Goal: Transaction & Acquisition: Purchase product/service

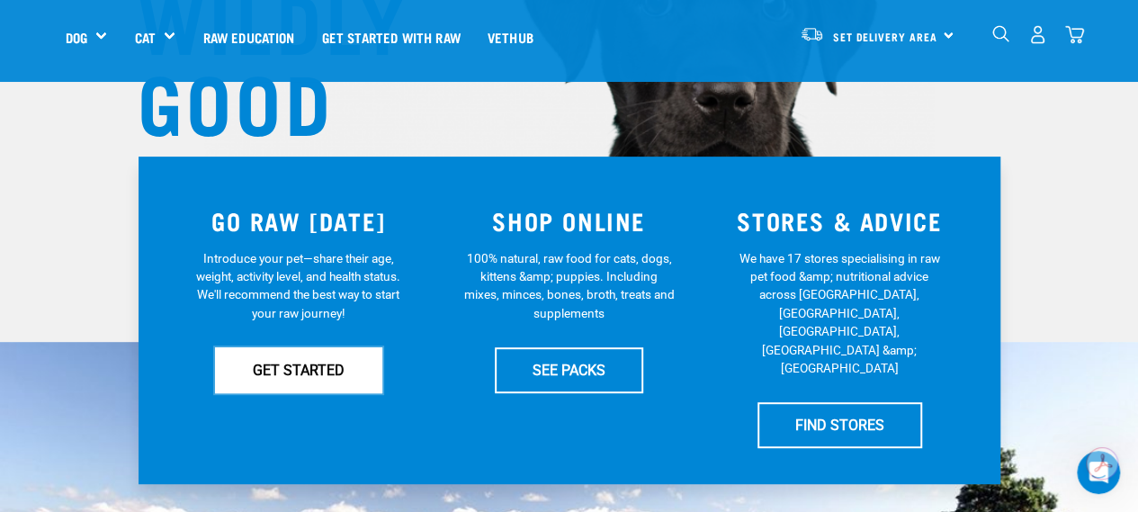
click at [254, 380] on link "GET STARTED" at bounding box center [298, 369] width 167 height 45
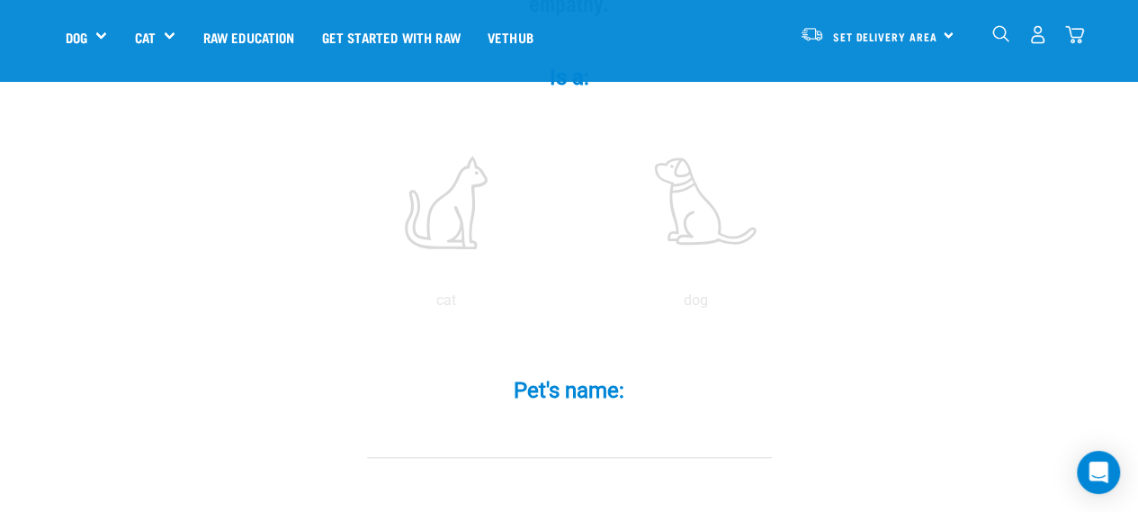
scroll to position [360, 0]
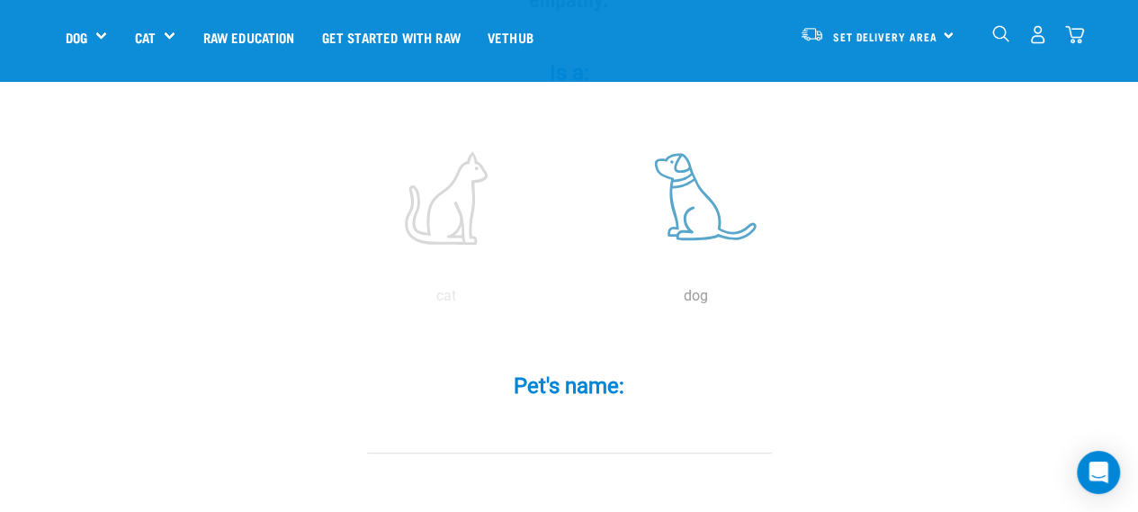
click at [705, 192] on label at bounding box center [696, 197] width 243 height 153
click at [571, 300] on input "radio" at bounding box center [571, 300] width 0 height 0
click at [636, 413] on input "Pet's name: *" at bounding box center [569, 433] width 405 height 40
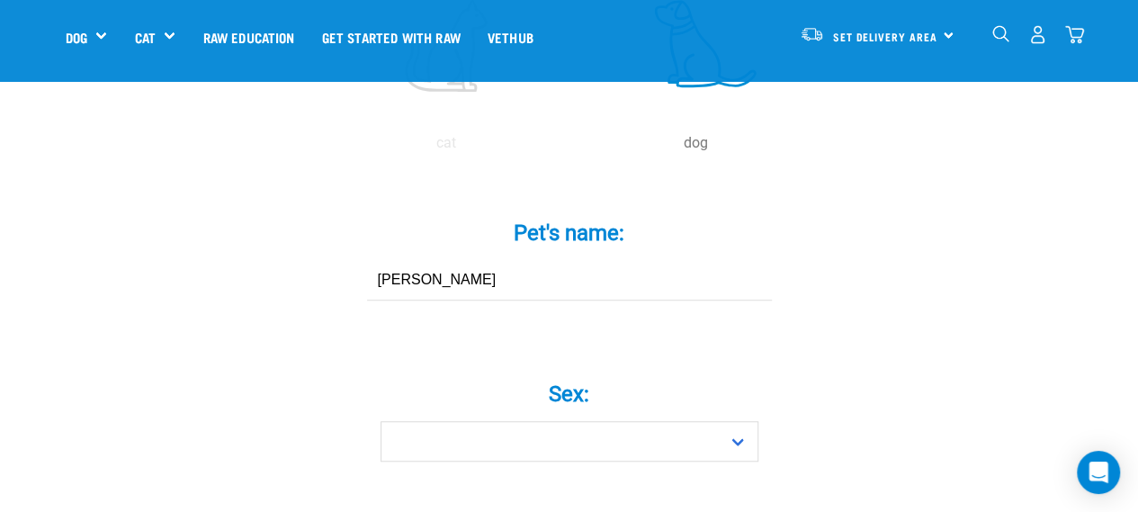
scroll to position [540, 0]
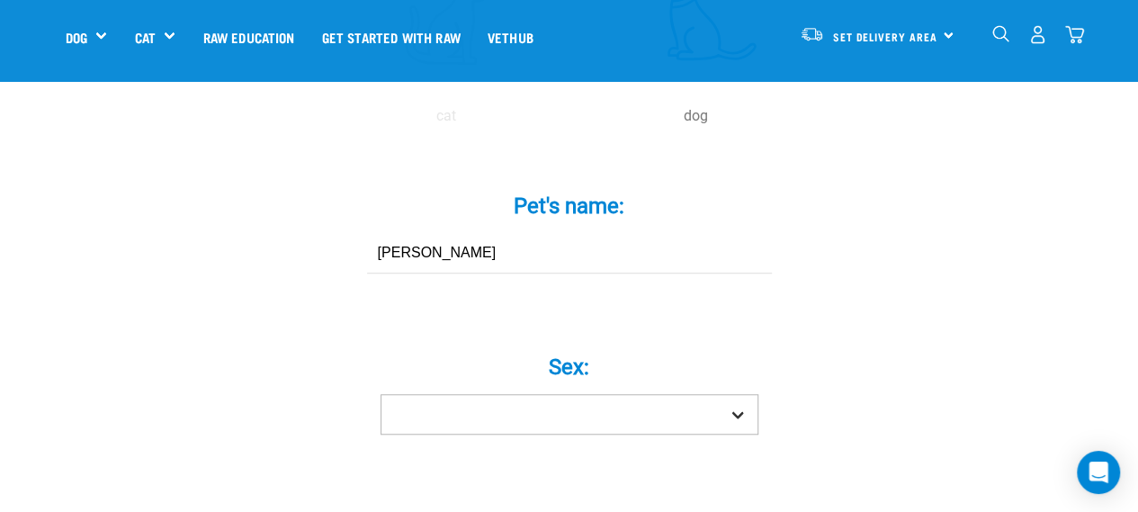
type input "[PERSON_NAME]"
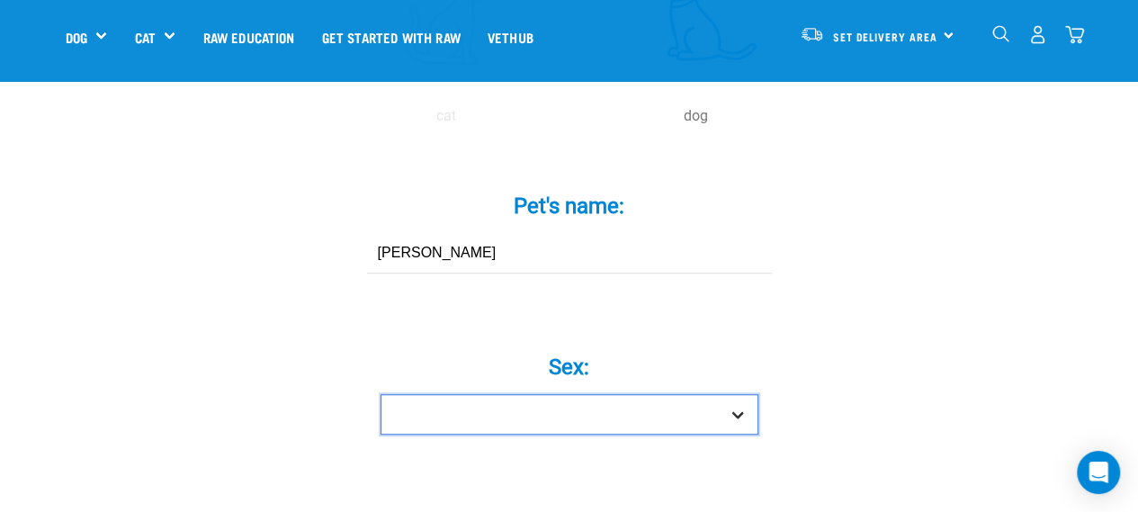
click at [586, 394] on select "Boy Girl" at bounding box center [569, 414] width 378 height 40
select select "boy"
click at [380, 394] on select "Boy Girl" at bounding box center [569, 414] width 378 height 40
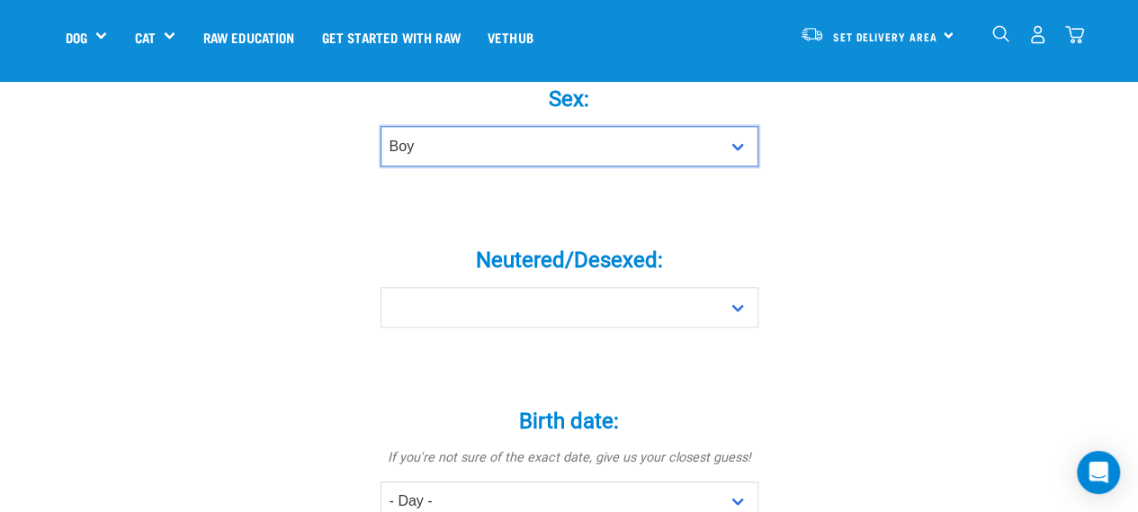
scroll to position [809, 0]
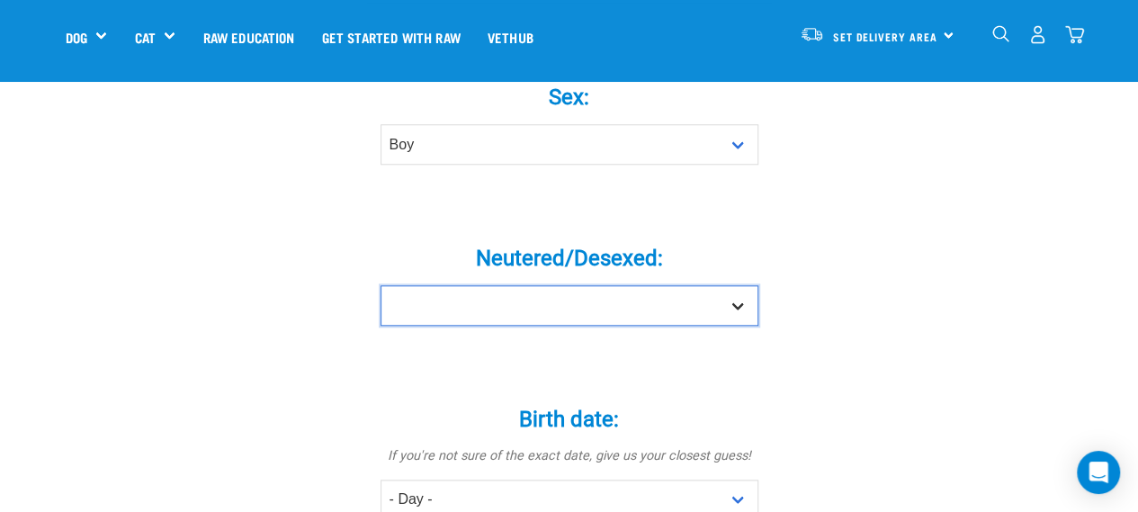
click at [579, 285] on select "Yes No" at bounding box center [569, 305] width 378 height 40
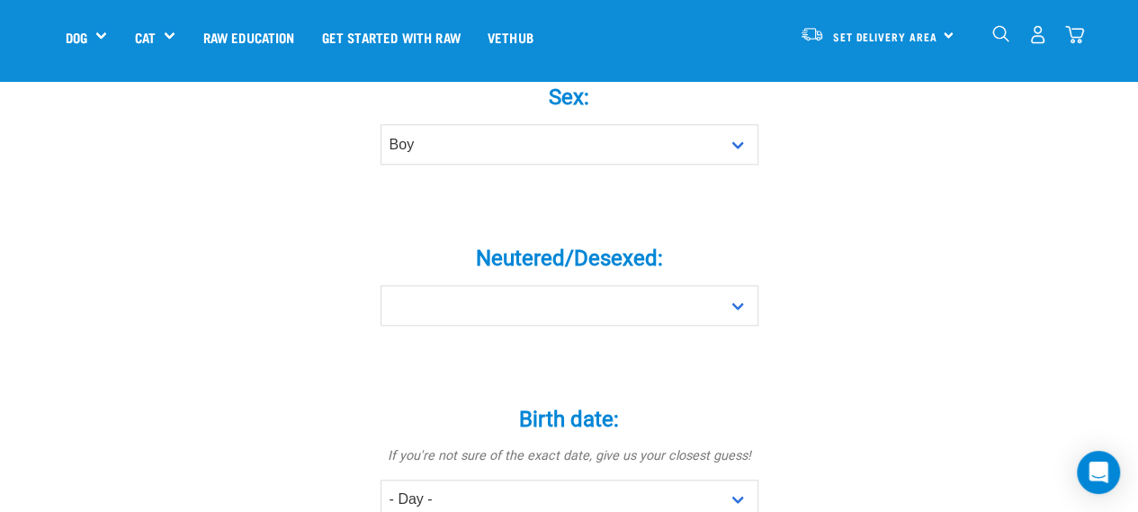
click at [575, 381] on div "Birth date: * If you're not sure of the exact date, give us your closest guess!…" at bounding box center [569, 508] width 540 height 255
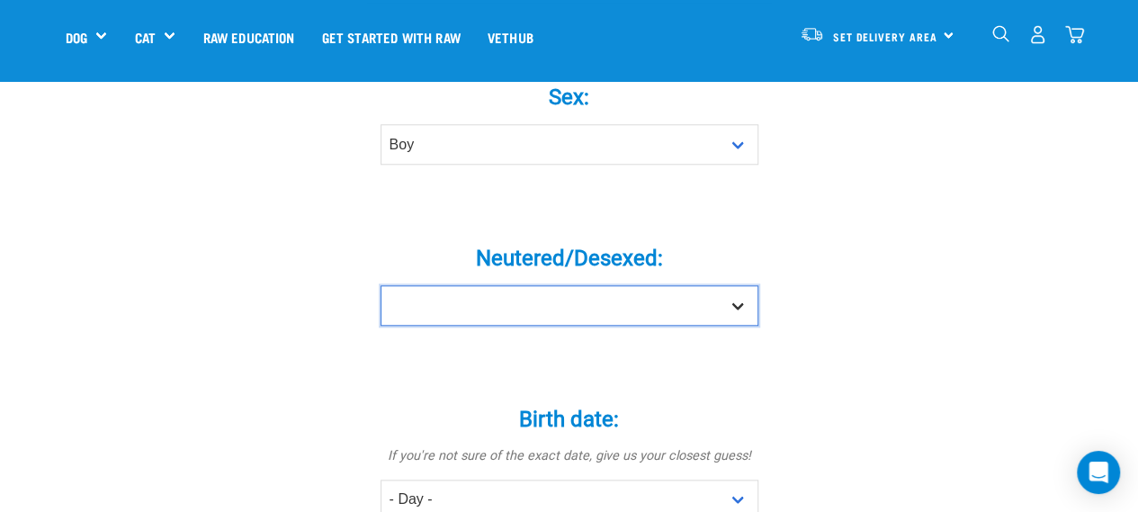
drag, startPoint x: 561, startPoint y: 259, endPoint x: 561, endPoint y: 270, distance: 10.8
click at [561, 285] on select "Yes No" at bounding box center [569, 305] width 378 height 40
select select "no"
click at [380, 285] on select "Yes No" at bounding box center [569, 305] width 378 height 40
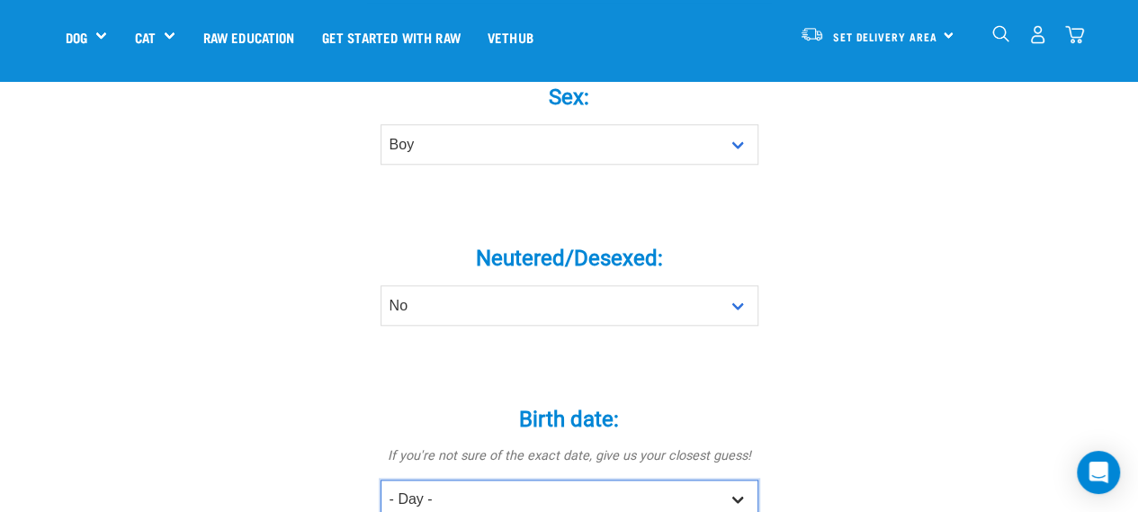
click at [589, 479] on select "- Day - 1 2 3 4 5 6 7 8 9 10 11 12 13 14 15 16 17 18 19 20 21 22 23 24 25 26 27" at bounding box center [569, 499] width 378 height 40
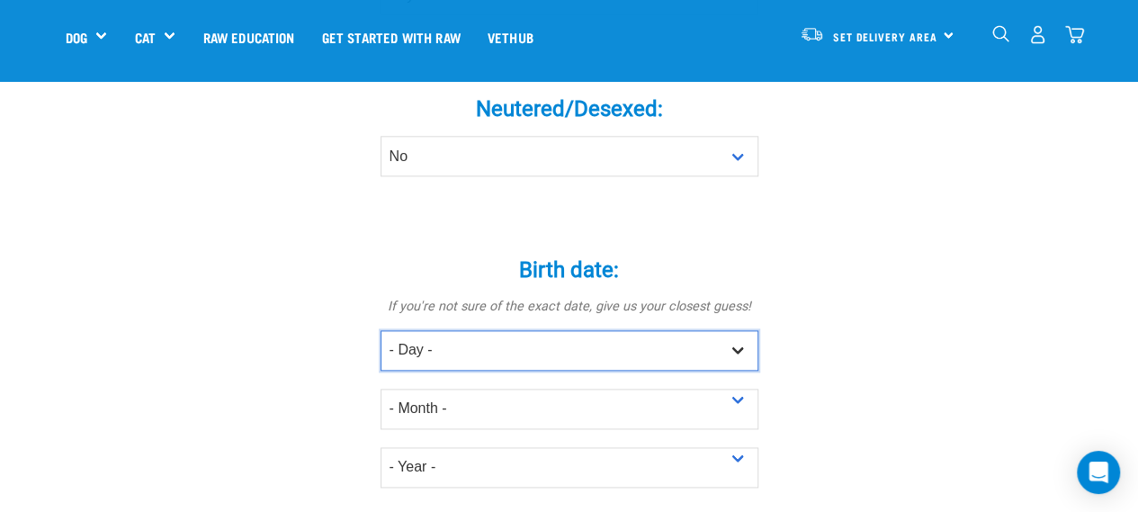
scroll to position [1079, 0]
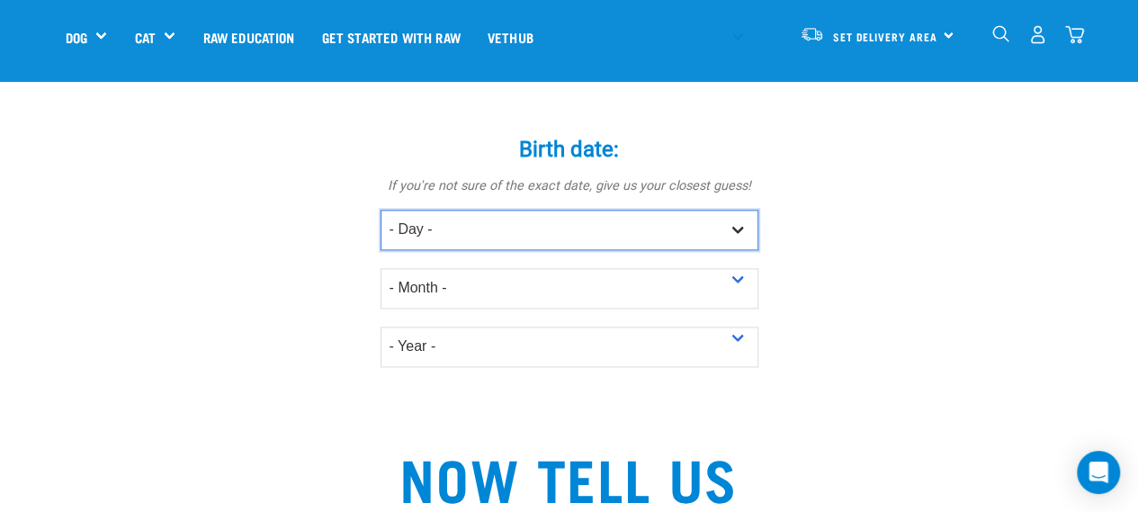
click at [584, 210] on select "- Day - 1 2 3 4 5 6 7 8 9 10 11 12 13 14 15 16 17 18 19 20 21 22 23 24 25 26 27" at bounding box center [569, 230] width 378 height 40
select select "21"
click at [380, 210] on select "- Day - 1 2 3 4 5 6 7 8 9 10 11 12 13 14 15 16 17 18 19 20 21 22 23 24 25 26 27" at bounding box center [569, 230] width 378 height 40
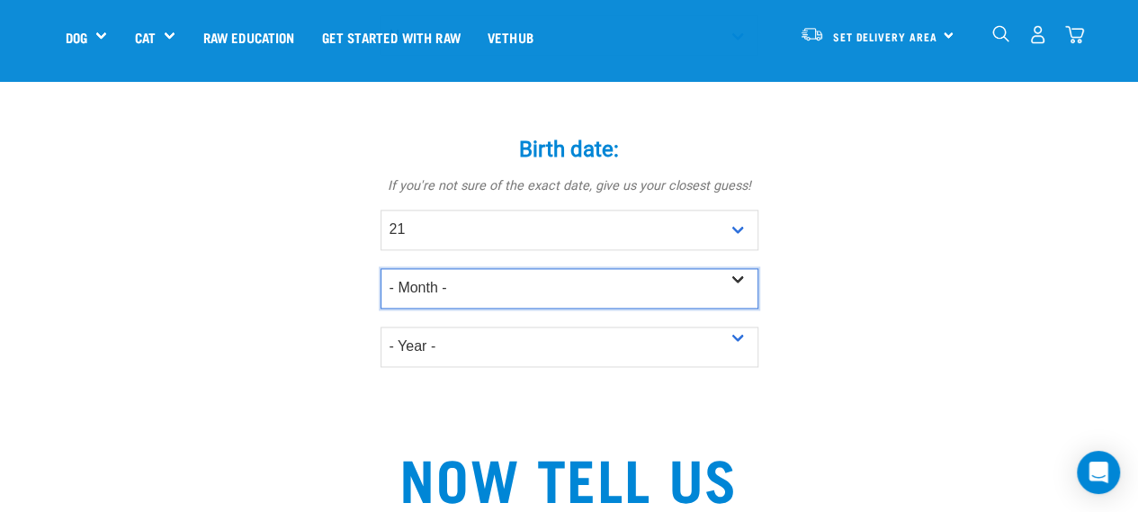
click at [533, 268] on select "- Month - January February March April May June July August September October N…" at bounding box center [569, 288] width 378 height 40
select select "October"
click at [380, 268] on select "- Month - January February March April May June July August September October N…" at bounding box center [569, 288] width 378 height 40
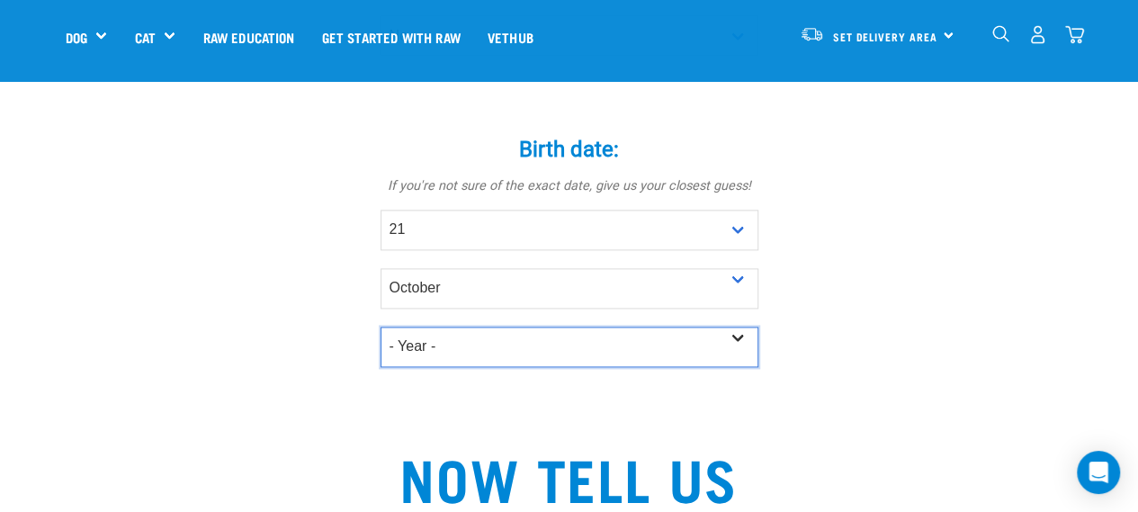
click at [533, 326] on select "- Year - 2025 2024 2023 2022 2021 2020 2019 2018 2017 2016 2015 2014 2013 2012" at bounding box center [569, 346] width 378 height 40
select select "2024"
click at [380, 326] on select "- Year - 2025 2024 2023 2022 2021 2020 2019 2018 2017 2016 2015 2014 2013 2012" at bounding box center [569, 346] width 378 height 40
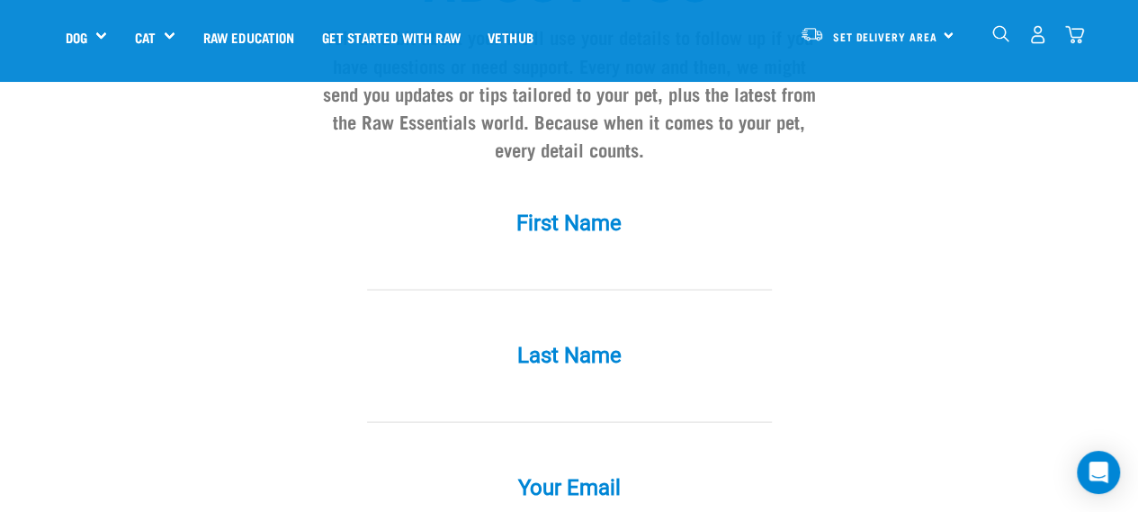
scroll to position [1619, 0]
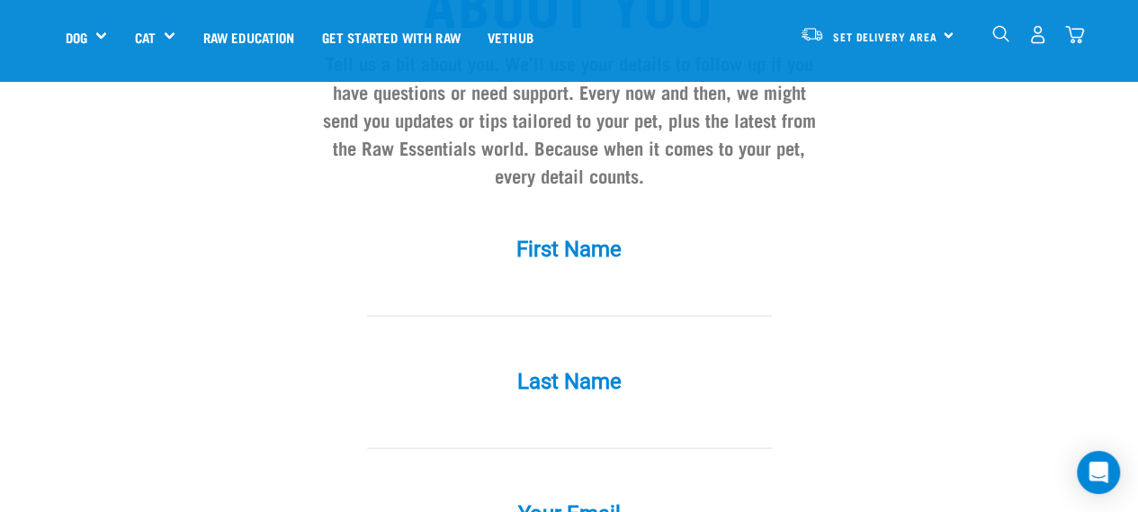
click at [612, 275] on input "First Name *" at bounding box center [569, 295] width 405 height 40
type input "Libby"
type input "McNaughton"
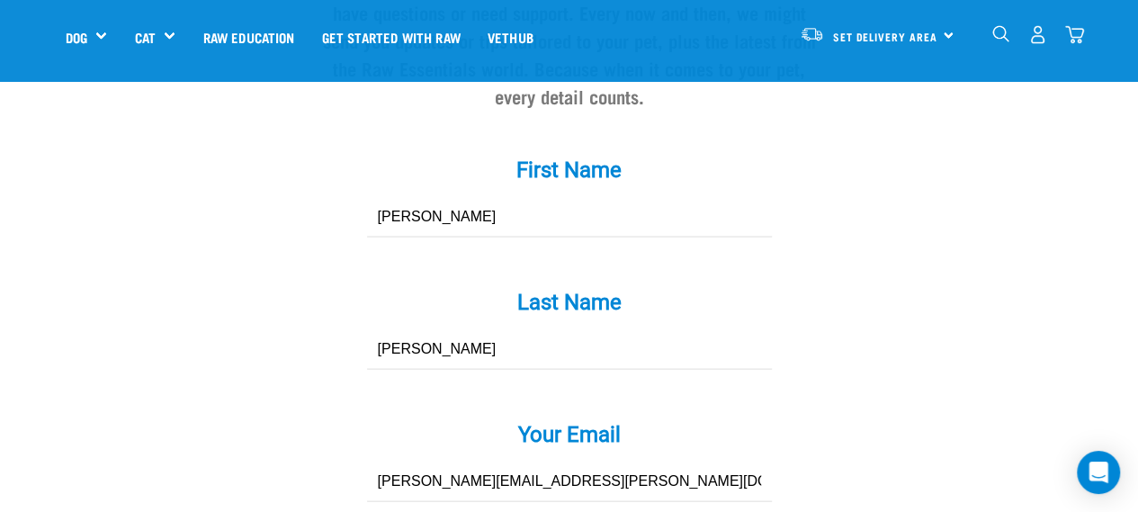
scroll to position [1798, 0]
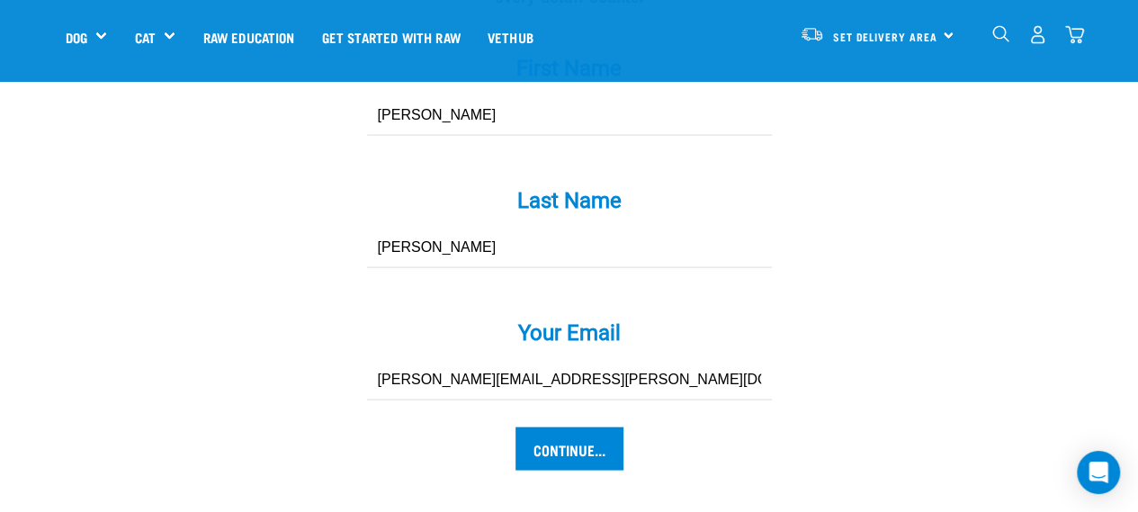
click at [535, 360] on input "libby.mcnaughton@me.com" at bounding box center [569, 380] width 405 height 40
drag, startPoint x: 532, startPoint y: 344, endPoint x: 345, endPoint y: 353, distance: 187.3
click at [345, 353] on div "Your Email * libby.mcnaughton@me.com" at bounding box center [569, 347] width 540 height 105
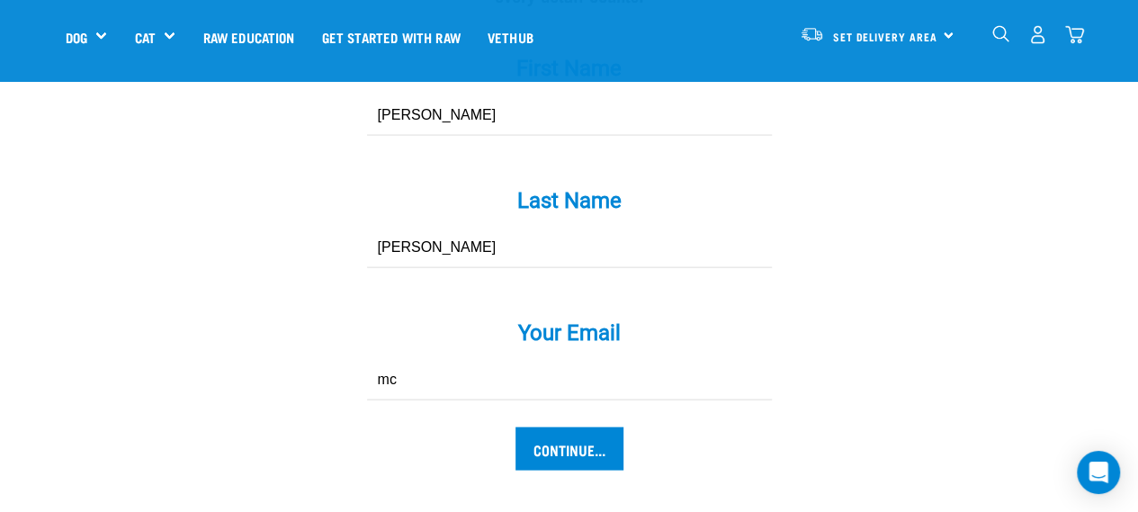
type input "m"
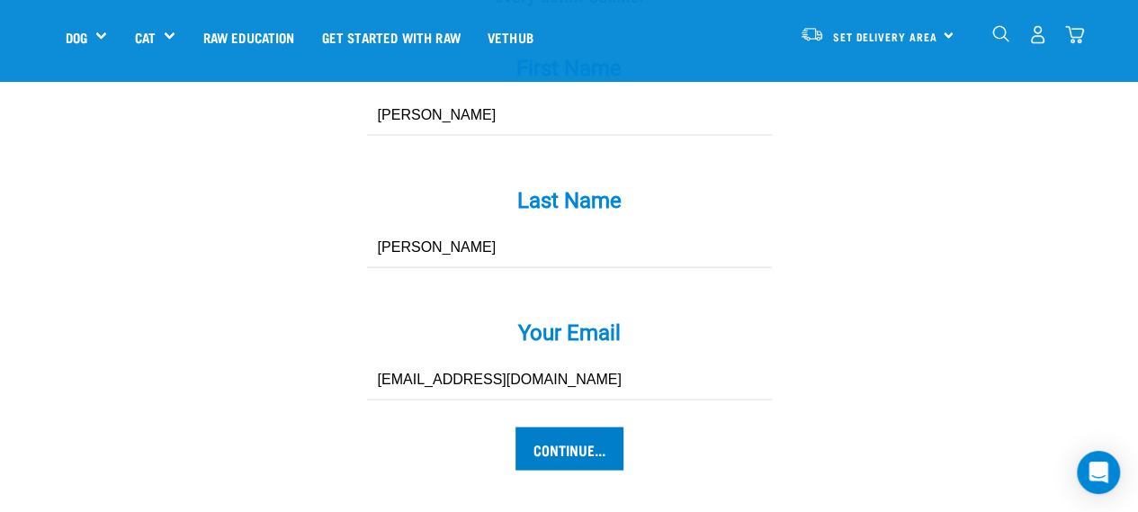
type input "libbymcnaughton27@gmail.com"
click at [563, 428] on input "Continue..." at bounding box center [569, 448] width 108 height 43
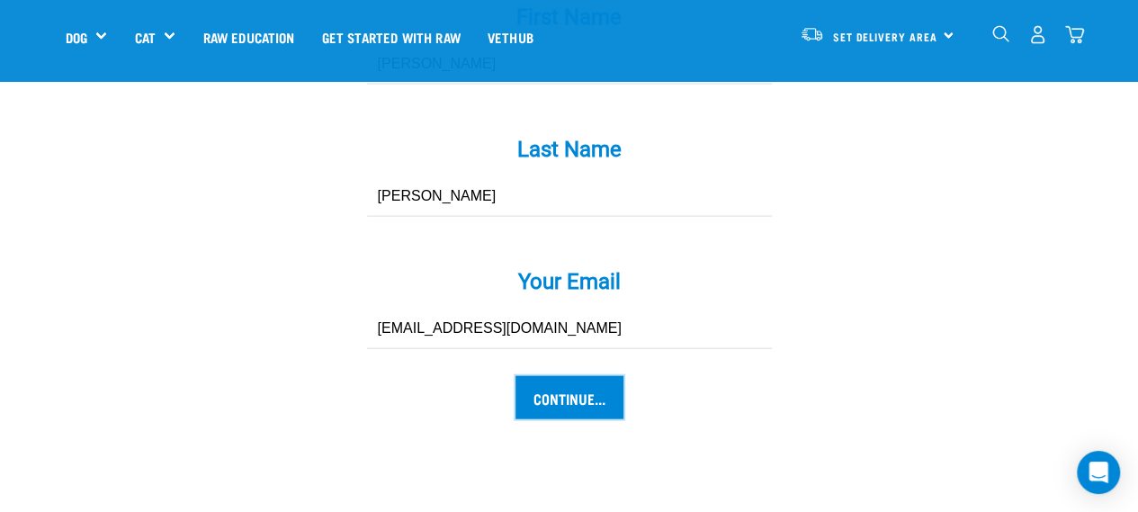
scroll to position [1888, 0]
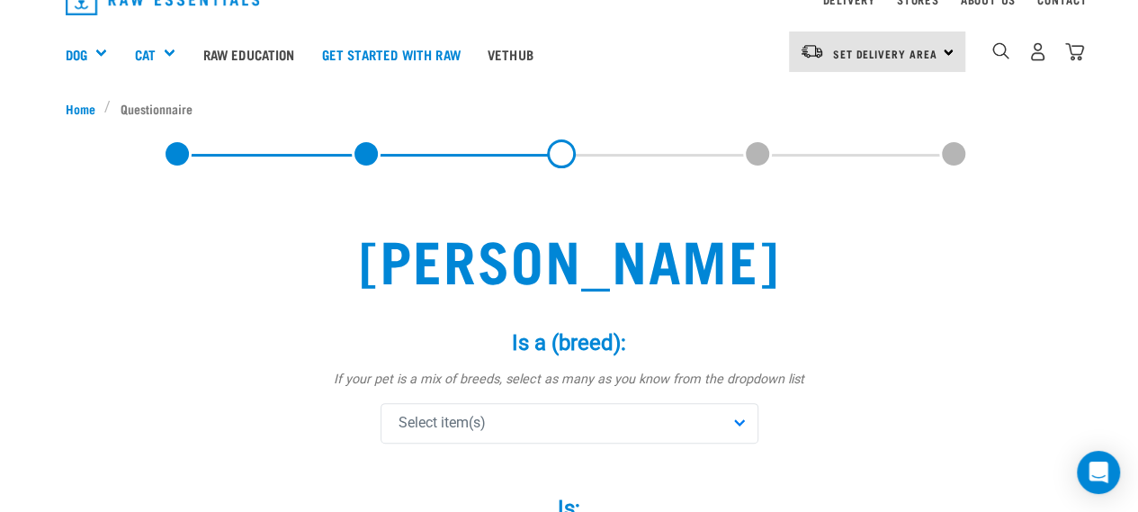
scroll to position [180, 0]
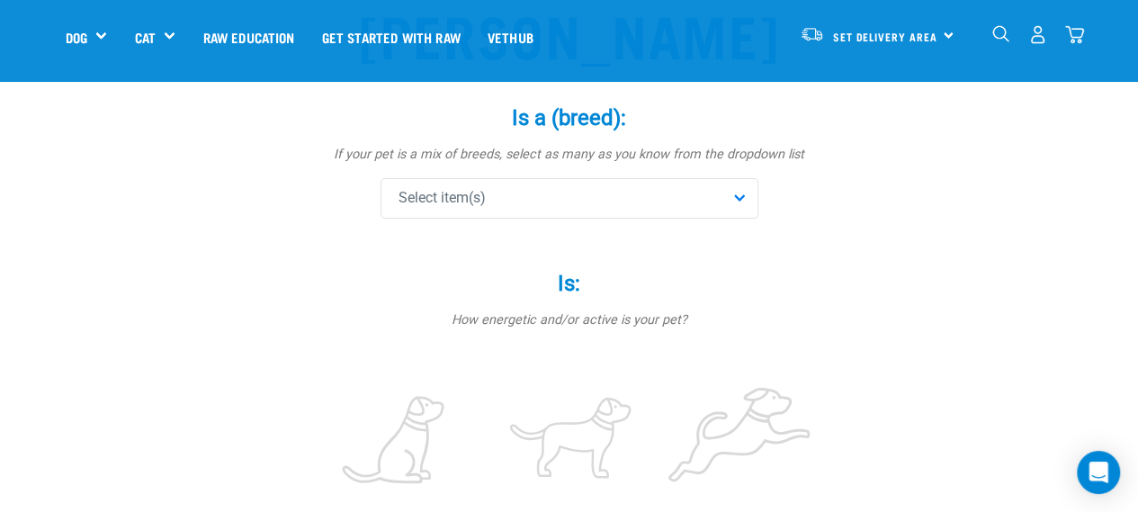
click at [534, 184] on div "Select item(s)" at bounding box center [569, 198] width 378 height 40
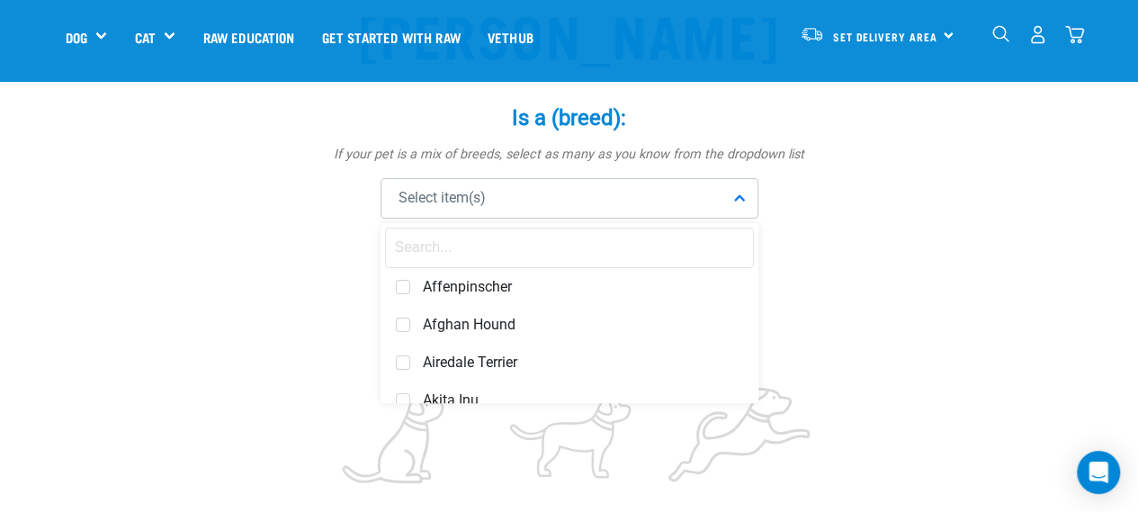
click at [548, 241] on input "text" at bounding box center [569, 248] width 369 height 40
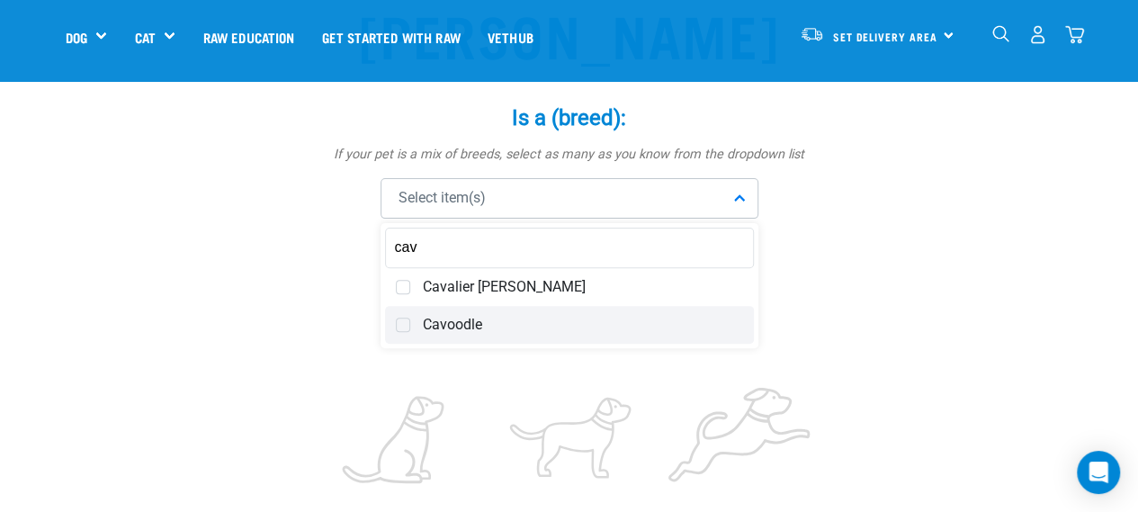
type input "cav"
click at [504, 326] on span "Cavoodle" at bounding box center [583, 325] width 320 height 18
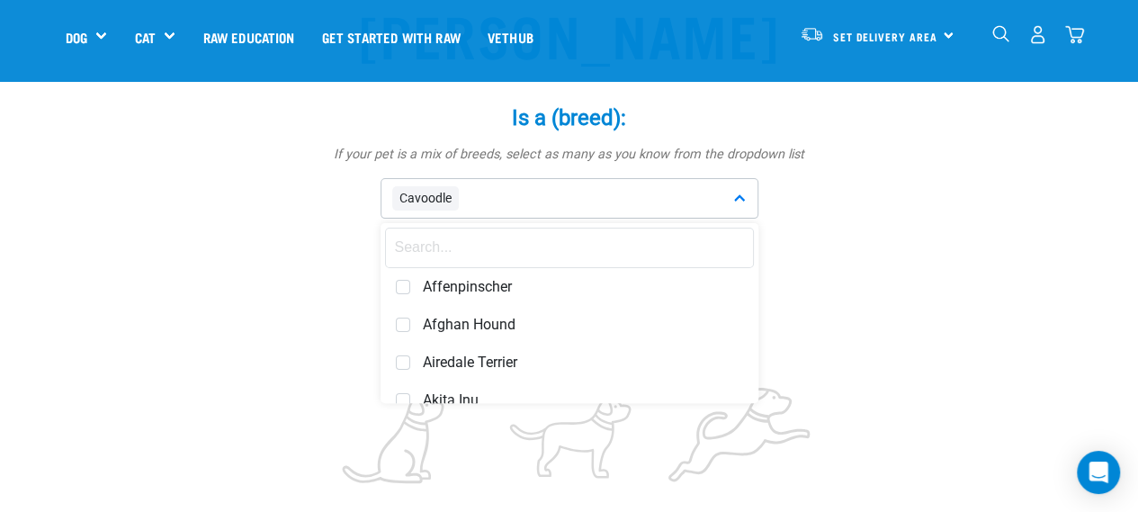
click at [812, 284] on label "Is: *" at bounding box center [569, 283] width 540 height 32
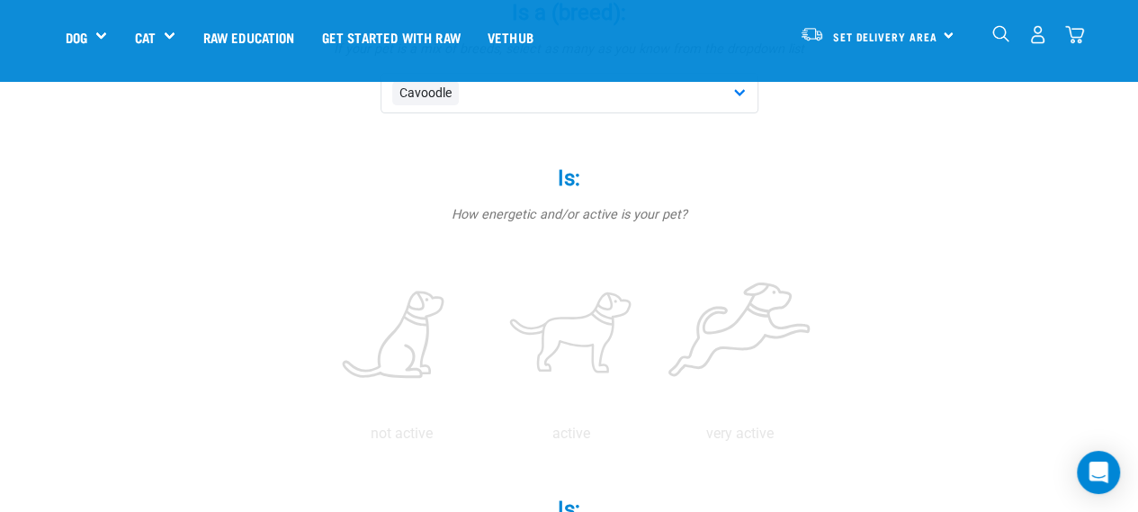
scroll to position [360, 0]
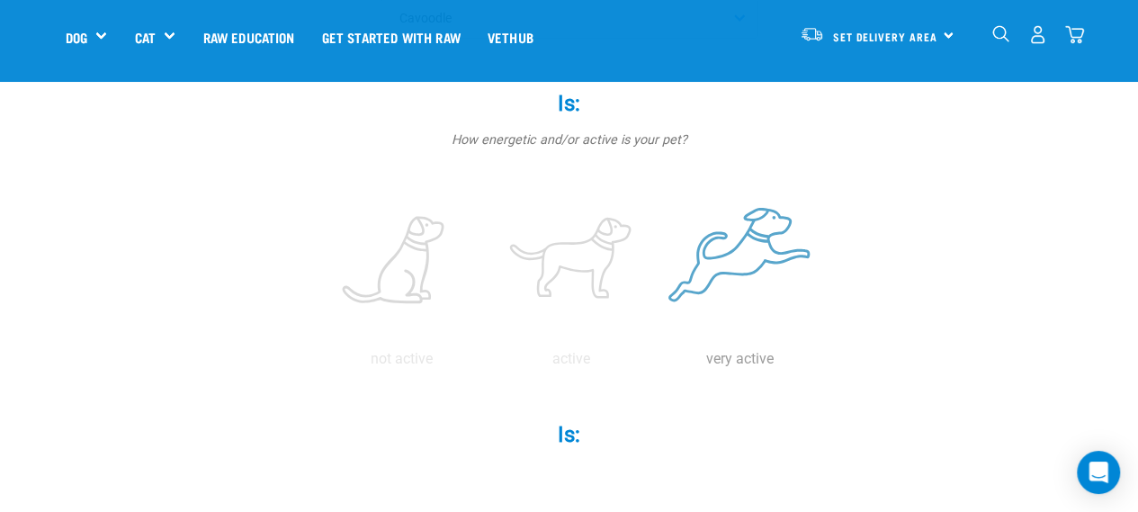
click at [717, 267] on label at bounding box center [740, 260] width 162 height 153
click at [656, 363] on input "radio" at bounding box center [656, 363] width 0 height 0
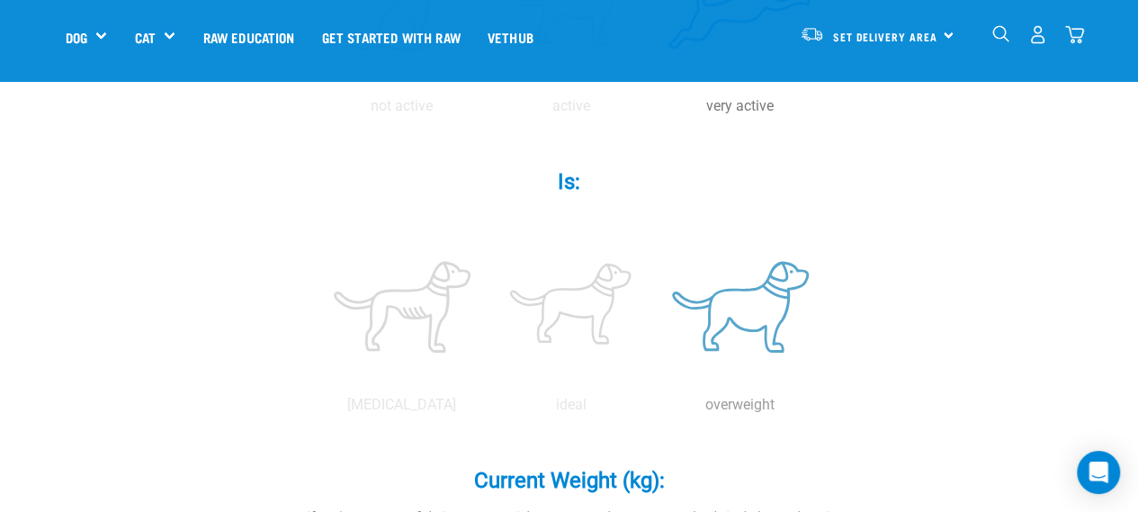
scroll to position [629, 0]
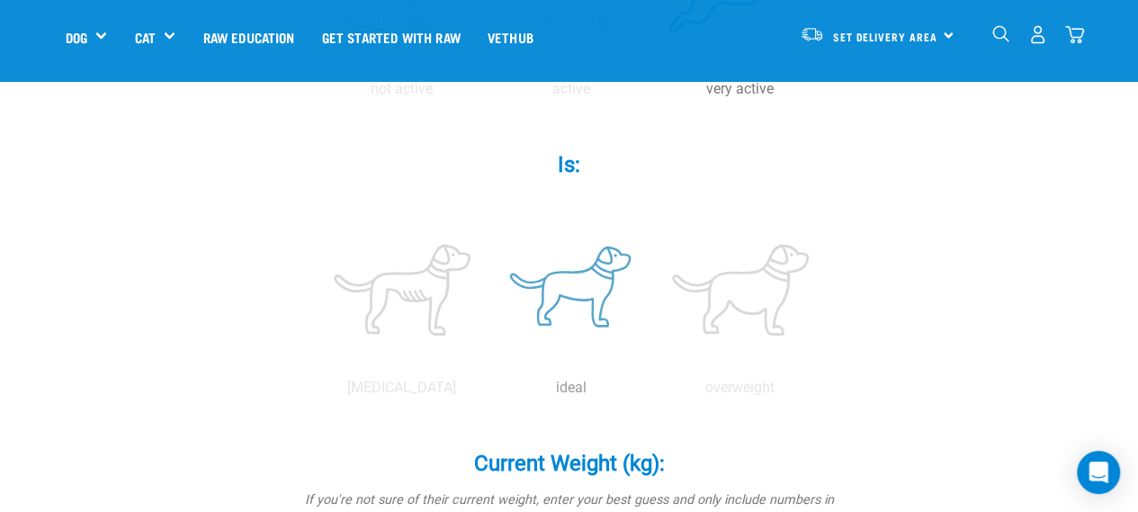
drag, startPoint x: 601, startPoint y: 296, endPoint x: 613, endPoint y: 295, distance: 12.6
click at [611, 296] on label at bounding box center [571, 289] width 162 height 153
click at [486, 392] on input "radio" at bounding box center [486, 392] width 0 height 0
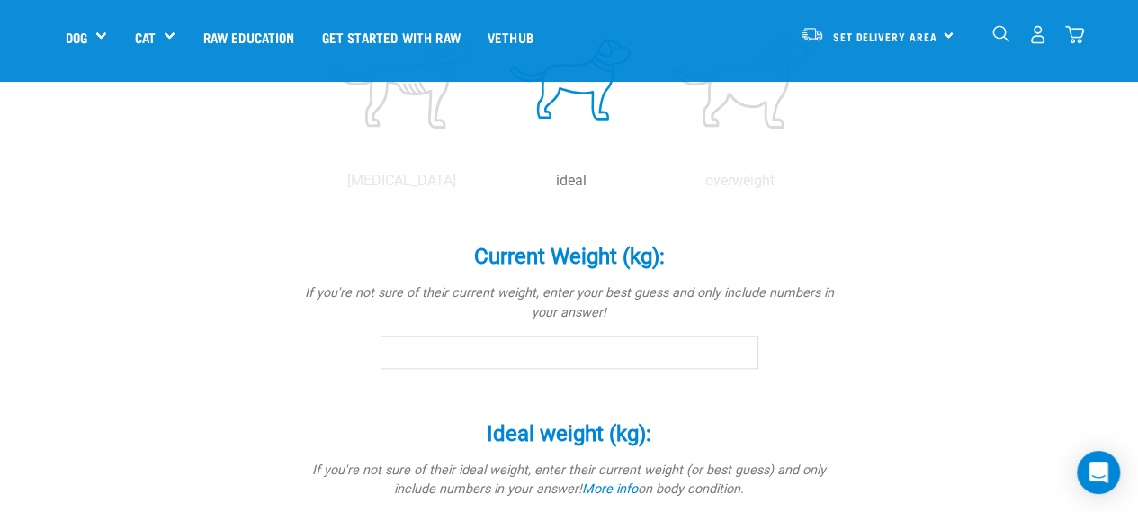
scroll to position [989, 0]
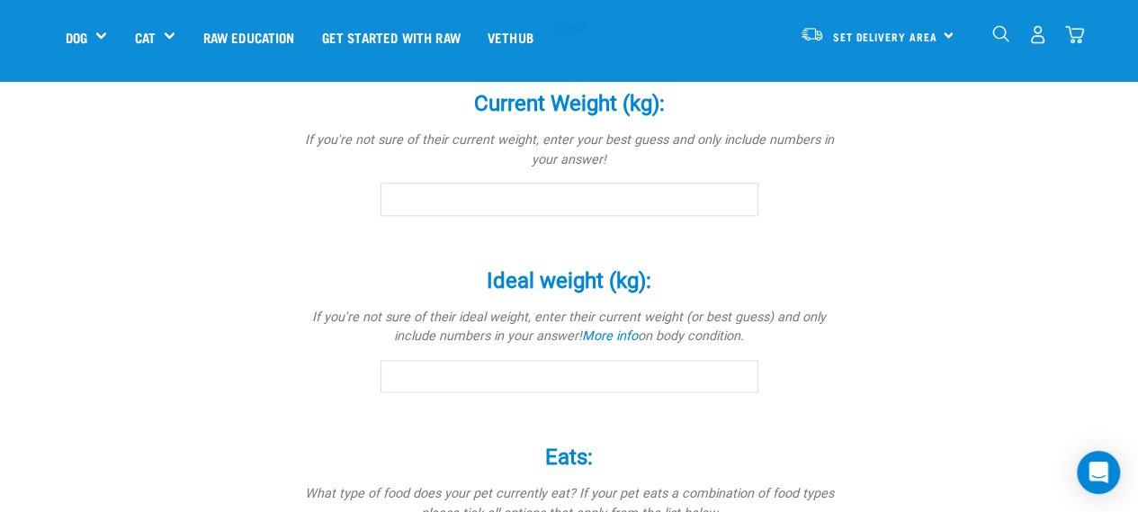
click at [607, 199] on input "Current Weight (kg): *" at bounding box center [569, 199] width 378 height 32
type input "6.4"
click at [629, 375] on input "Ideal weight (kg): *" at bounding box center [569, 376] width 378 height 32
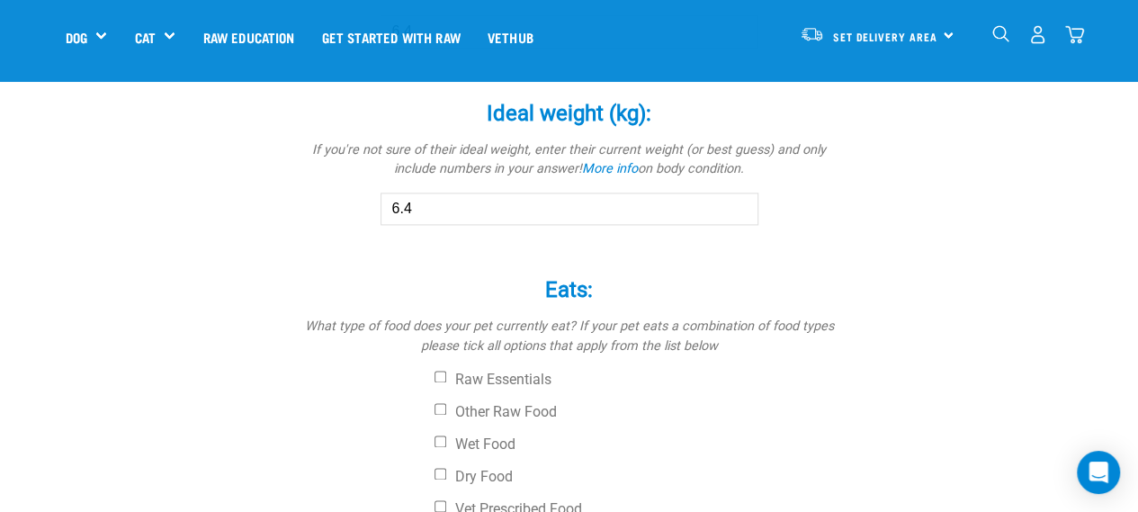
scroll to position [1259, 0]
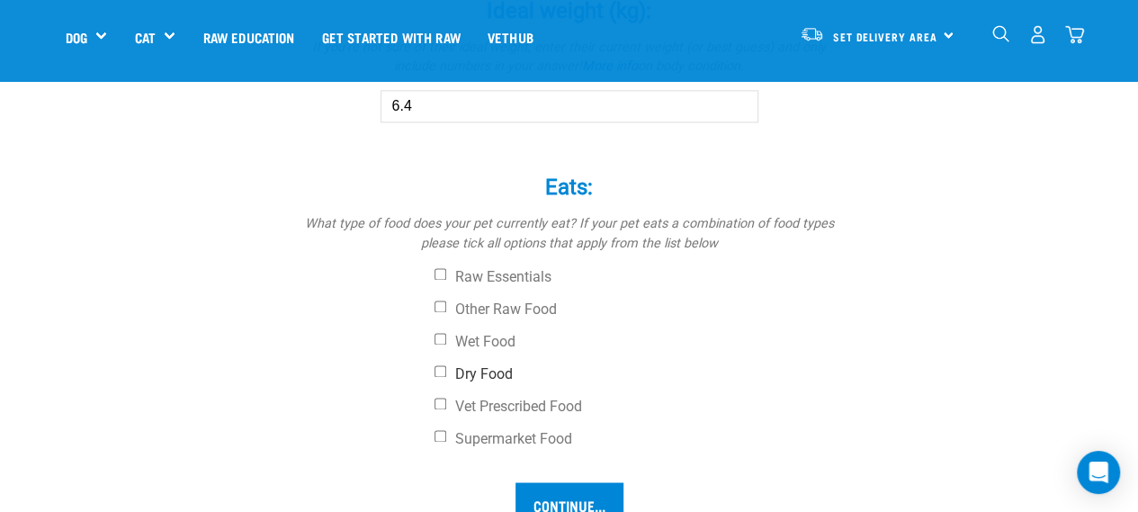
type input "6.4"
click at [475, 370] on label "Dry Food" at bounding box center [636, 374] width 405 height 18
click at [446, 370] on input "Dry Food" at bounding box center [440, 371] width 12 height 12
checkbox input "true"
click at [477, 303] on label "Other Raw Food" at bounding box center [636, 309] width 405 height 18
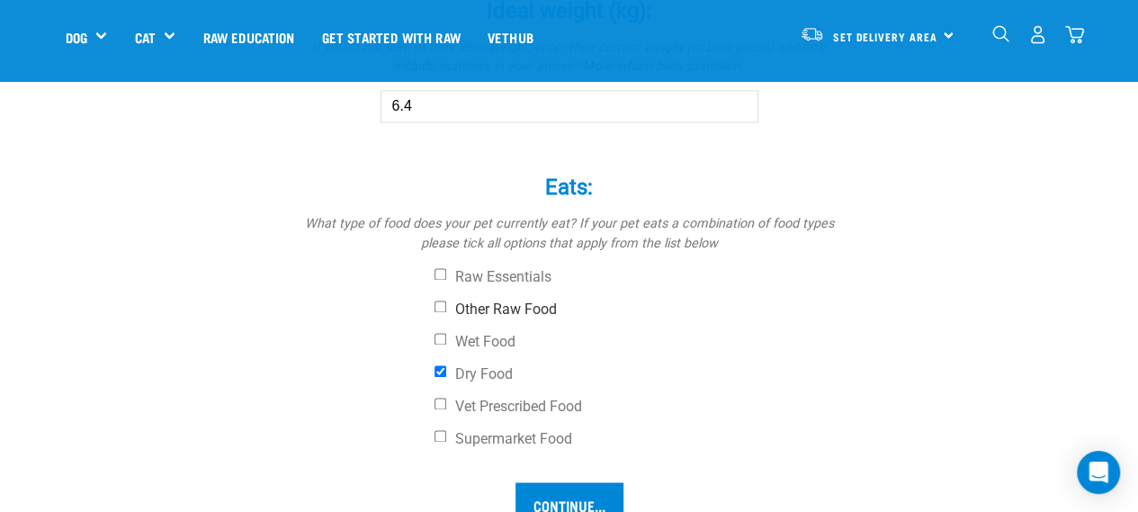
click at [446, 303] on input "Other Raw Food" at bounding box center [440, 306] width 12 height 12
checkbox input "true"
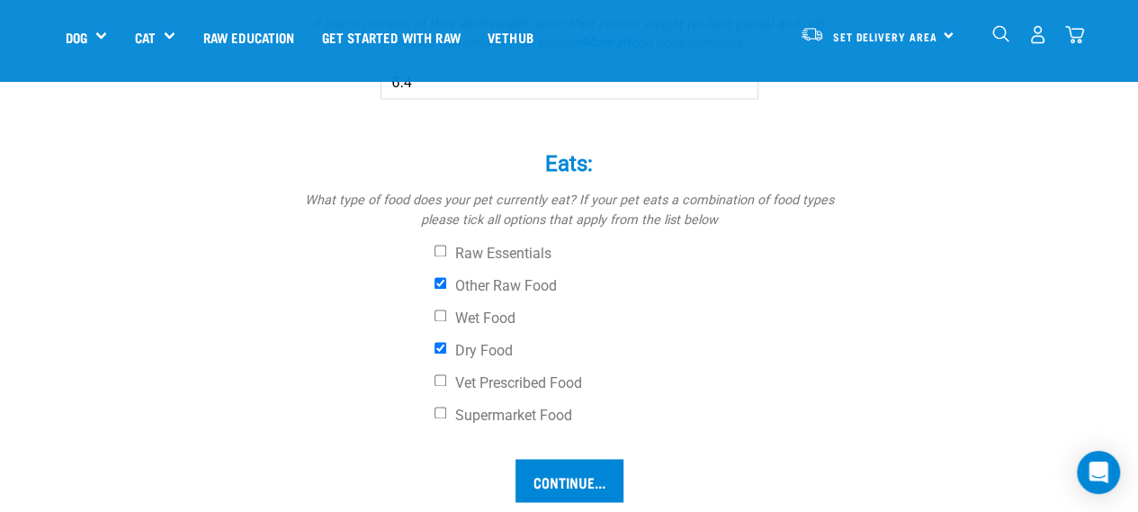
scroll to position [1349, 0]
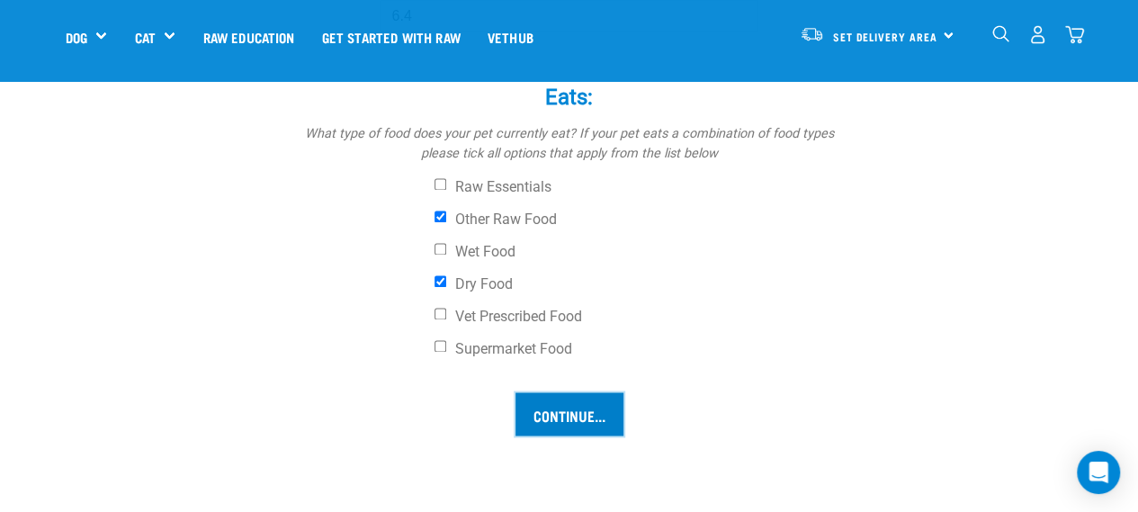
click at [547, 405] on input "Continue..." at bounding box center [569, 413] width 108 height 43
click at [590, 418] on input "Continue..." at bounding box center [569, 413] width 108 height 43
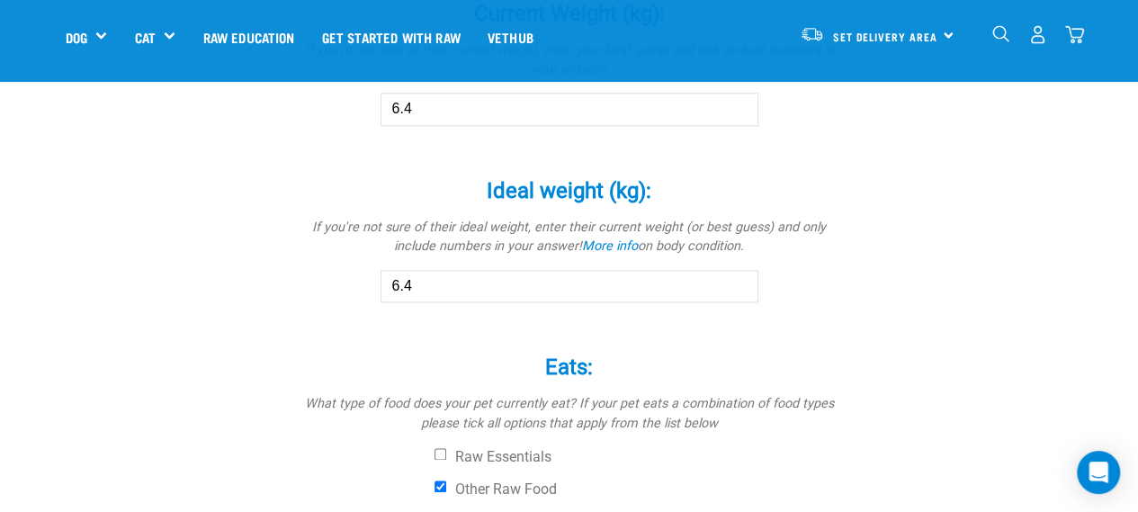
scroll to position [180, 0]
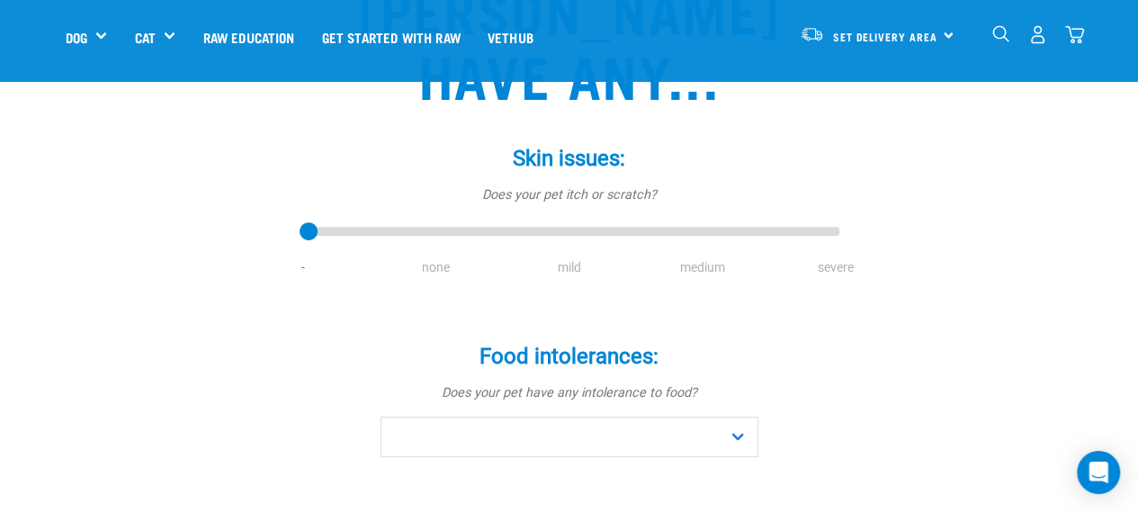
scroll to position [180, 0]
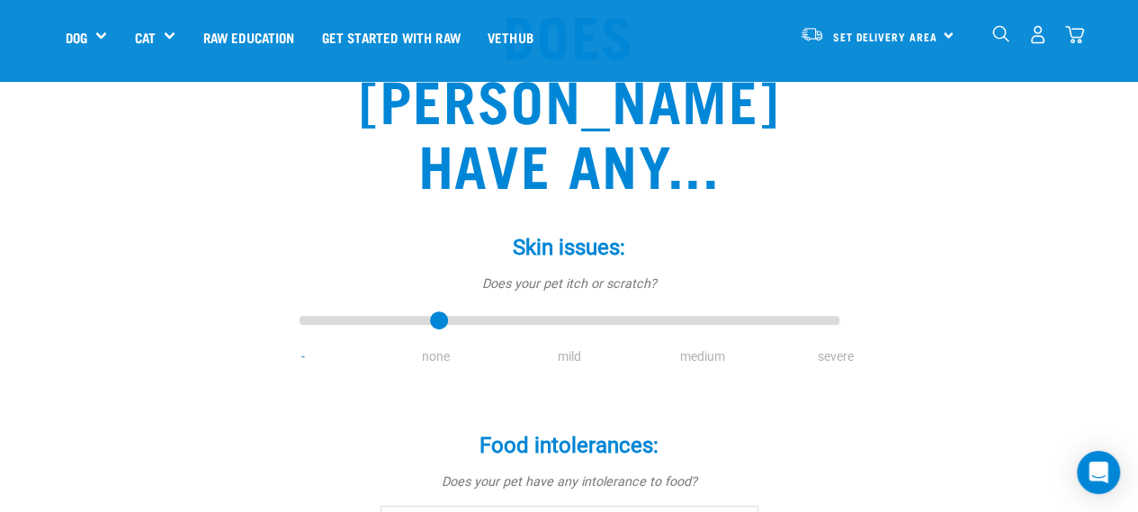
type input "1"
click at [438, 308] on input "range" at bounding box center [569, 320] width 540 height 25
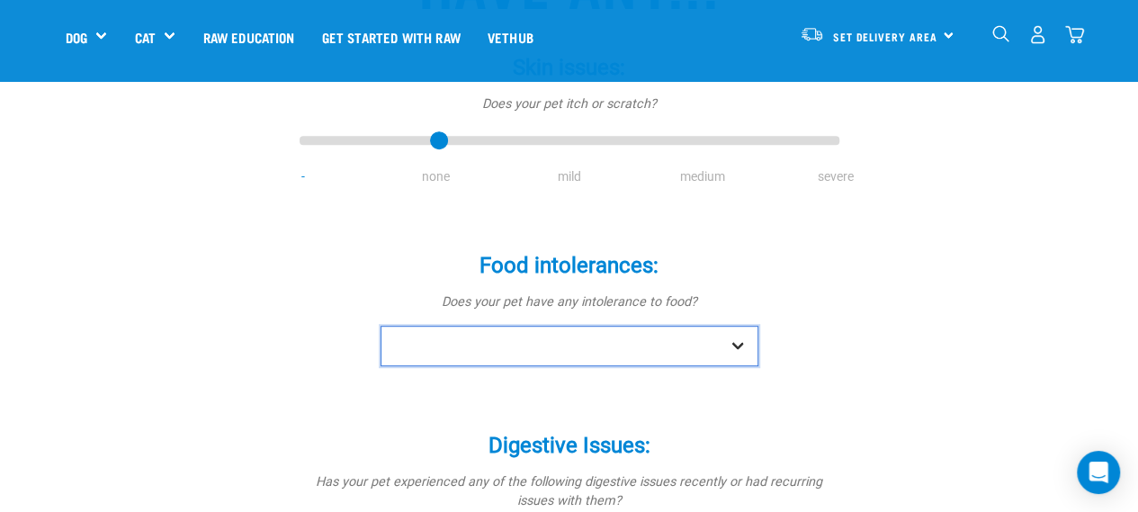
click at [579, 326] on select "No Yes" at bounding box center [569, 346] width 378 height 40
select select "no"
click at [380, 326] on select "No Yes" at bounding box center [569, 346] width 378 height 40
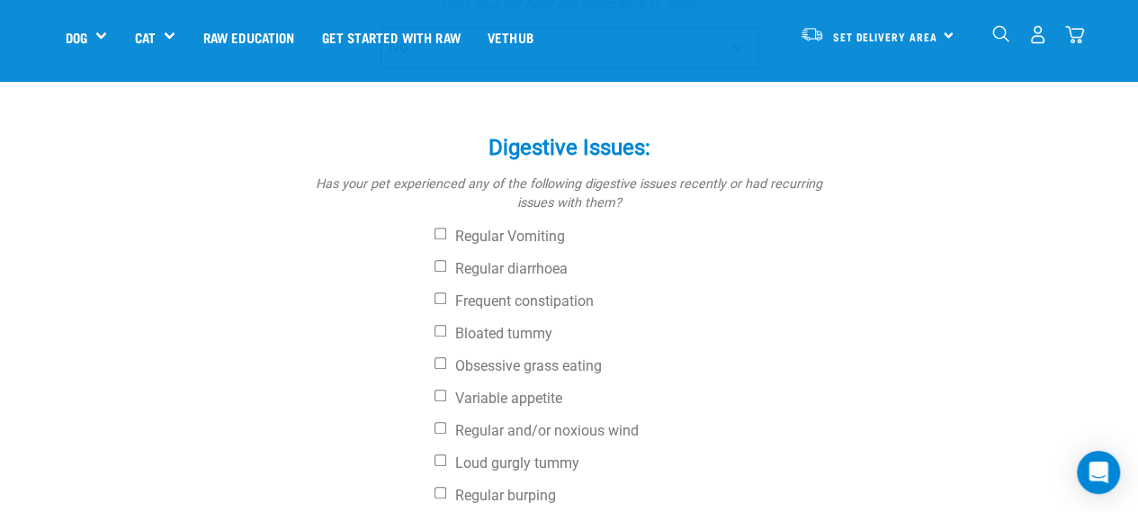
scroll to position [629, 0]
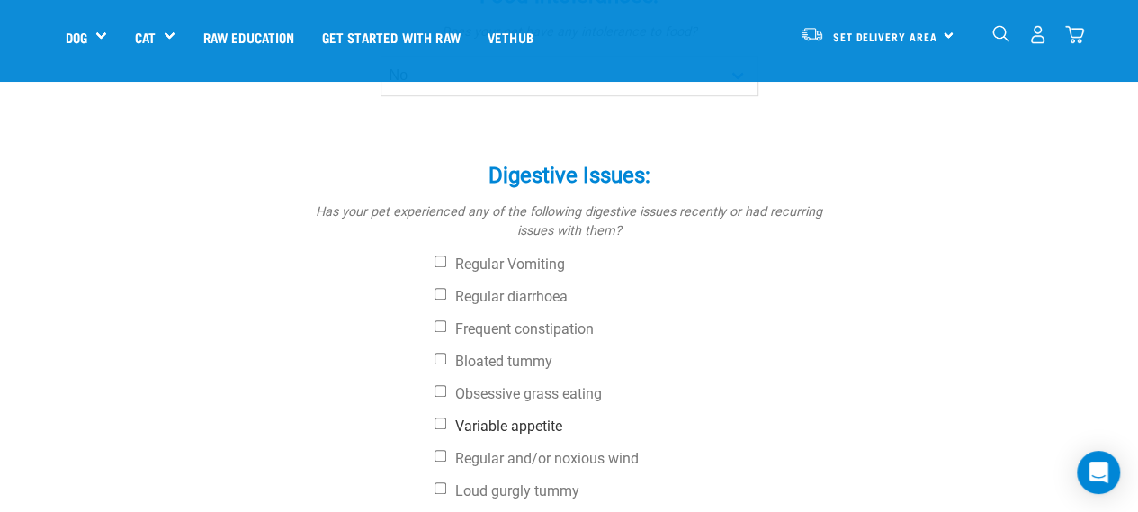
click at [520, 417] on label "Variable appetite" at bounding box center [636, 426] width 405 height 18
click at [446, 417] on input "Variable appetite" at bounding box center [440, 423] width 12 height 12
checkbox input "true"
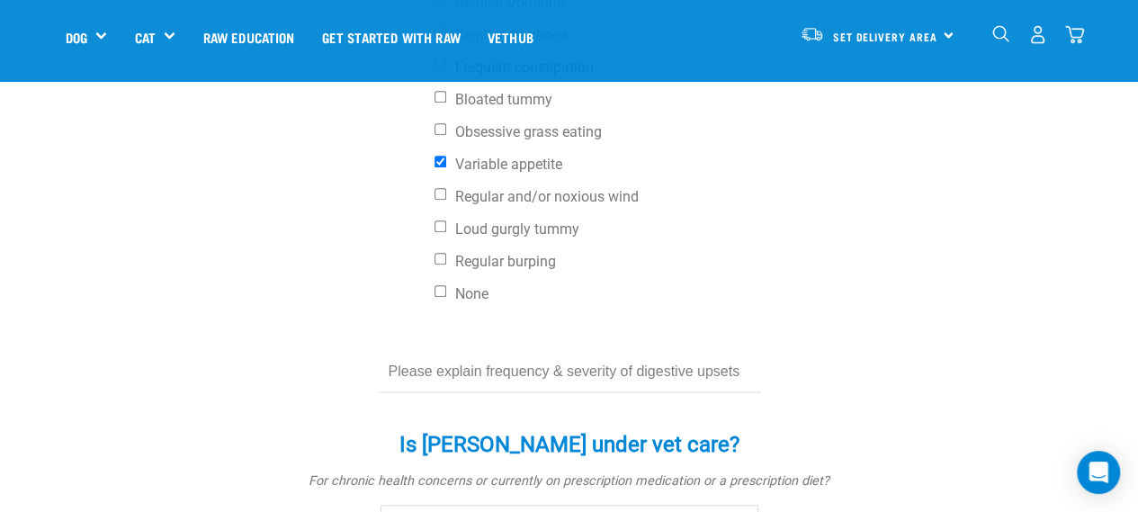
scroll to position [989, 0]
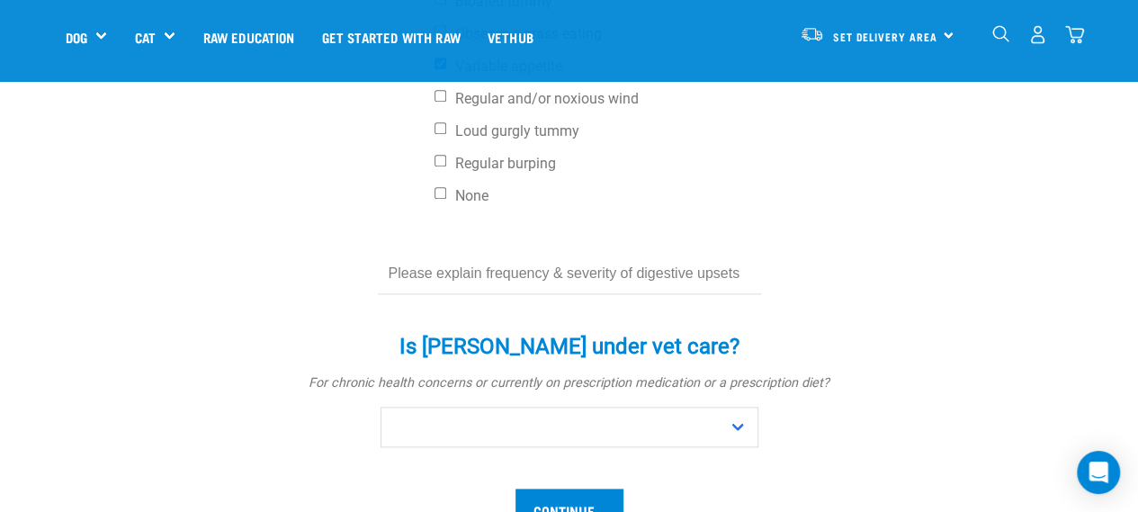
click at [551, 254] on input "text" at bounding box center [569, 274] width 383 height 40
type input "S"
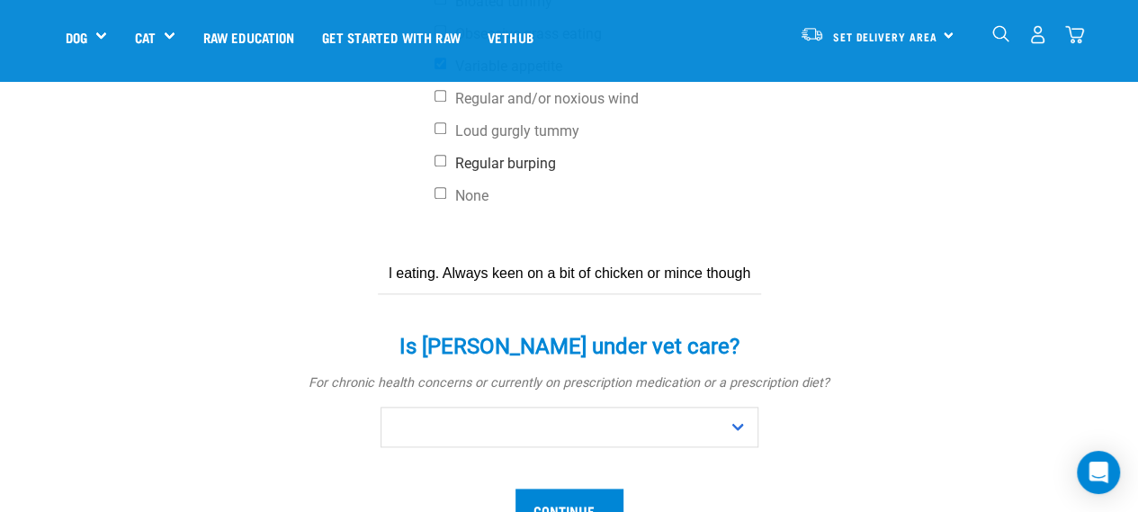
scroll to position [0, 436]
type input "Isn't that driven by food and will happily go a day or two with minimal eating.…"
click at [601, 488] on input "Continue..." at bounding box center [569, 509] width 108 height 43
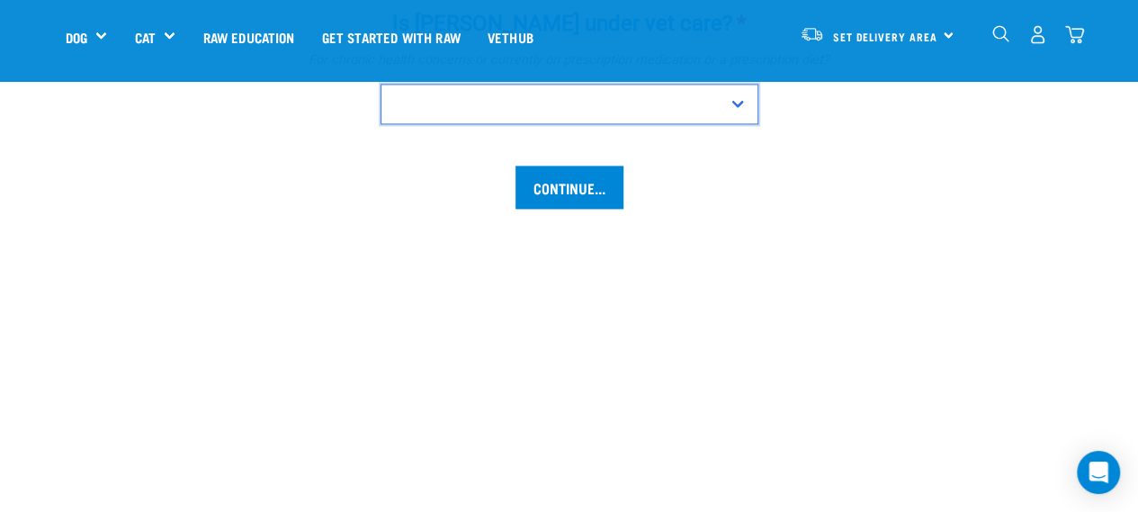
scroll to position [1132, 0]
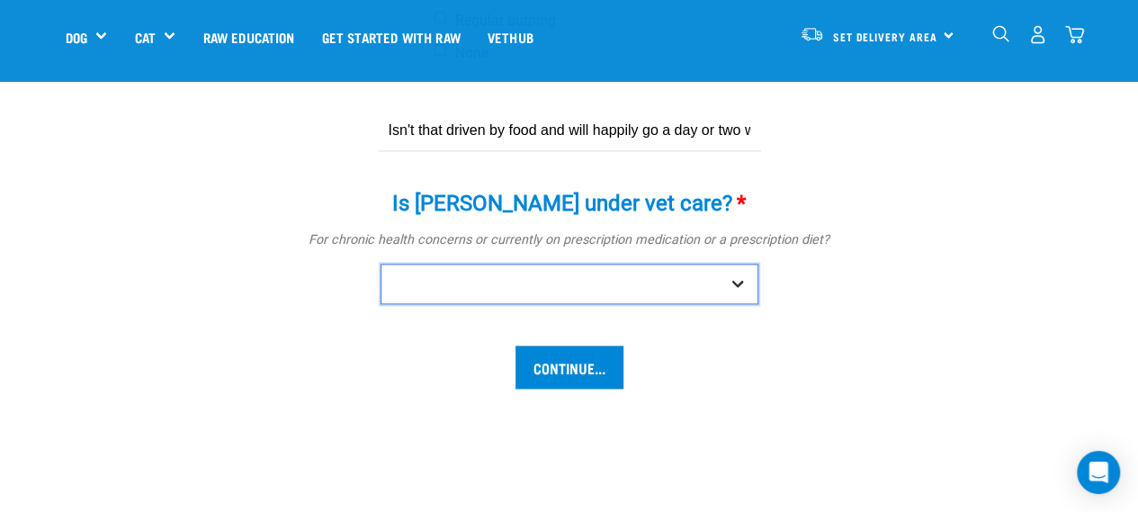
click at [662, 263] on select "No Yes" at bounding box center [569, 283] width 378 height 40
click at [647, 263] on select "No Yes" at bounding box center [569, 283] width 378 height 40
select select "no"
click at [380, 263] on select "No Yes" at bounding box center [569, 283] width 378 height 40
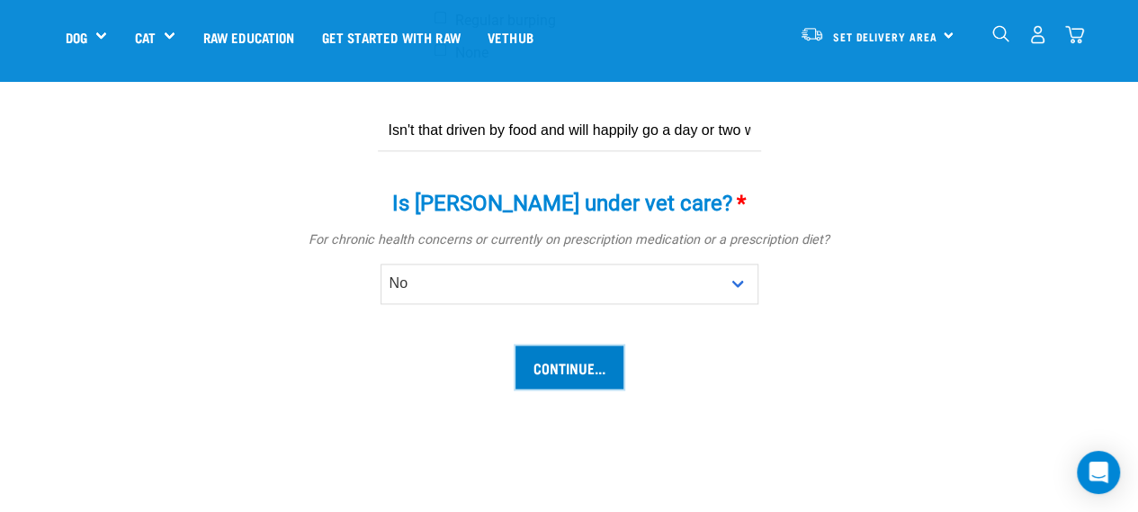
click at [568, 345] on input "Continue..." at bounding box center [569, 366] width 108 height 43
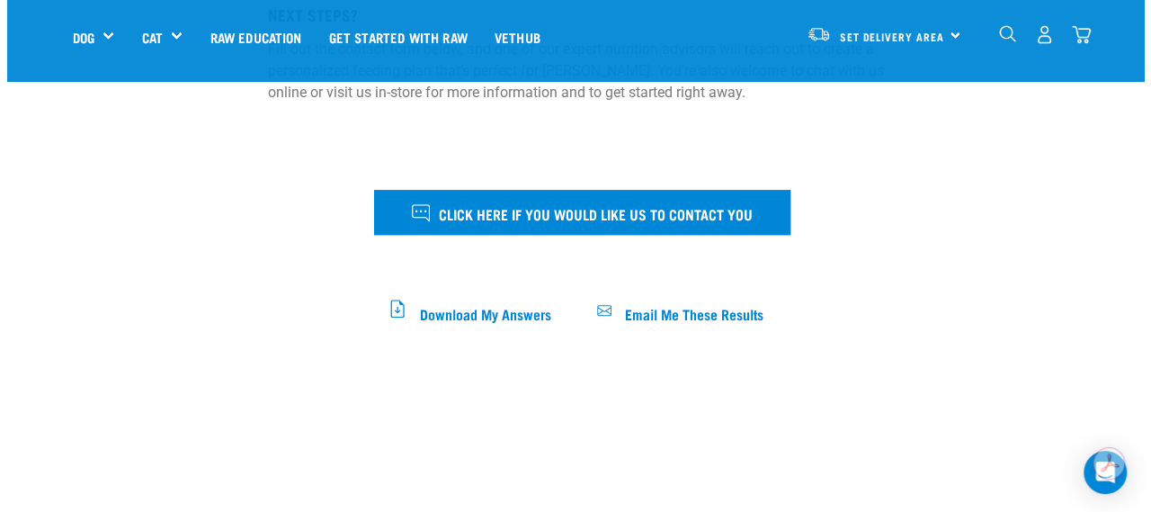
scroll to position [450, 0]
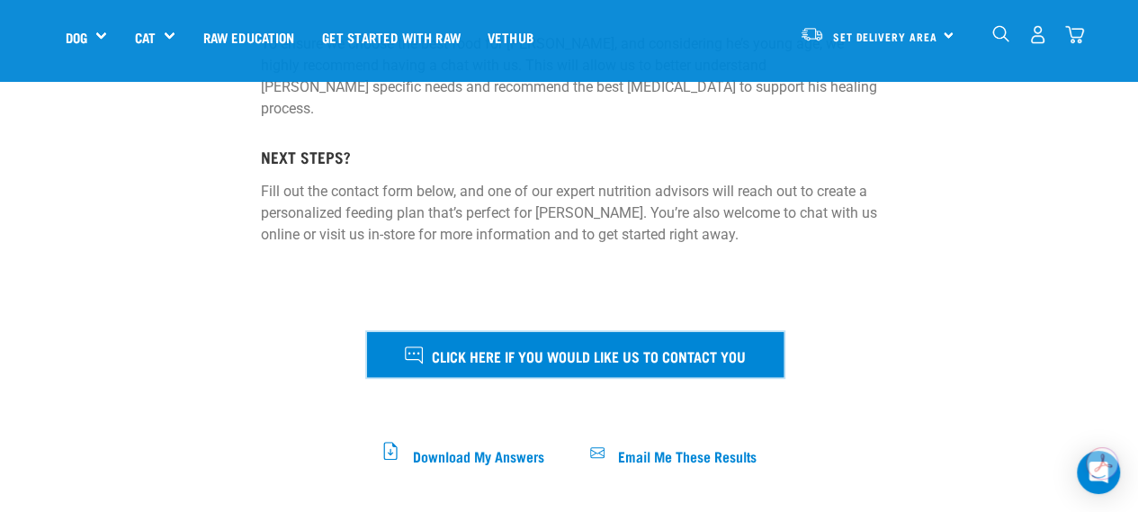
click at [659, 343] on span "Click here if you would like us to contact you" at bounding box center [589, 354] width 314 height 23
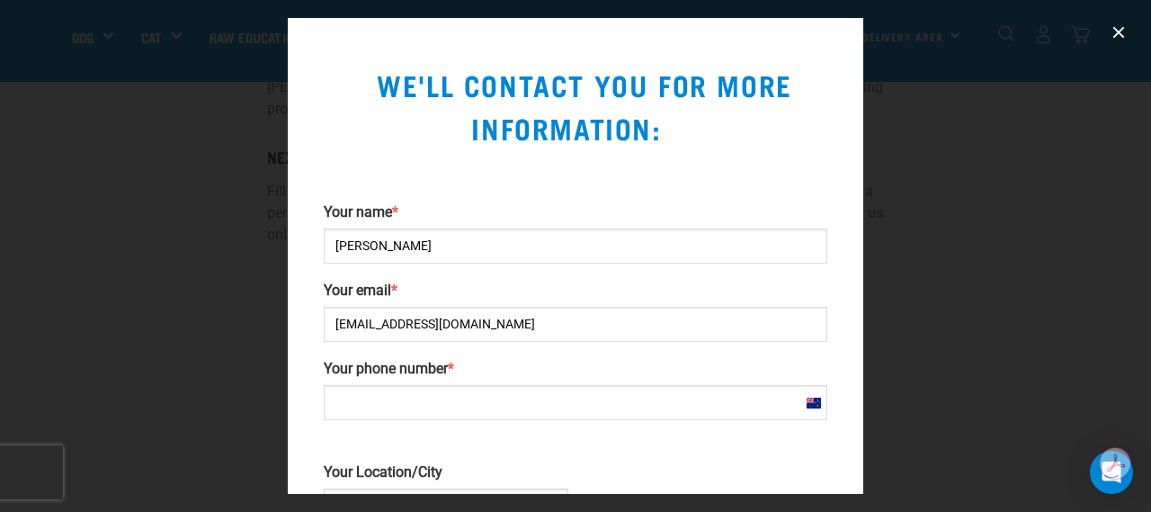
scroll to position [90, 0]
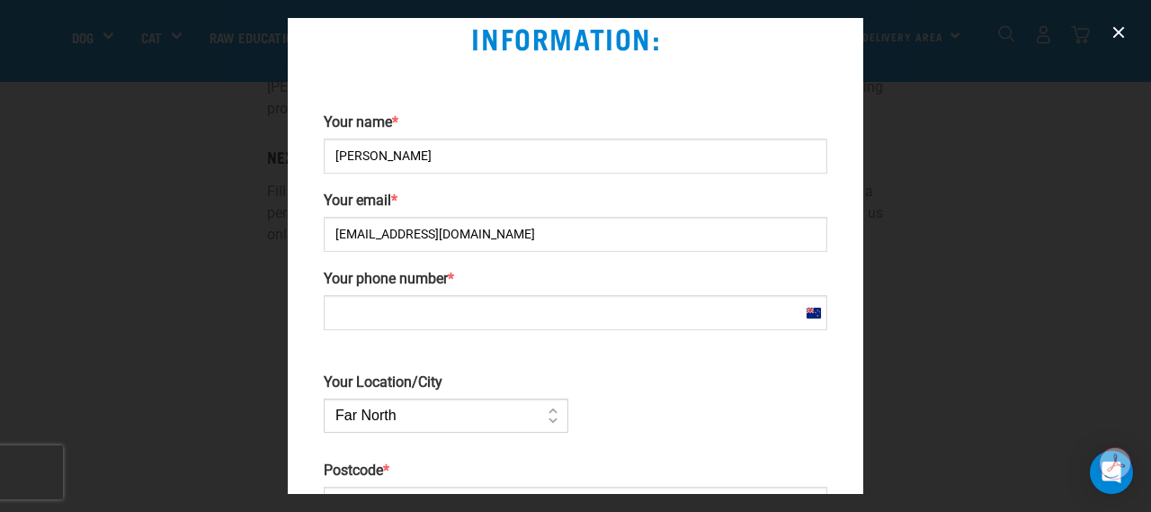
click at [648, 316] on input "Your phone number *" at bounding box center [576, 312] width 504 height 35
type input "+64223504108"
type input "6022"
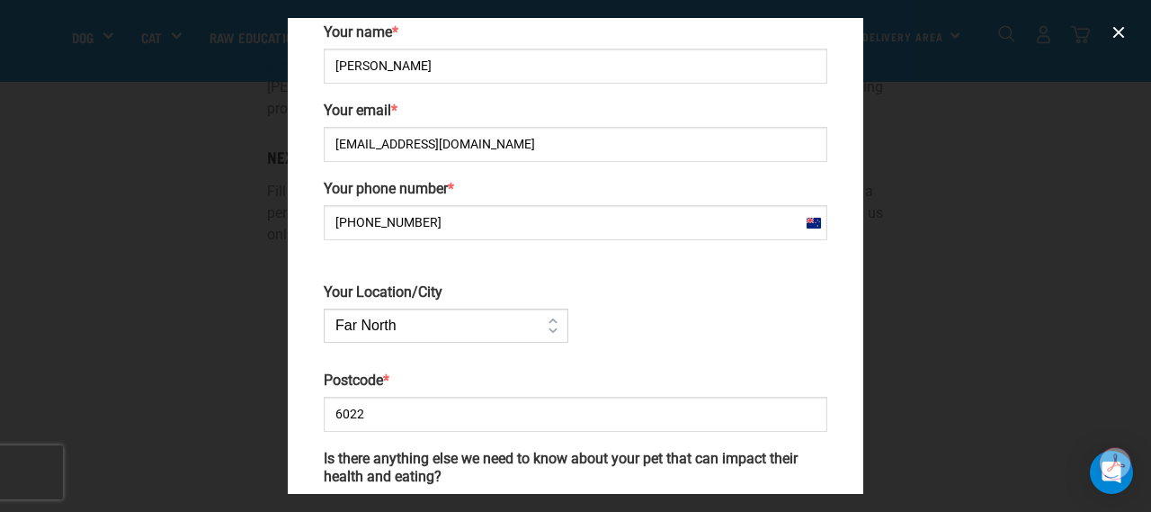
click at [502, 319] on select "Far North Auckland Waikato Bay of Plenty Coromandel Taranaki Hawkes Bay/Gisborn…" at bounding box center [446, 325] width 245 height 34
select select "Wellington"
click at [324, 308] on select "Far North Auckland Waikato Bay of Plenty Coromandel Taranaki Hawkes Bay/Gisborn…" at bounding box center [446, 325] width 245 height 34
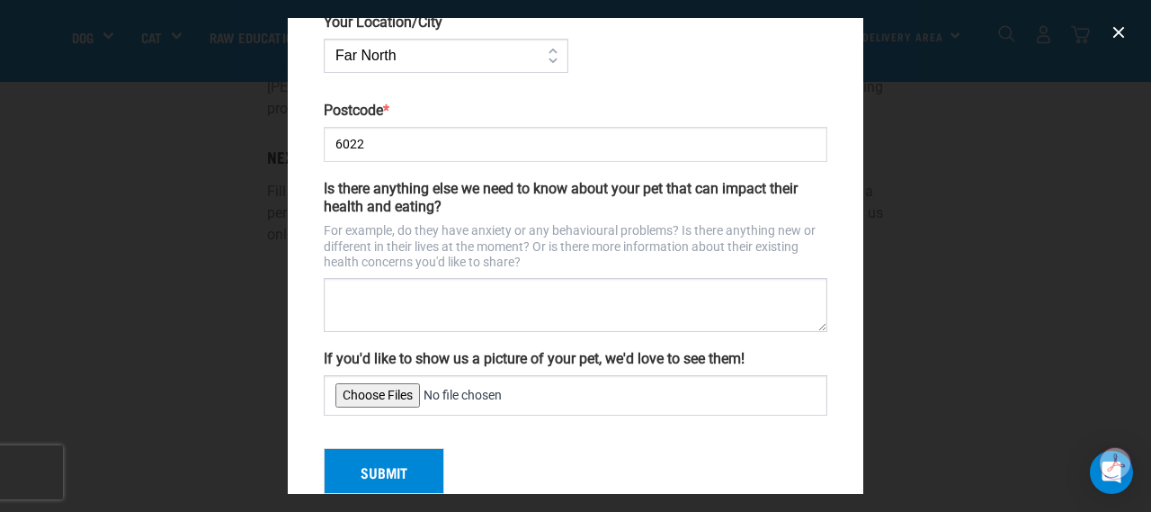
scroll to position [481, 0]
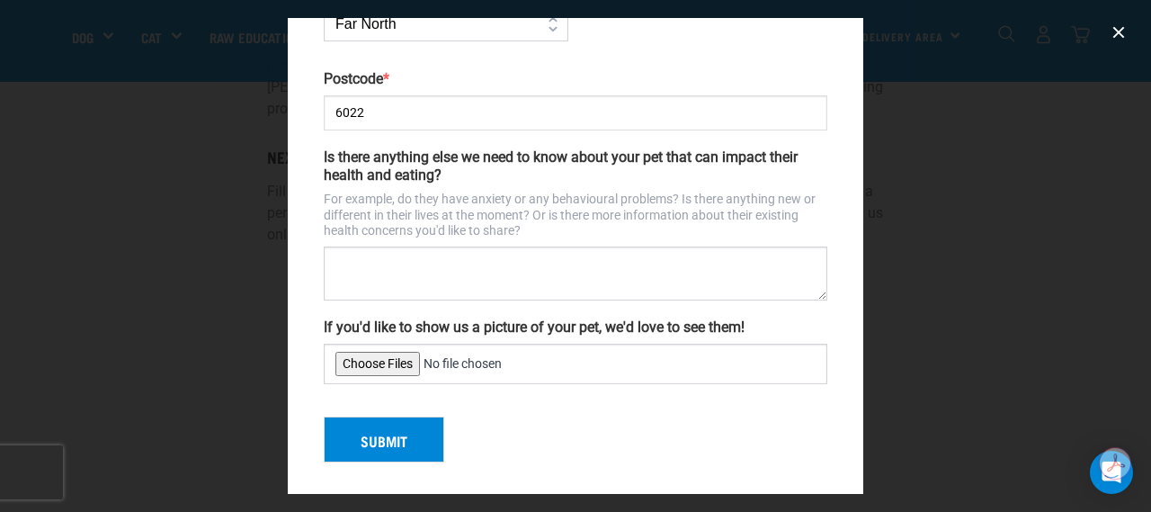
click at [392, 354] on input "If you'd like to show us a picture of your pet, we'd love to see them!" at bounding box center [576, 363] width 504 height 40
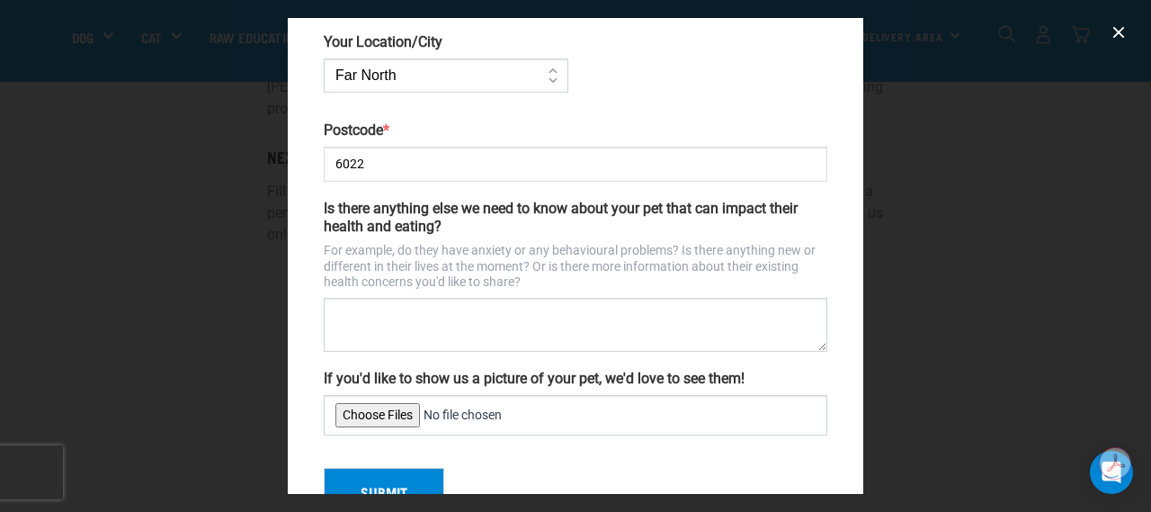
scroll to position [391, 0]
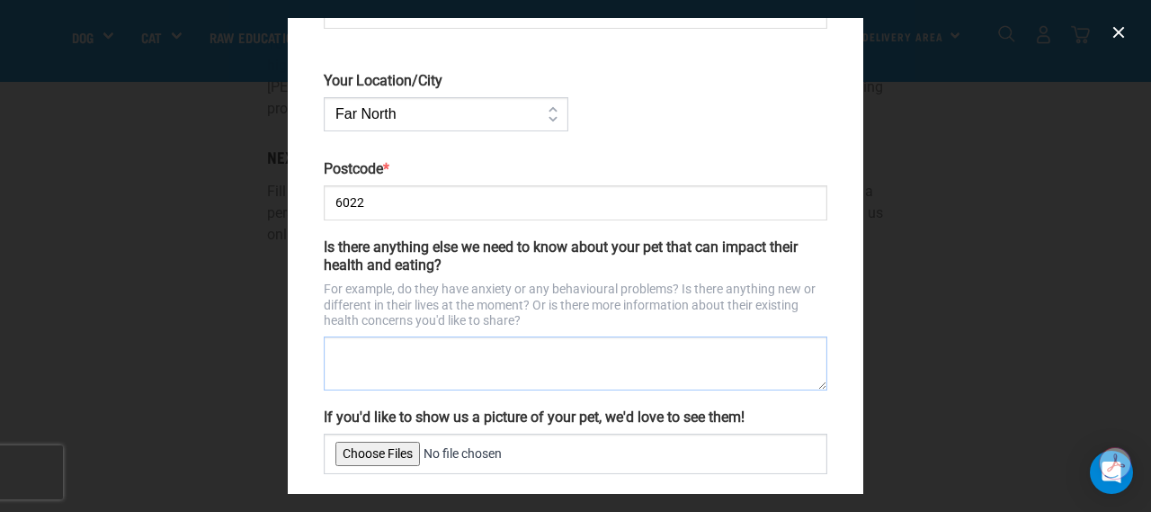
click at [608, 337] on textarea "Is there anything else we need to know about your pet that can impact their hea…" at bounding box center [576, 363] width 504 height 54
type textarea "W"
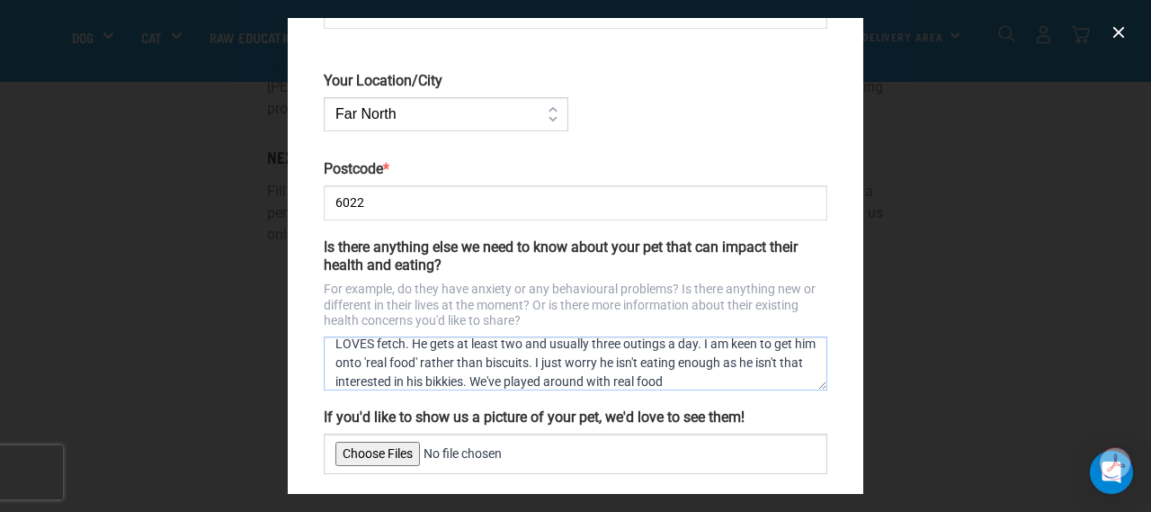
scroll to position [47, 0]
click at [667, 381] on textarea "He is a super active little guy. We take him on lots of walks and some easy run…" at bounding box center [576, 363] width 504 height 54
click at [593, 359] on textarea "He is a super active little guy. We take him on lots of walks and some easy run…" at bounding box center [576, 363] width 504 height 54
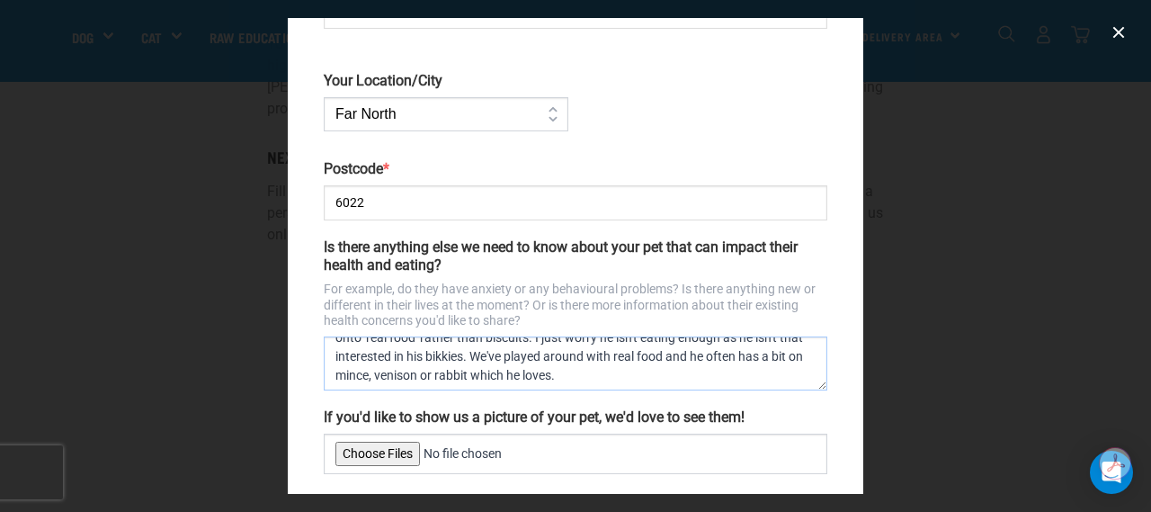
scroll to position [56, 0]
click at [734, 373] on textarea "He is a super active little guy. We take him on lots of walks and some easy run…" at bounding box center [576, 363] width 504 height 54
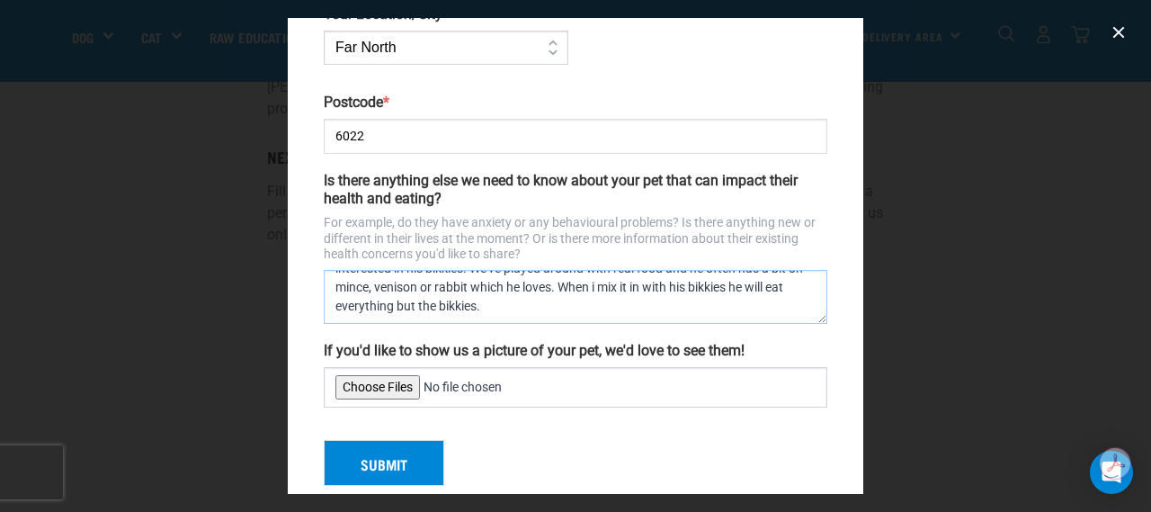
scroll to position [481, 0]
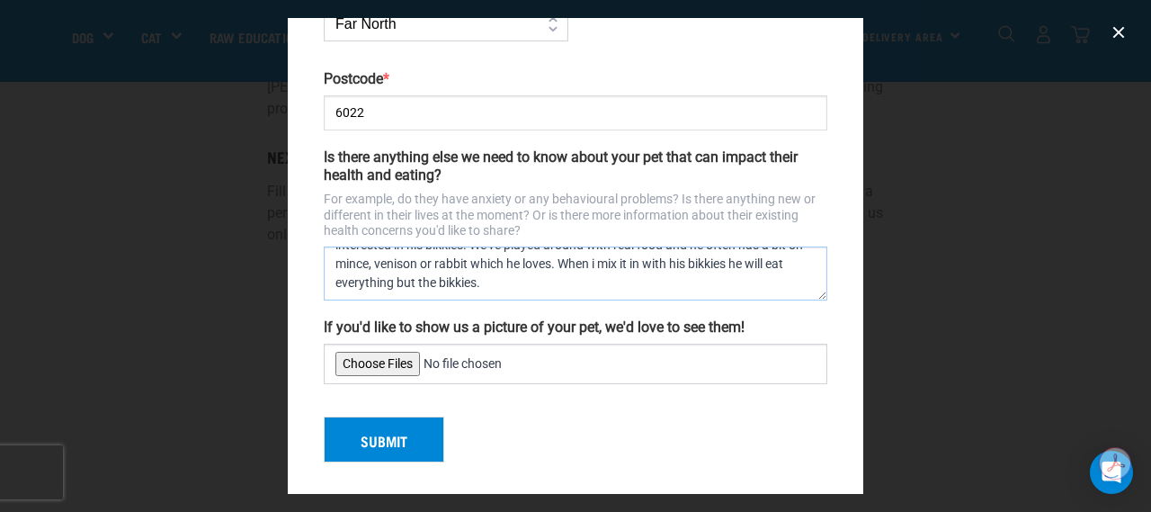
type textarea "He is a super active little guy. We take him on lots of walks and some easy run…"
click at [397, 433] on button "Submit" at bounding box center [384, 439] width 120 height 47
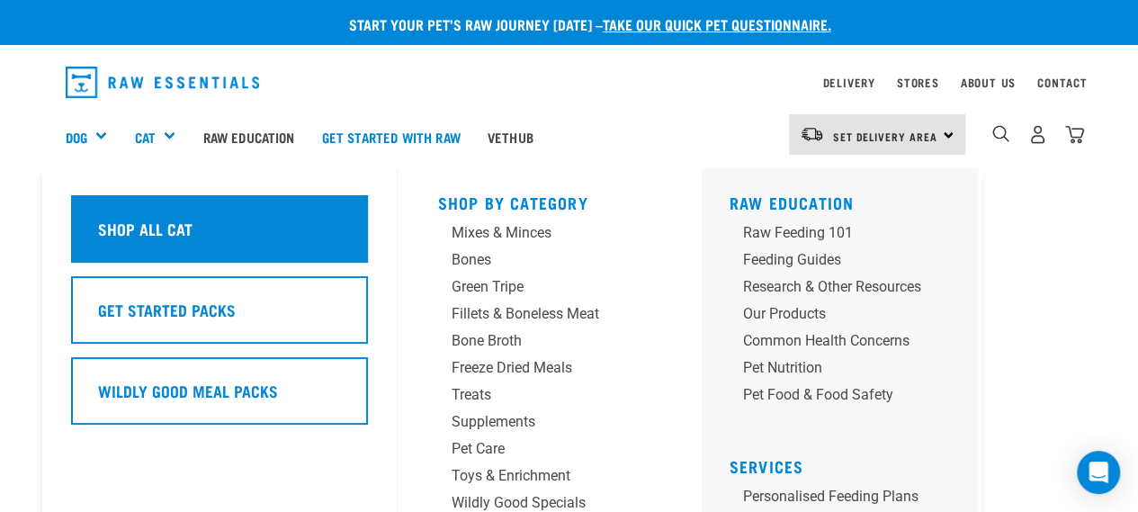
click at [195, 234] on div "Shop All Cat" at bounding box center [219, 228] width 297 height 67
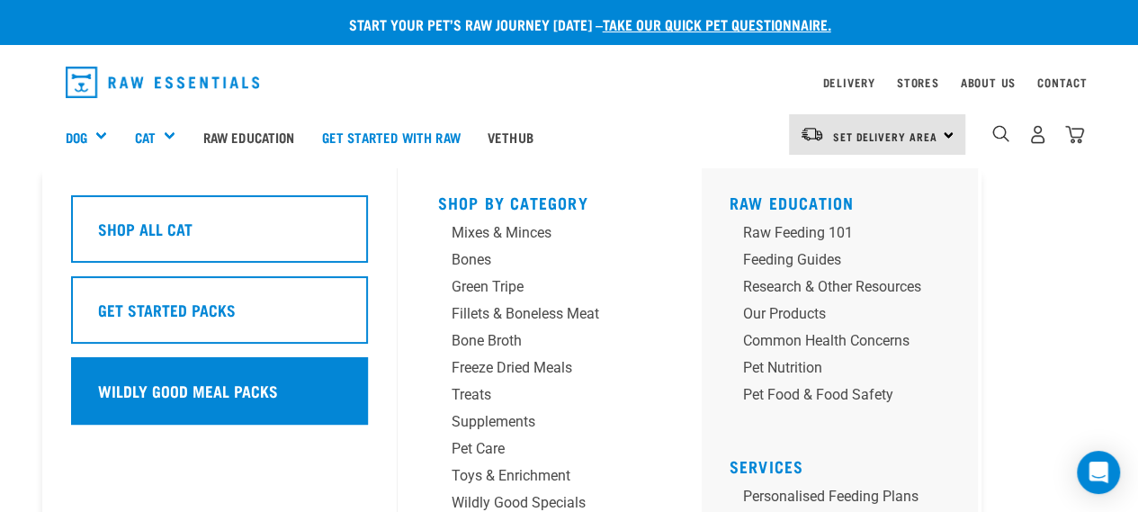
click at [240, 390] on h5 "Wildly Good Meal Packs" at bounding box center [187, 390] width 180 height 23
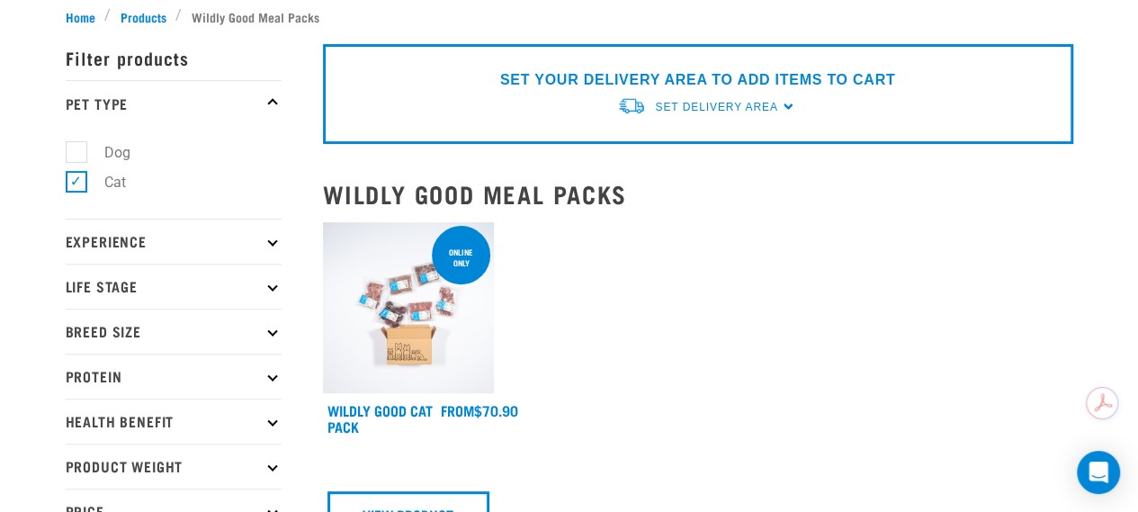
scroll to position [180, 0]
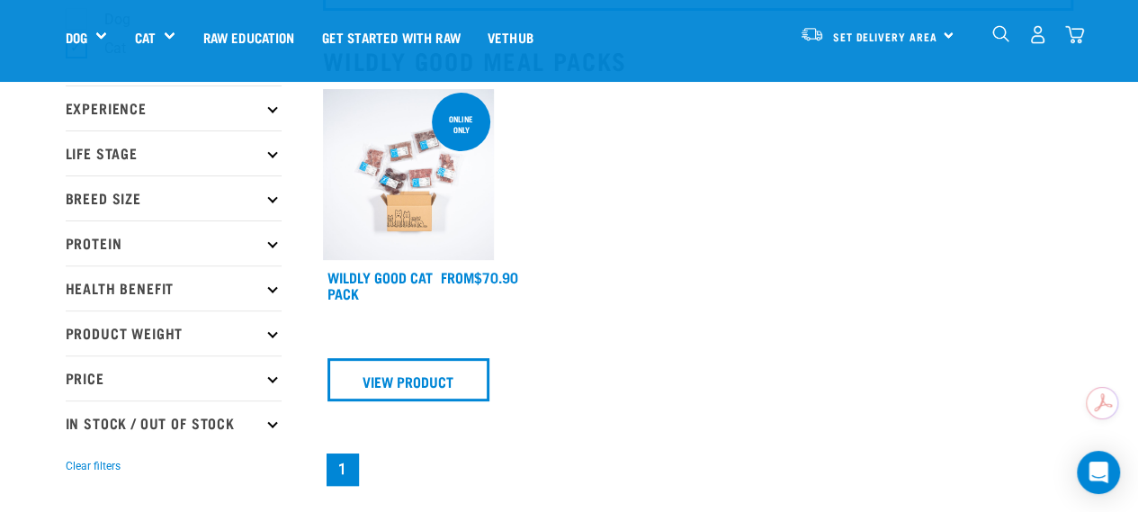
click at [430, 228] on img at bounding box center [409, 175] width 172 height 172
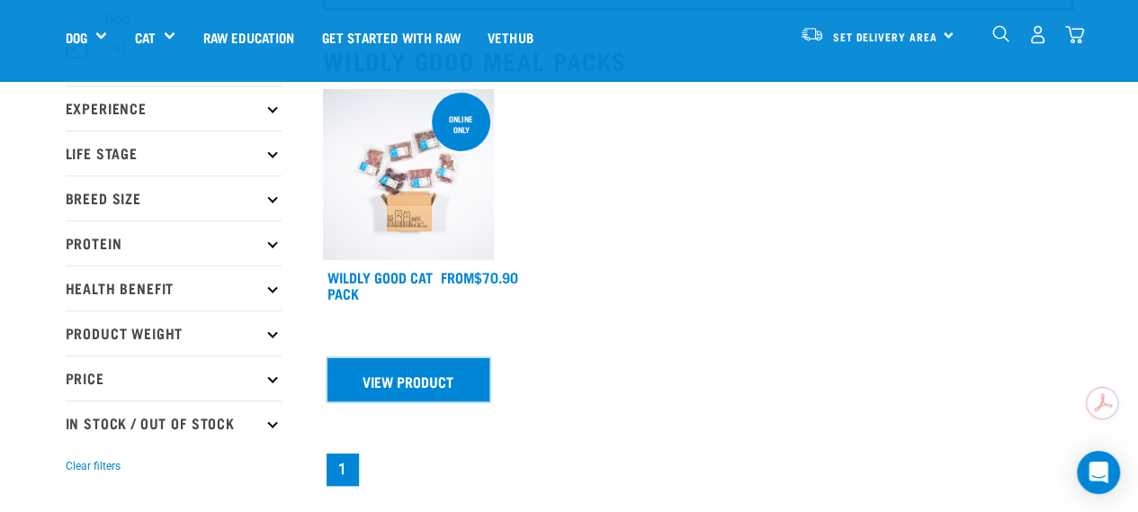
click at [434, 385] on link "View Product" at bounding box center [408, 379] width 163 height 43
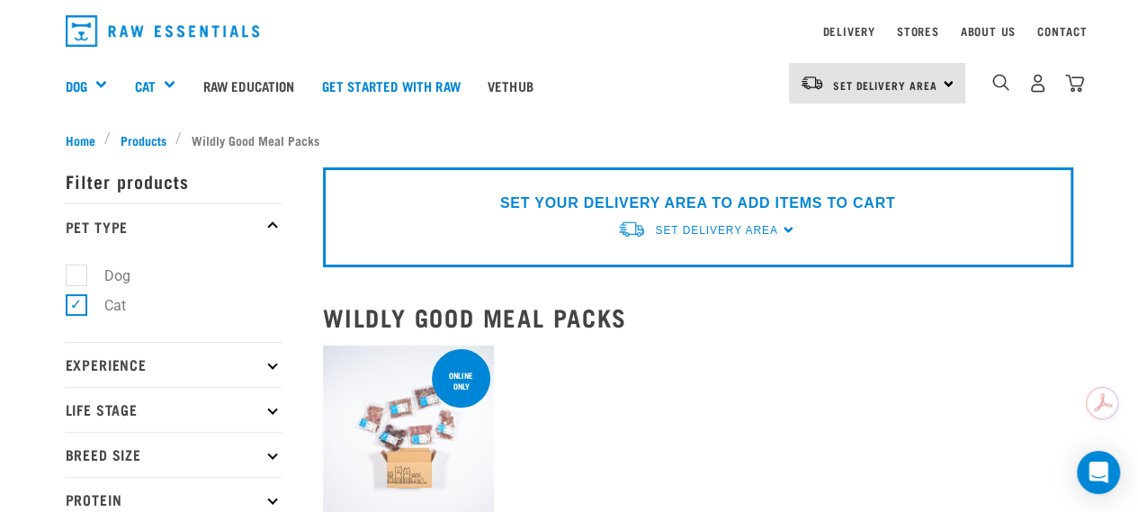
scroll to position [0, 0]
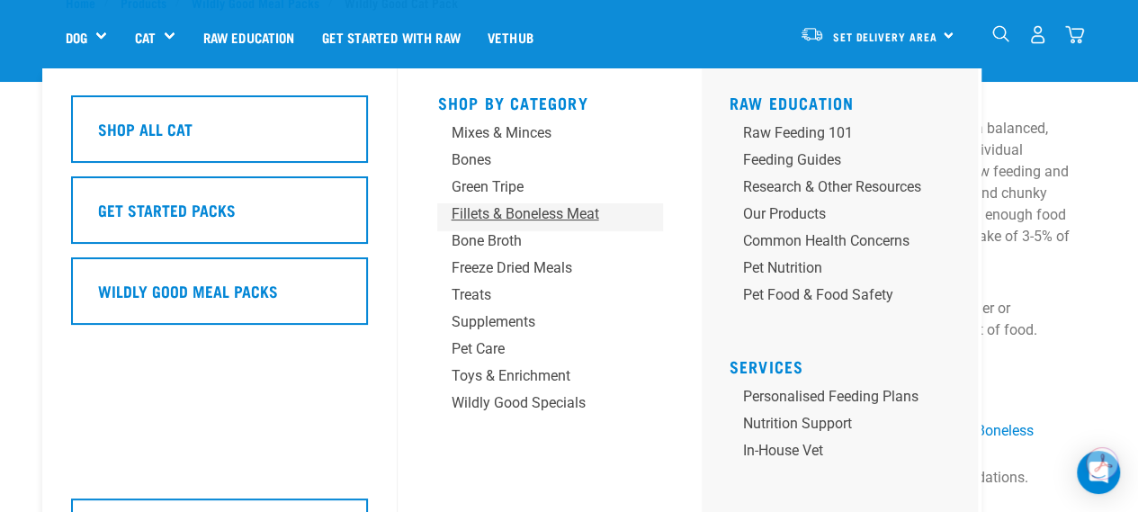
scroll to position [90, 0]
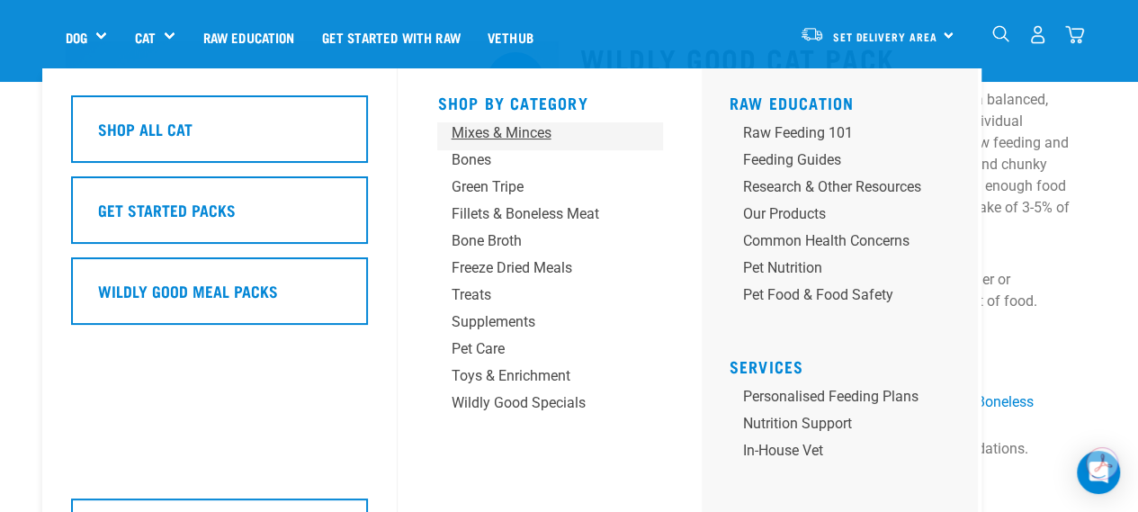
click at [495, 122] on div "Mixes & Minces" at bounding box center [535, 133] width 168 height 22
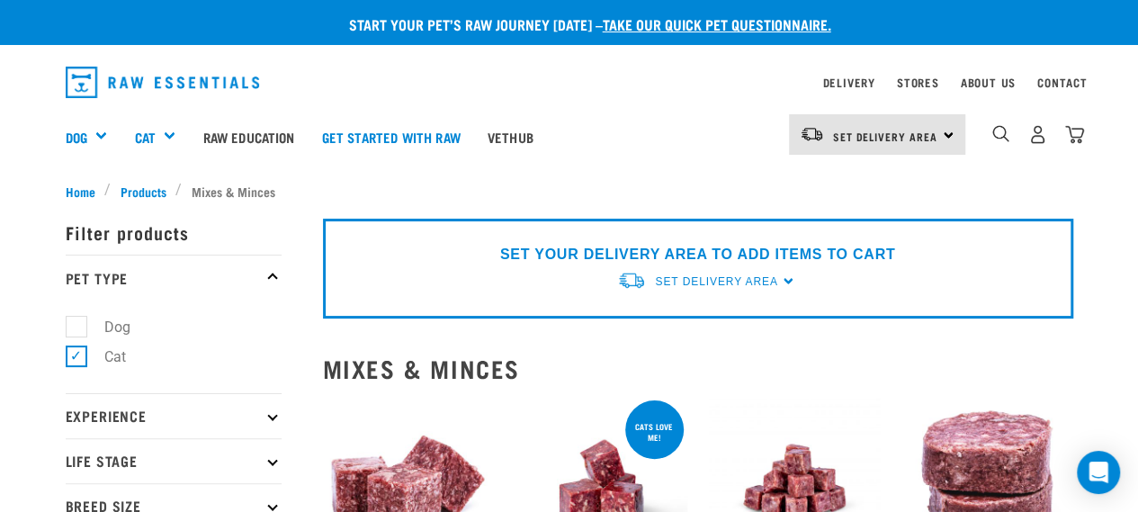
click at [76, 321] on label "Dog" at bounding box center [107, 327] width 62 height 22
click at [71, 321] on input "Dog" at bounding box center [72, 323] width 12 height 12
checkbox input "true"
click at [88, 363] on label "Cat" at bounding box center [105, 356] width 58 height 22
click at [77, 359] on input "Cat" at bounding box center [72, 353] width 12 height 12
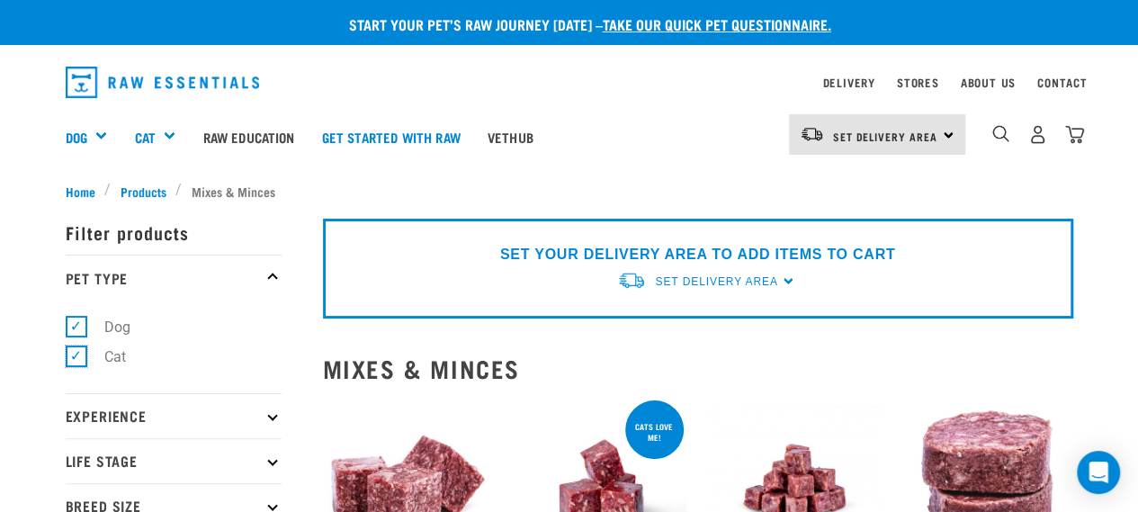
checkbox input "false"
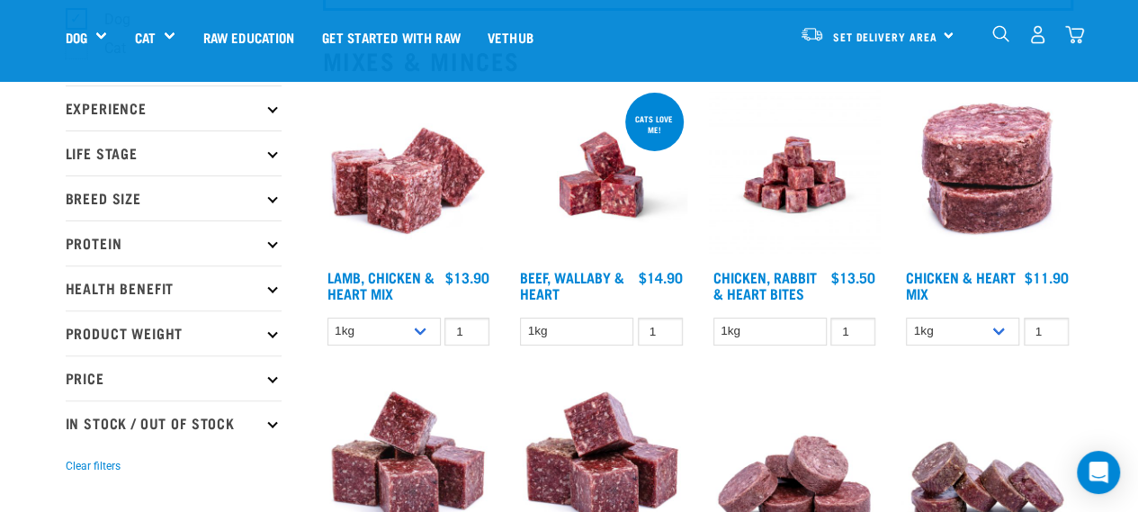
scroll to position [90, 0]
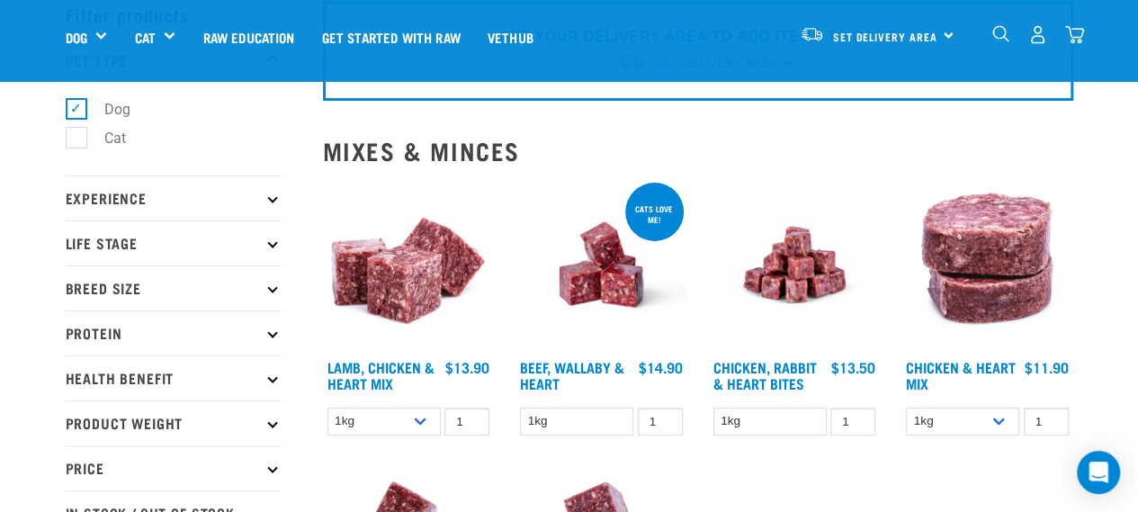
click at [254, 283] on p "Breed Size" at bounding box center [174, 287] width 216 height 45
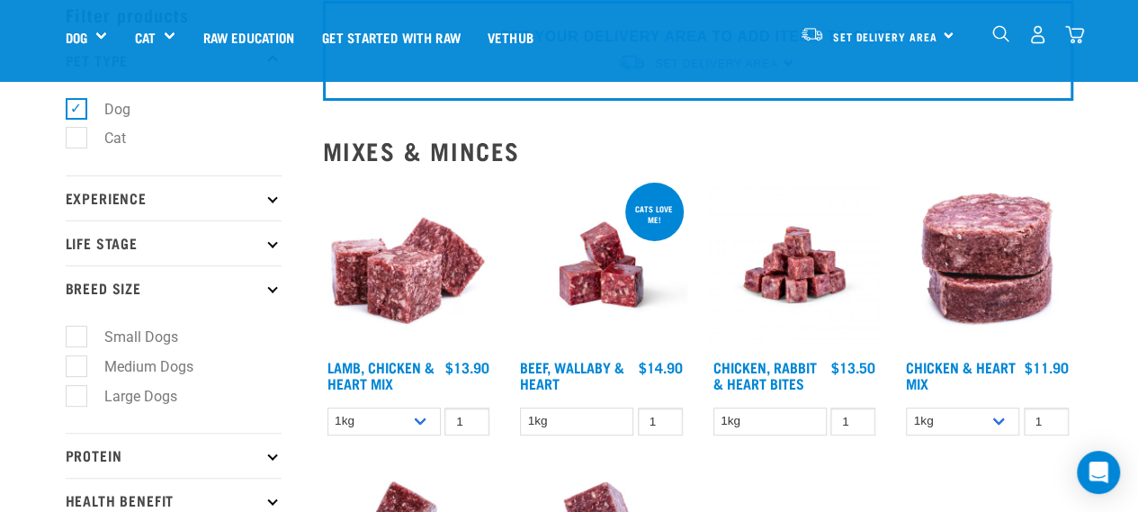
click at [139, 339] on label "Small Dogs" at bounding box center [131, 337] width 110 height 22
click at [77, 339] on input "Small Dogs" at bounding box center [72, 334] width 12 height 12
checkbox input "true"
click at [236, 242] on p "Life Stage" at bounding box center [174, 242] width 216 height 45
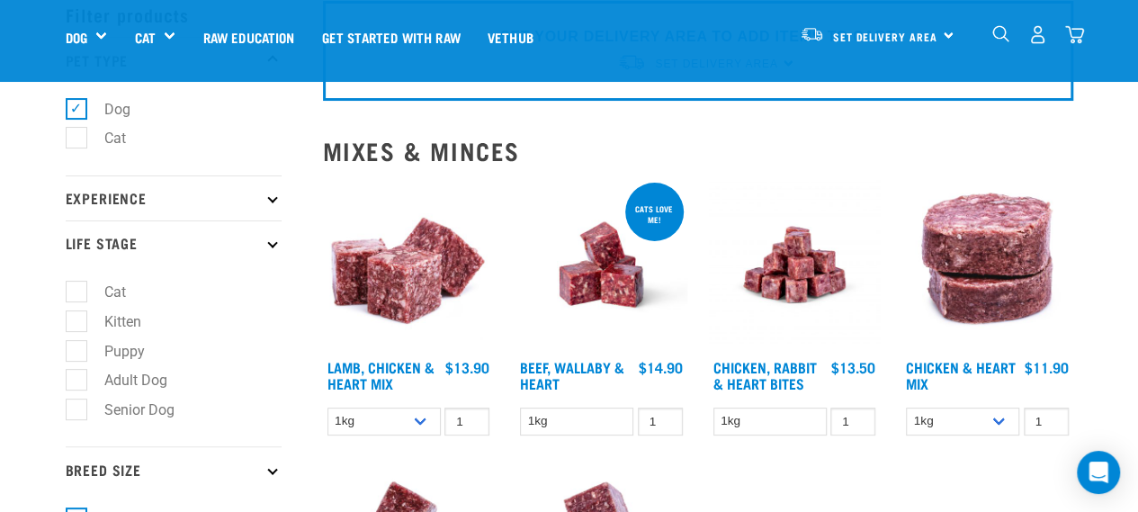
click at [122, 348] on label "Puppy" at bounding box center [114, 351] width 76 height 22
click at [77, 348] on input "Puppy" at bounding box center [72, 348] width 12 height 12
checkbox input "true"
click at [232, 242] on p "Life Stage" at bounding box center [174, 242] width 216 height 45
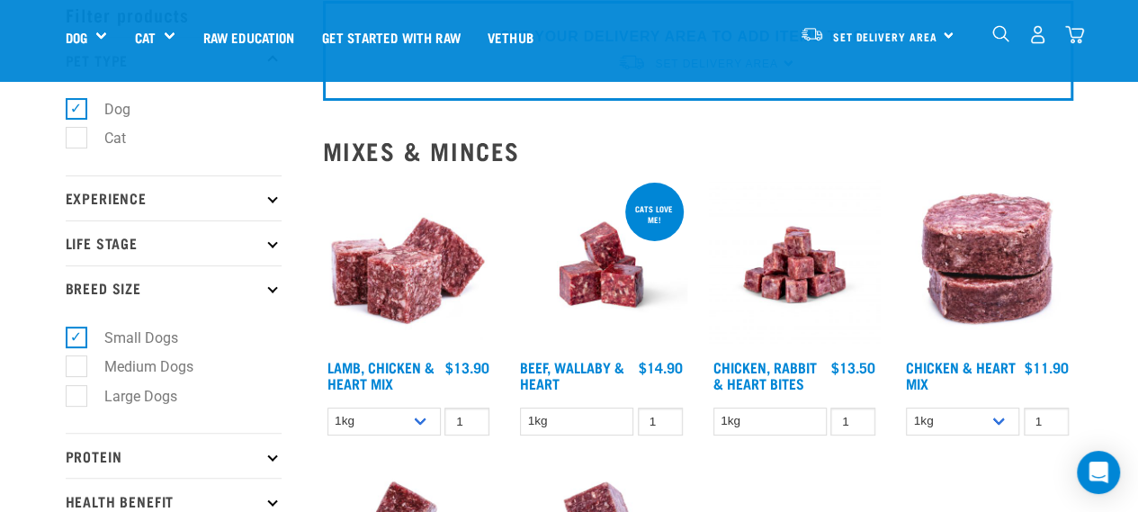
click at [245, 193] on p "Experience" at bounding box center [174, 197] width 216 height 45
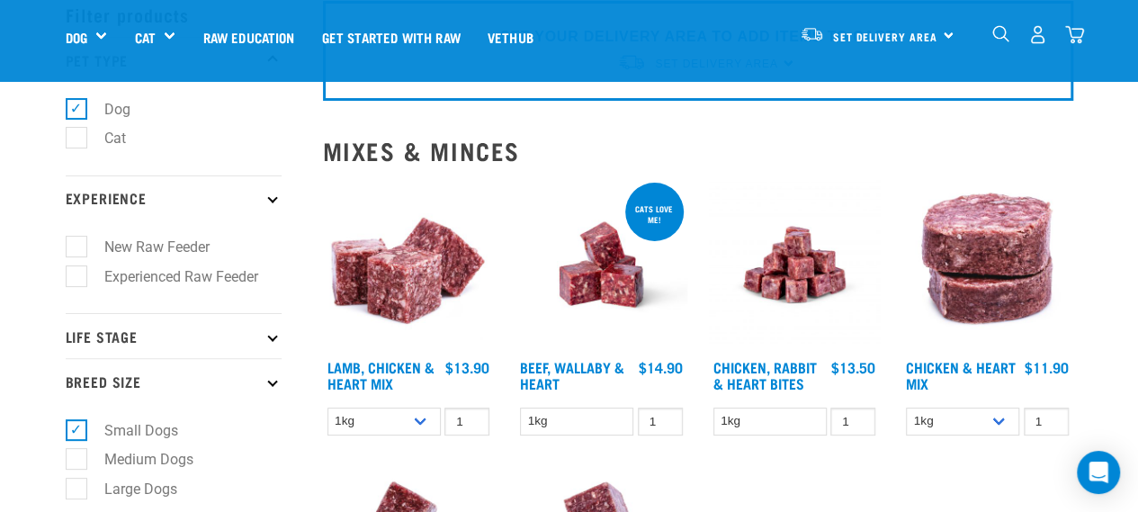
click at [243, 193] on p "Experience" at bounding box center [174, 197] width 216 height 45
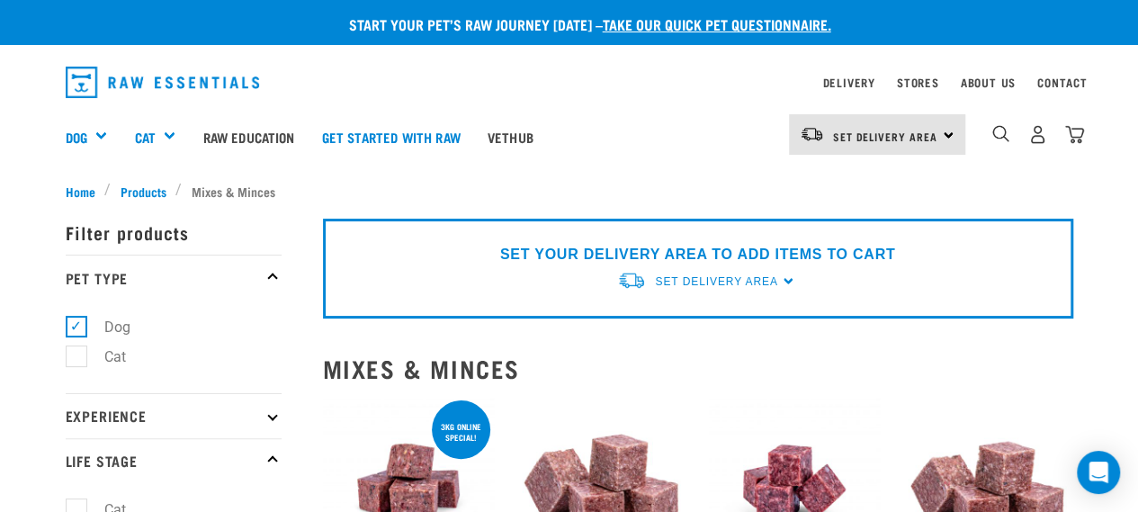
click at [206, 282] on p "Pet Type" at bounding box center [174, 276] width 216 height 45
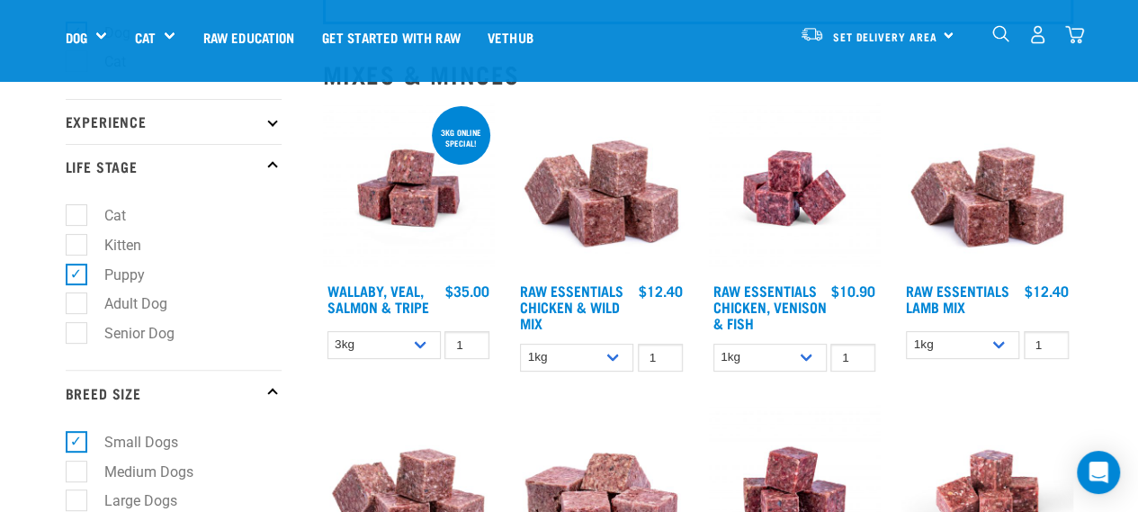
scroll to position [180, 0]
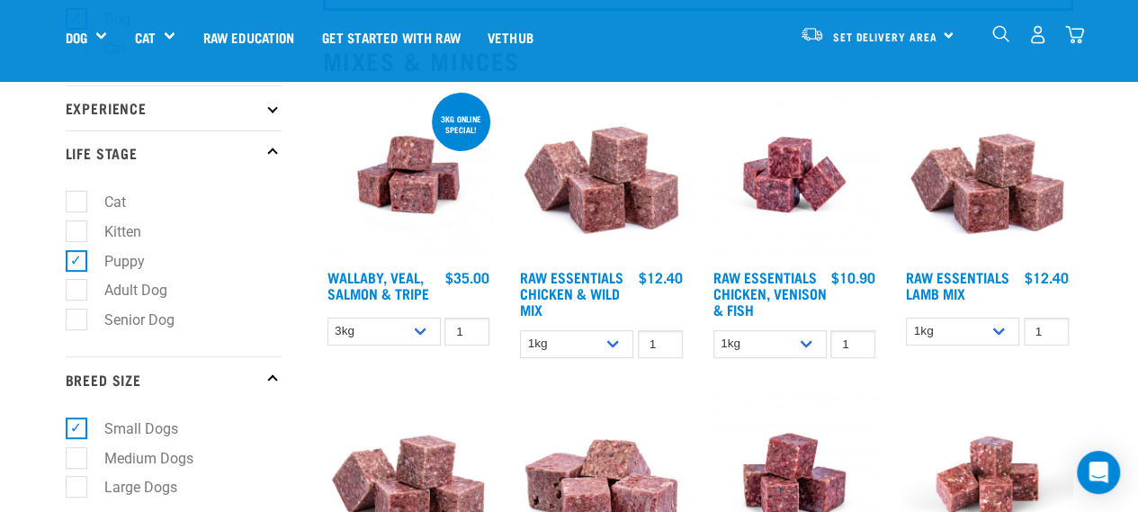
click at [272, 139] on p "Life Stage" at bounding box center [174, 152] width 216 height 45
click at [270, 379] on icon at bounding box center [272, 379] width 10 height 10
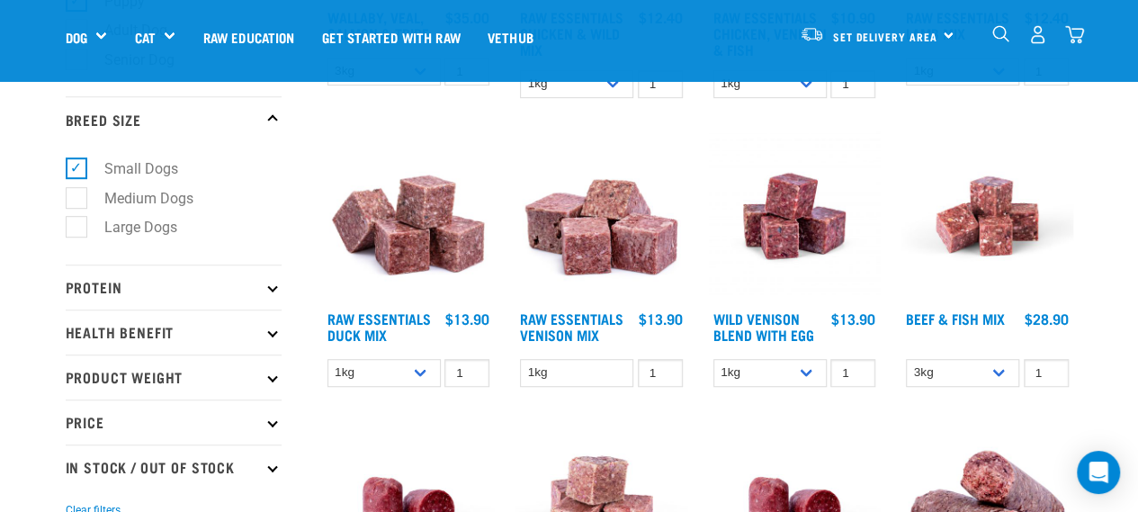
scroll to position [450, 0]
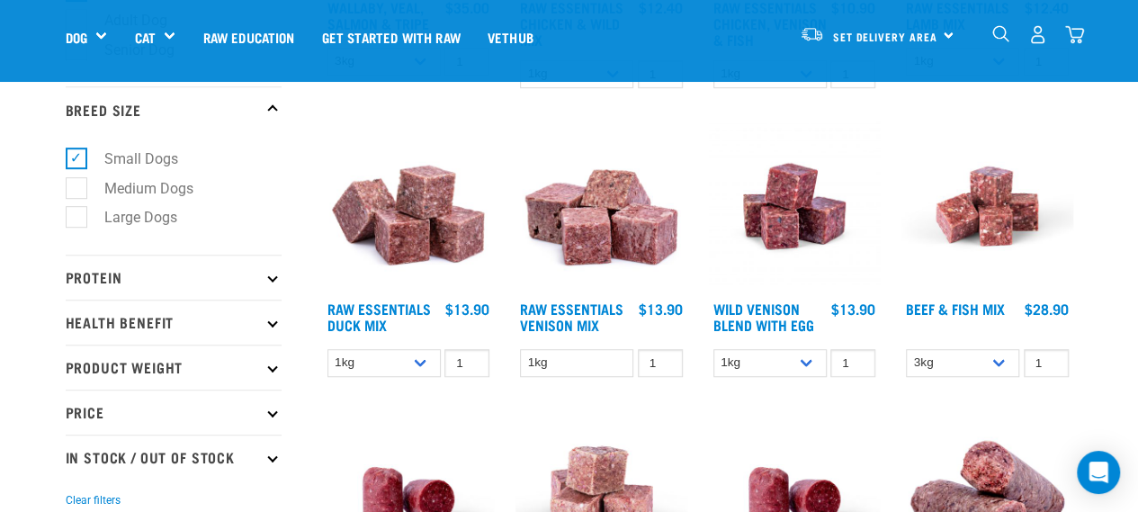
click at [218, 276] on p "Protein" at bounding box center [174, 276] width 216 height 45
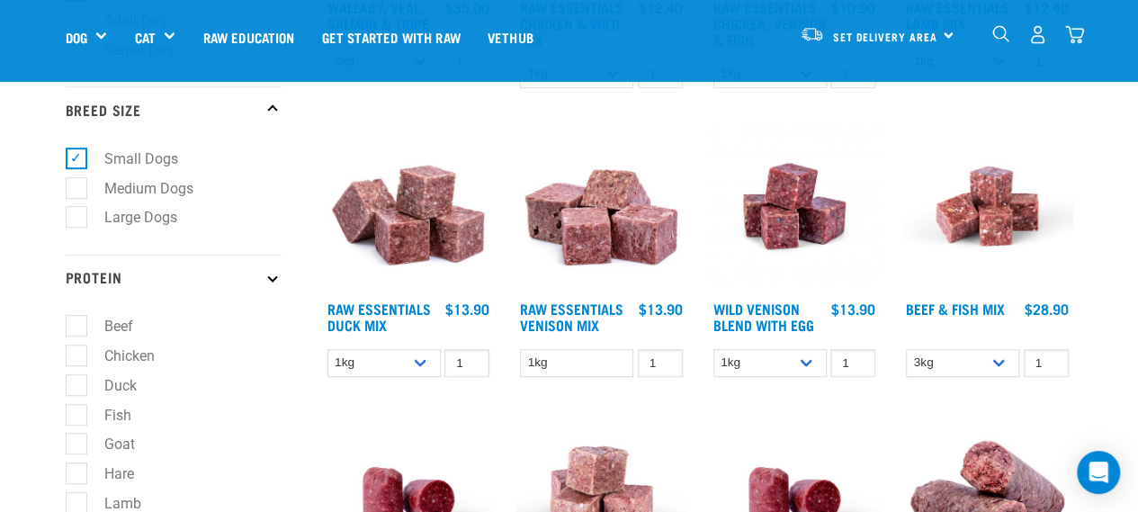
click at [218, 276] on p "Protein" at bounding box center [174, 276] width 216 height 45
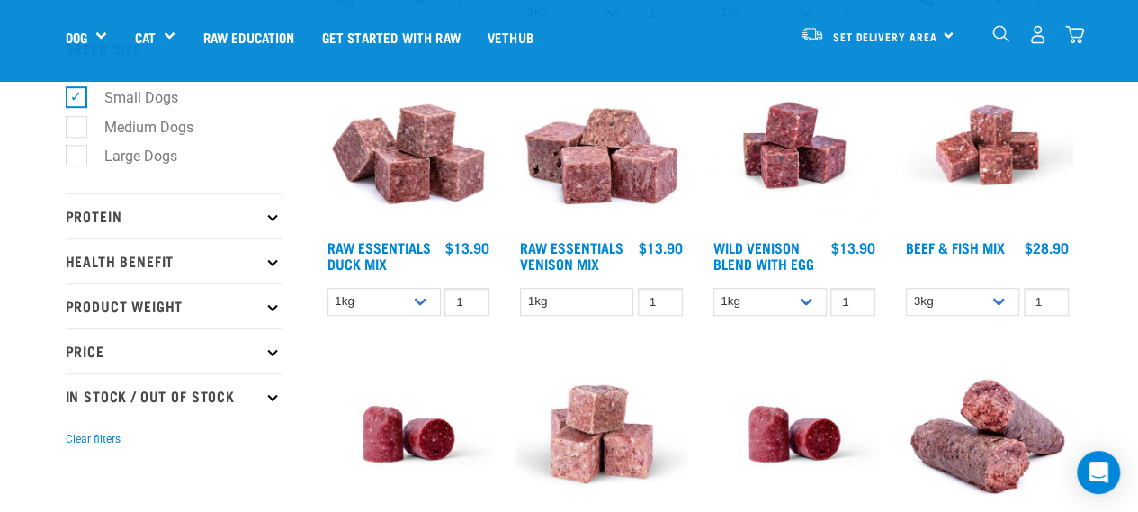
scroll to position [540, 0]
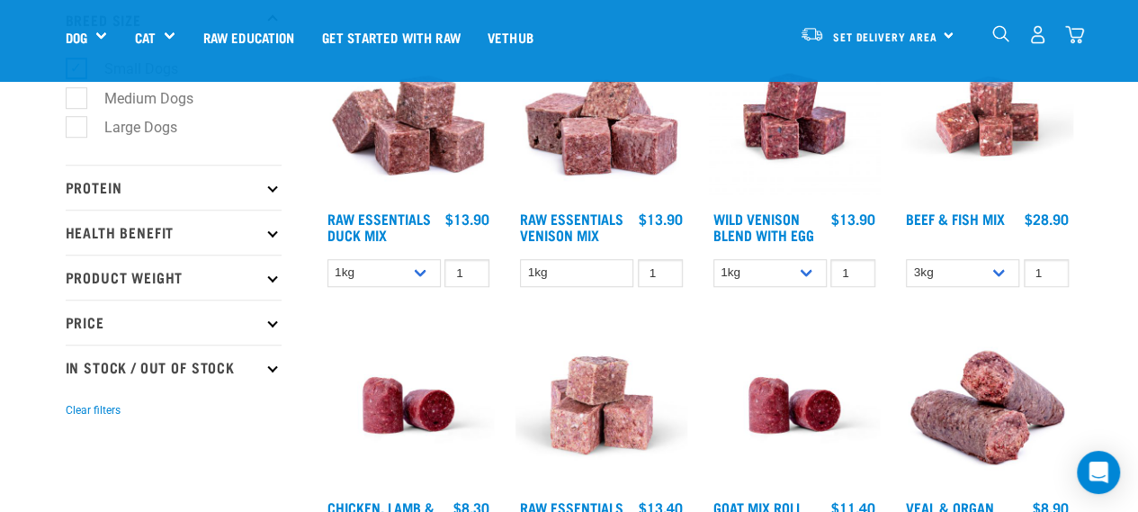
click at [272, 234] on icon at bounding box center [272, 232] width 10 height 10
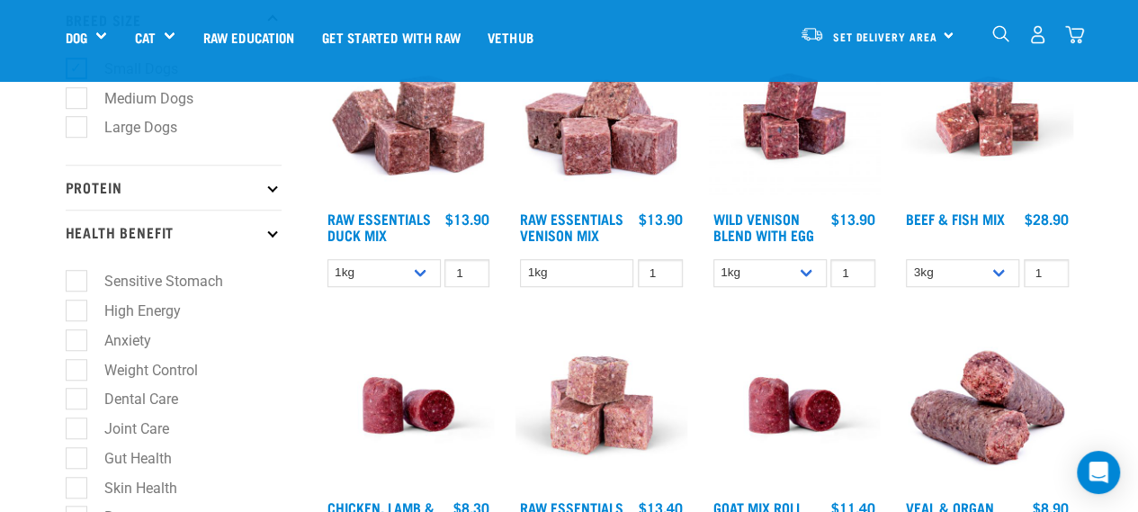
click at [160, 318] on label "High Energy" at bounding box center [132, 310] width 112 height 22
click at [77, 313] on input "High Energy" at bounding box center [72, 307] width 12 height 12
checkbox input "true"
click at [252, 234] on p "Health Benefit" at bounding box center [174, 232] width 216 height 45
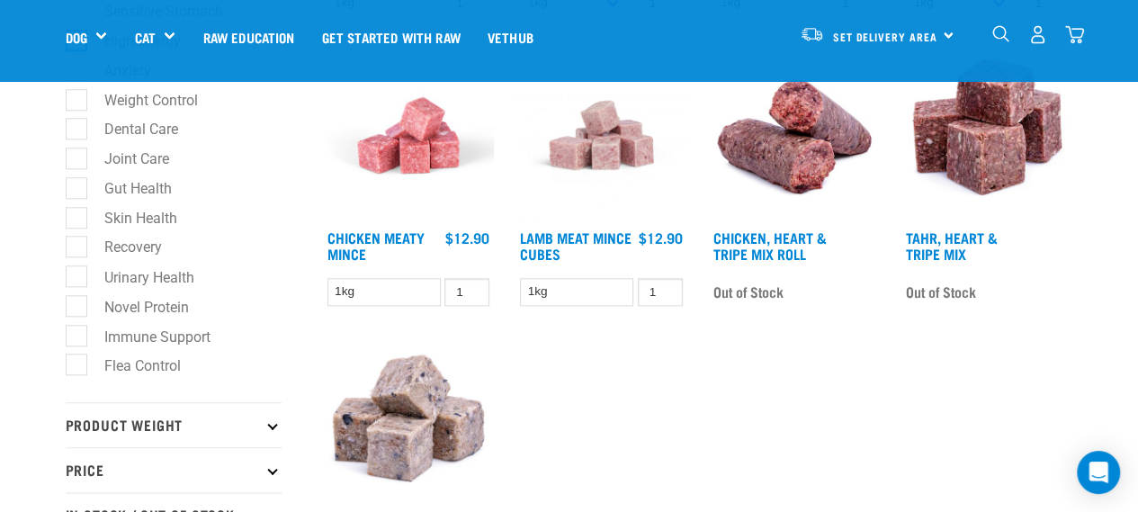
scroll to position [989, 0]
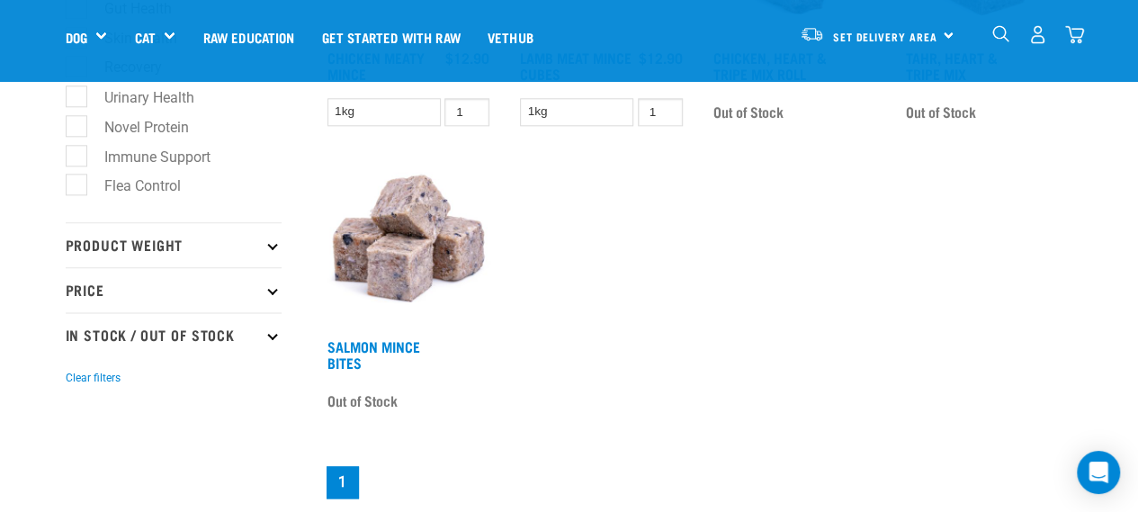
click at [230, 250] on p "Product Weight" at bounding box center [174, 244] width 216 height 45
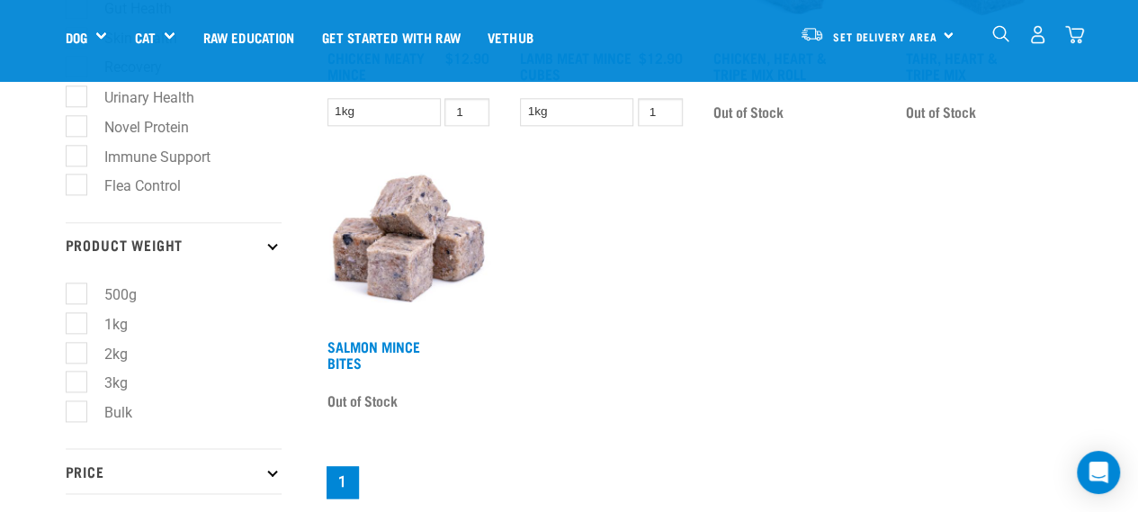
click at [230, 250] on p "Product Weight" at bounding box center [174, 244] width 216 height 45
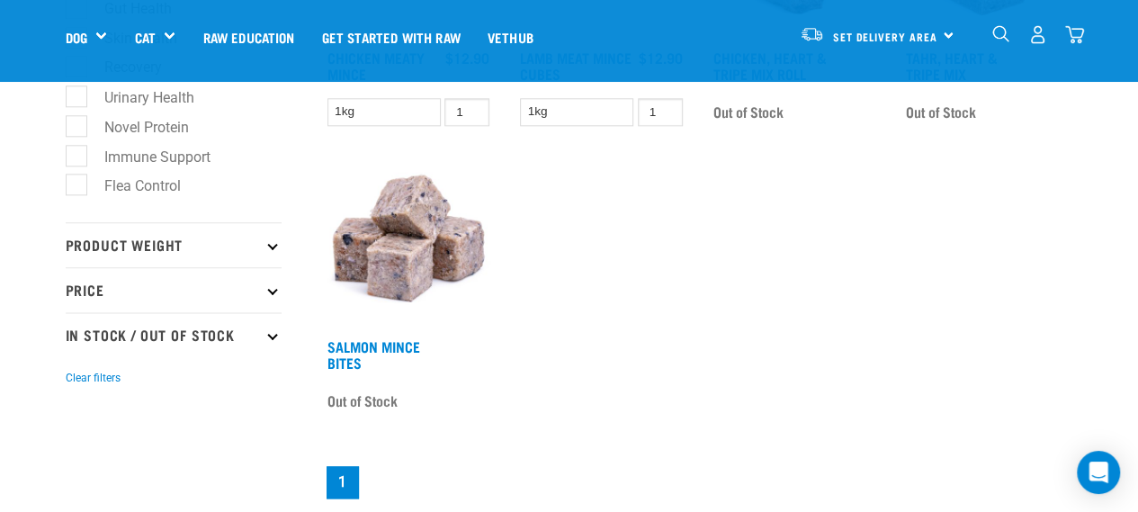
click at [230, 305] on p "Price" at bounding box center [174, 289] width 216 height 45
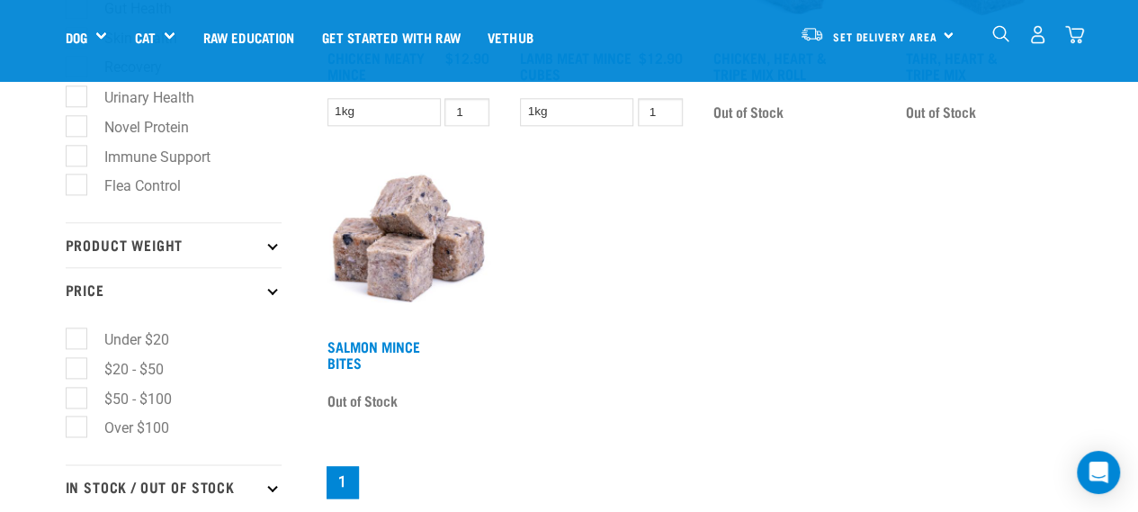
click at [230, 305] on p "Price" at bounding box center [174, 289] width 216 height 45
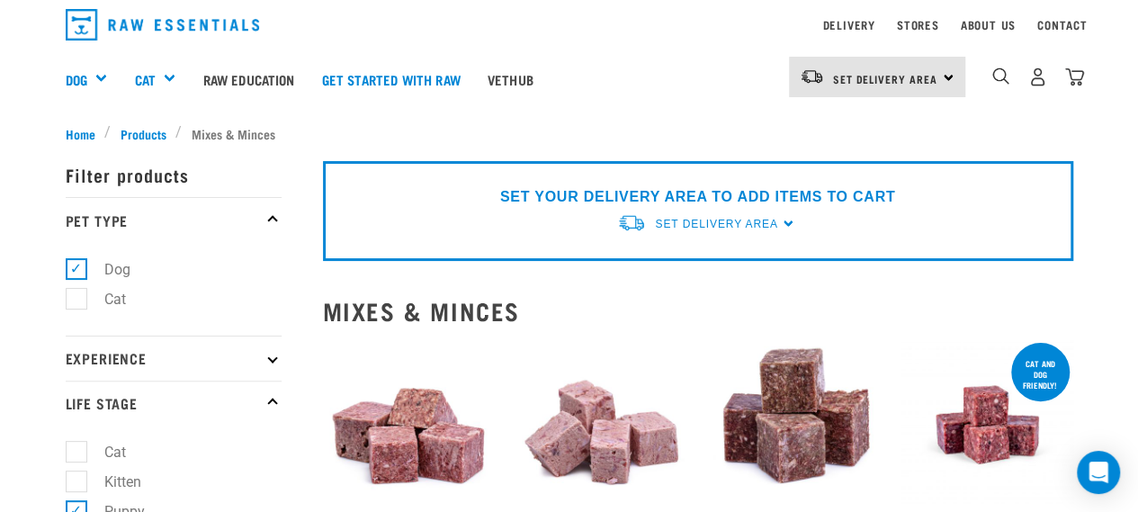
scroll to position [0, 0]
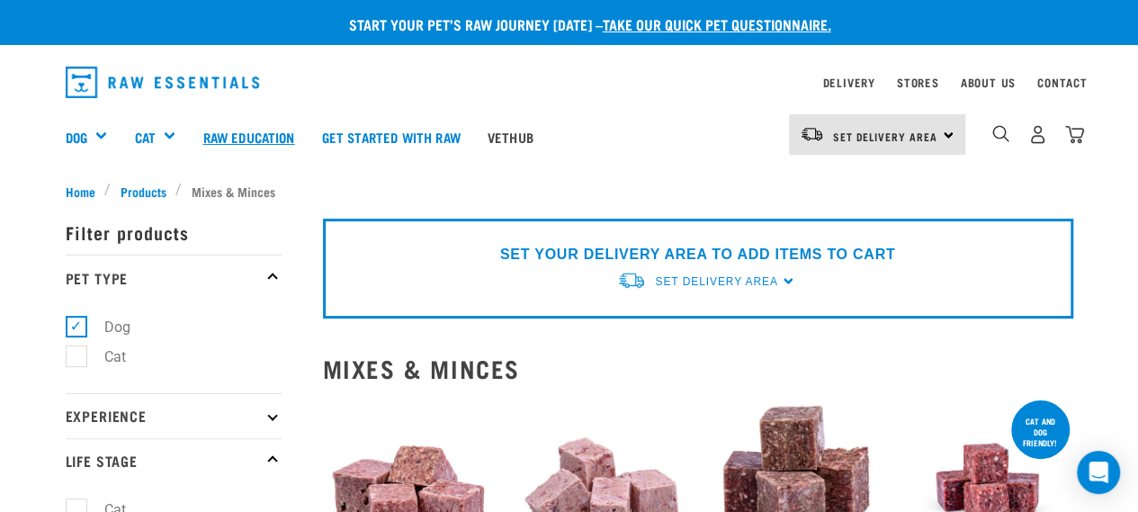
click at [308, 133] on link "Raw Education" at bounding box center [248, 137] width 119 height 72
click at [363, 139] on link "Get started with Raw" at bounding box center [390, 137] width 165 height 72
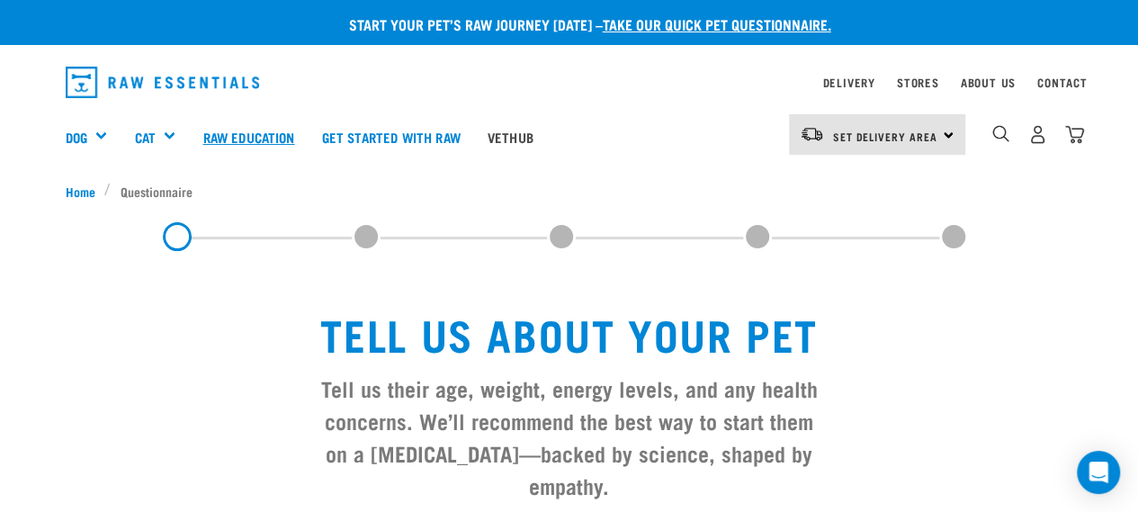
click at [300, 129] on link "Raw Education" at bounding box center [248, 137] width 119 height 72
click at [254, 134] on link "Raw Education" at bounding box center [248, 137] width 119 height 72
click at [396, 145] on link "Get started with Raw" at bounding box center [390, 137] width 165 height 72
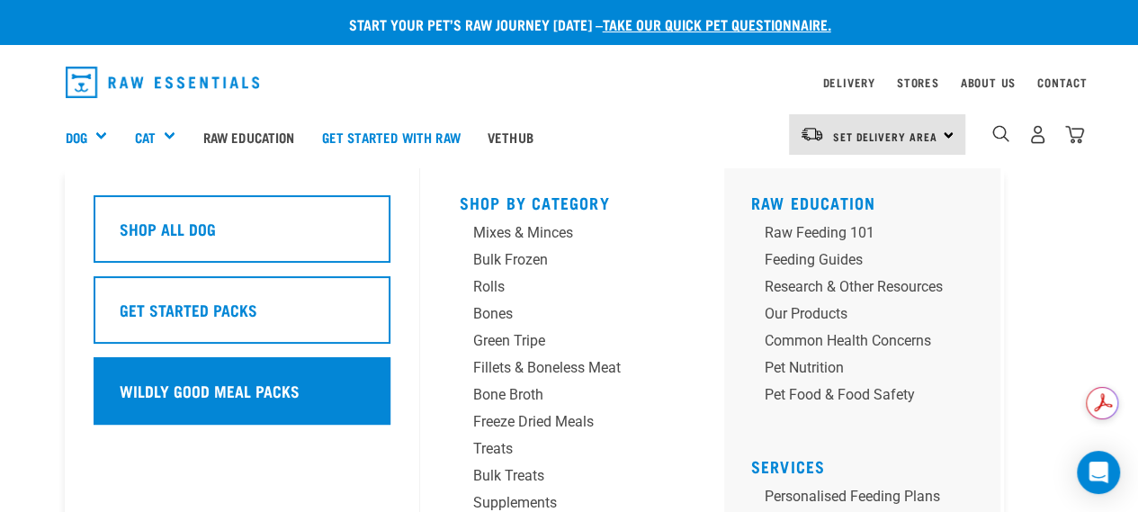
click at [199, 368] on div "Wildly Good Meal Packs" at bounding box center [242, 390] width 297 height 67
click at [202, 384] on h5 "Wildly Good Meal Packs" at bounding box center [210, 390] width 180 height 23
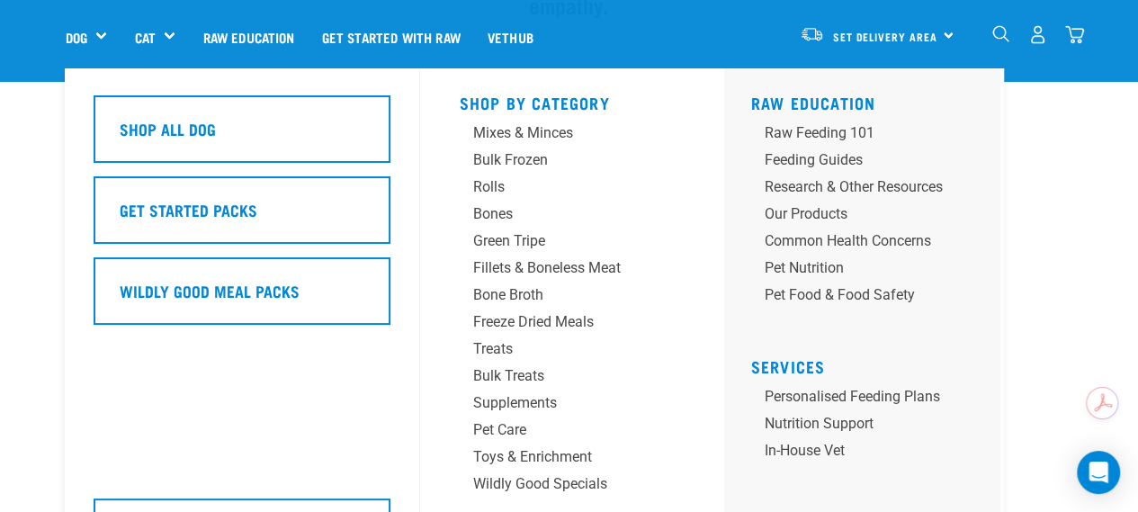
scroll to position [360, 0]
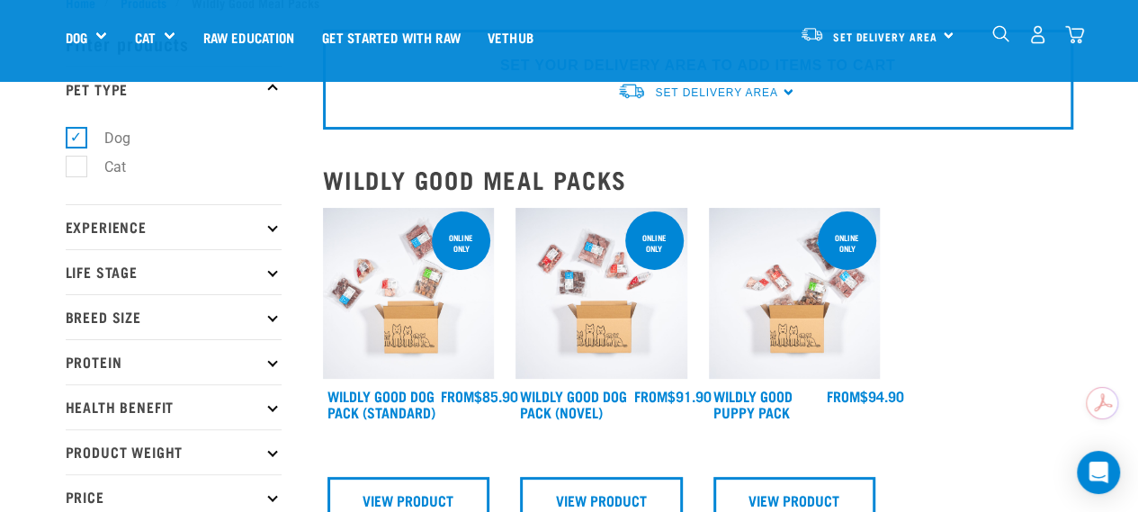
scroll to position [90, 0]
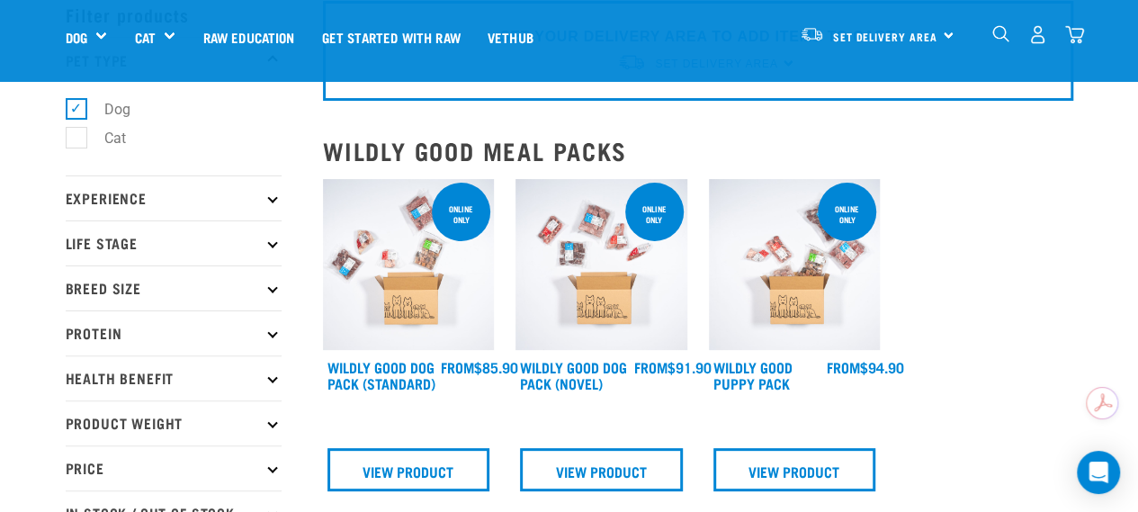
click at [379, 302] on img at bounding box center [409, 265] width 172 height 172
click at [808, 312] on img at bounding box center [795, 265] width 172 height 172
click at [754, 373] on link "Wildly Good Puppy Pack" at bounding box center [752, 374] width 79 height 24
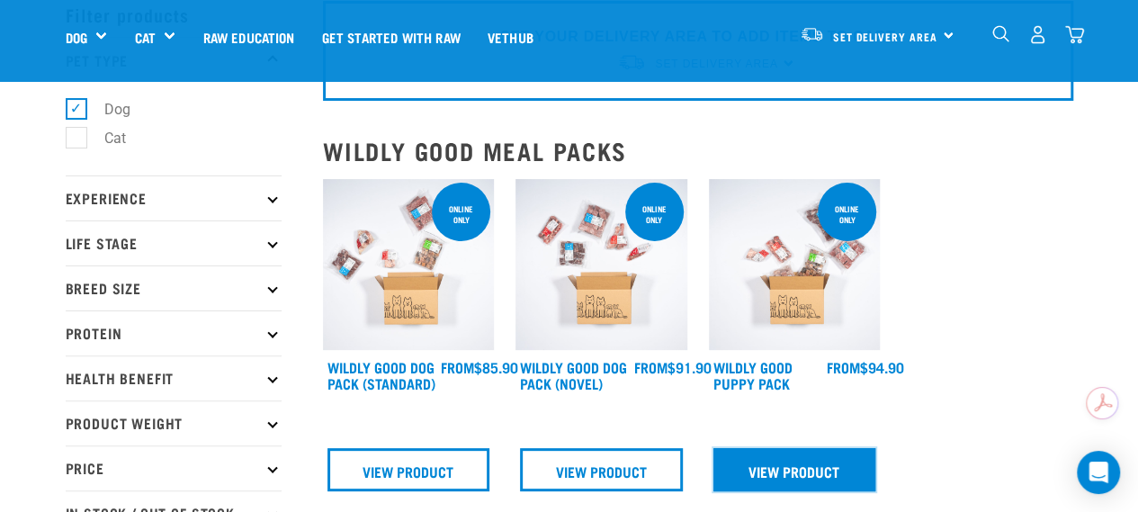
click at [781, 472] on link "View Product" at bounding box center [794, 469] width 163 height 43
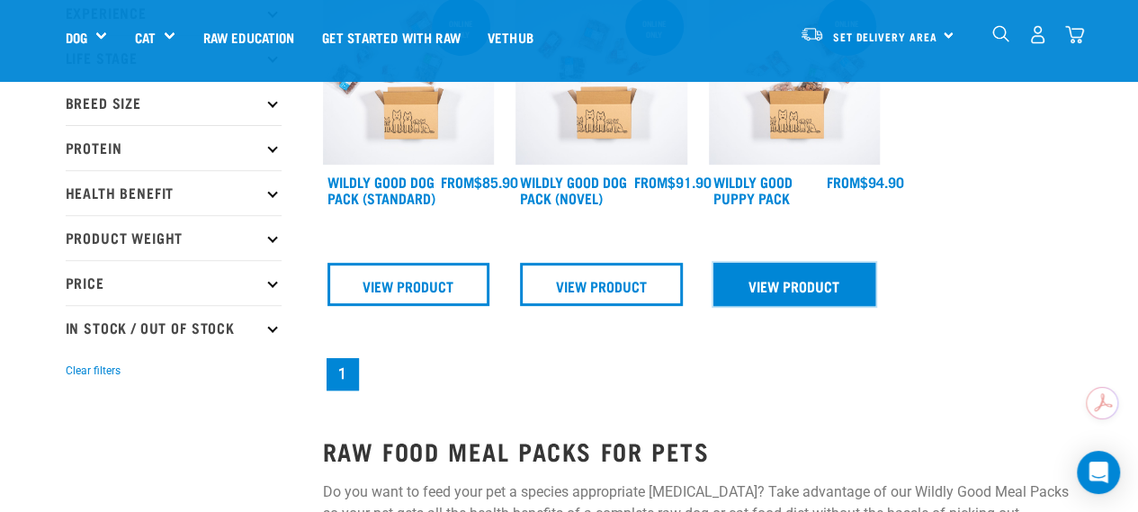
scroll to position [450, 0]
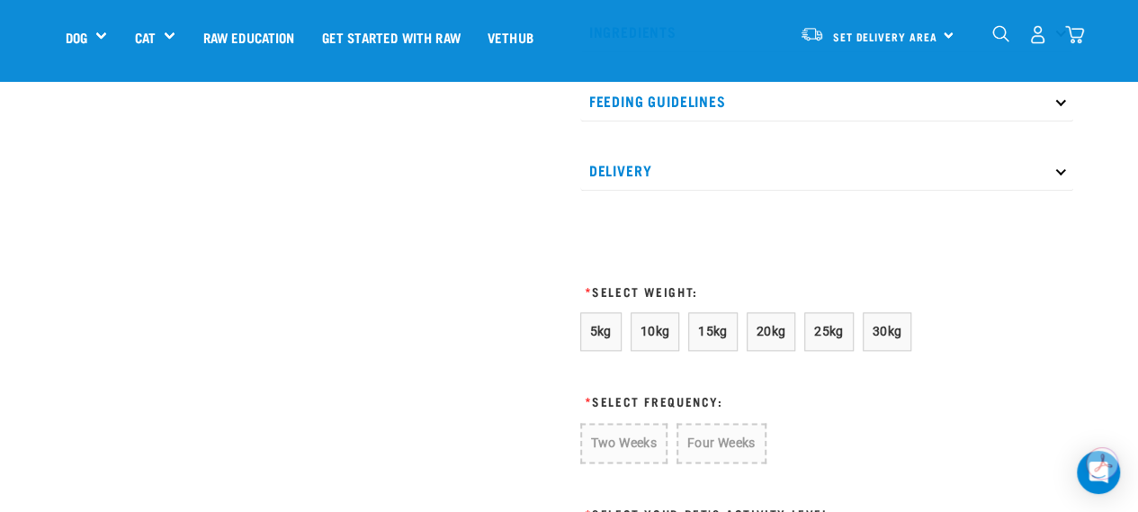
scroll to position [899, 0]
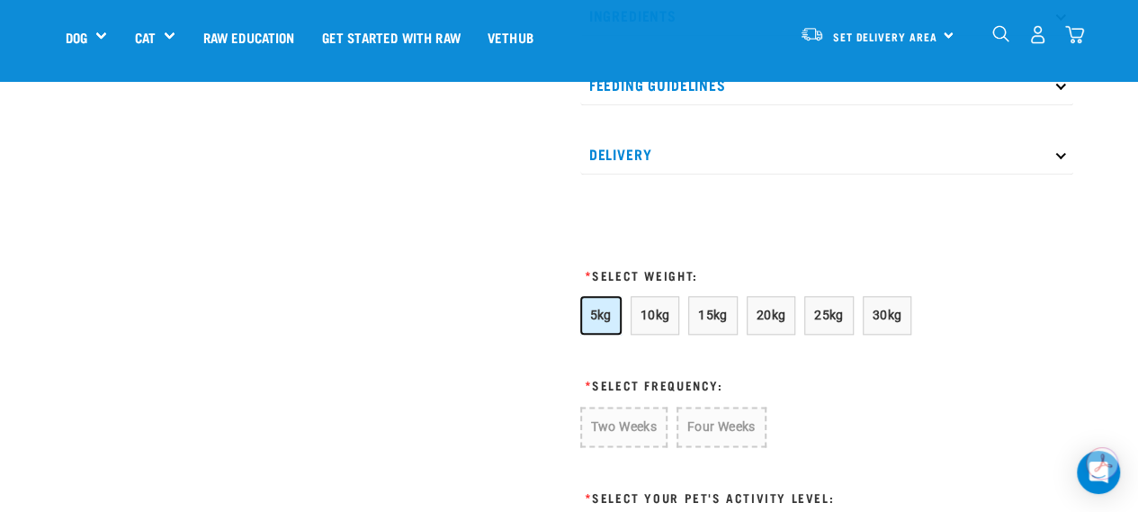
click at [602, 308] on span "5kg" at bounding box center [601, 315] width 22 height 14
click at [645, 310] on span "10kg" at bounding box center [655, 315] width 30 height 14
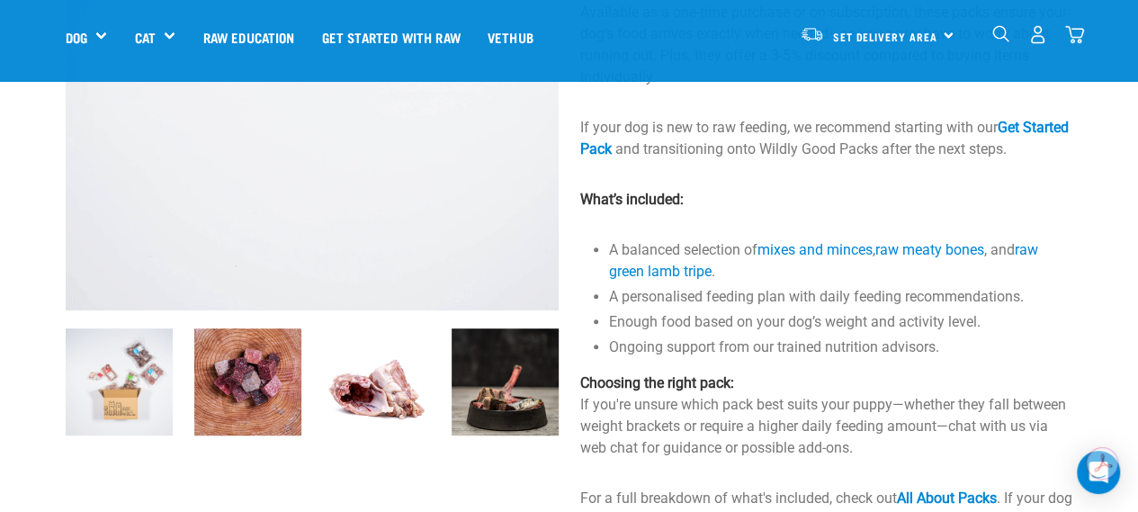
scroll to position [90, 0]
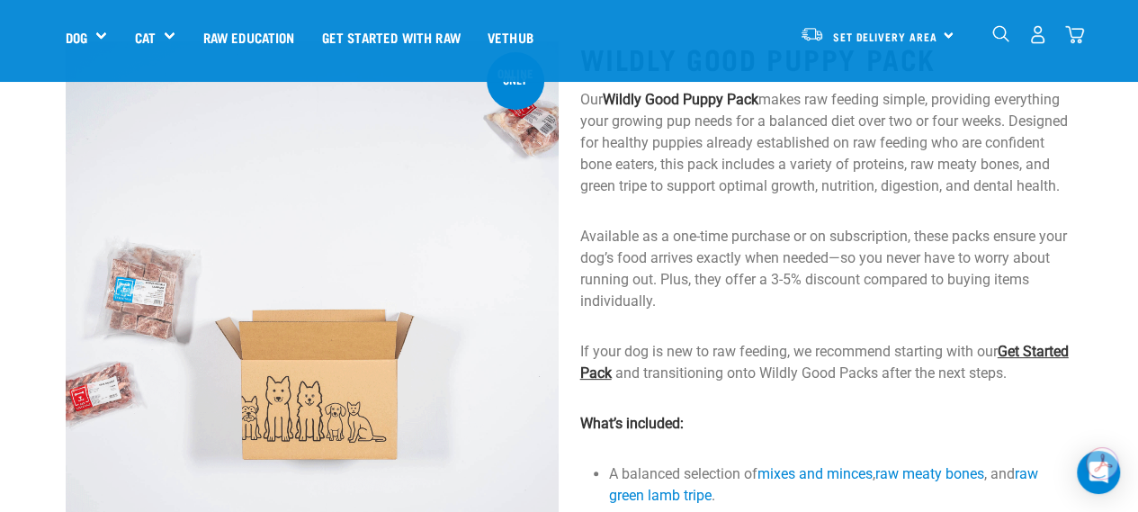
click at [631, 376] on link "Get Started Pack" at bounding box center [824, 362] width 488 height 39
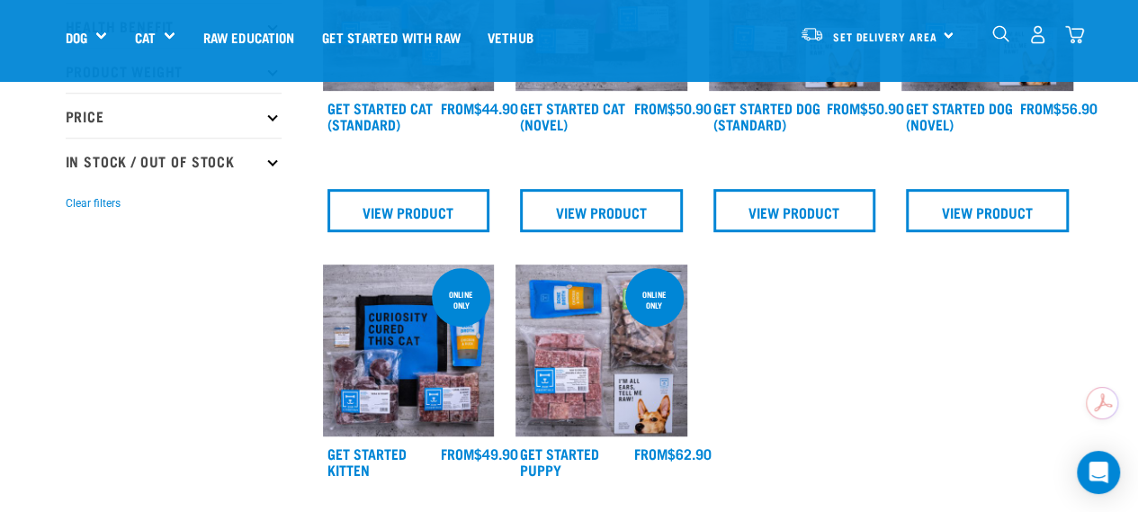
scroll to position [450, 0]
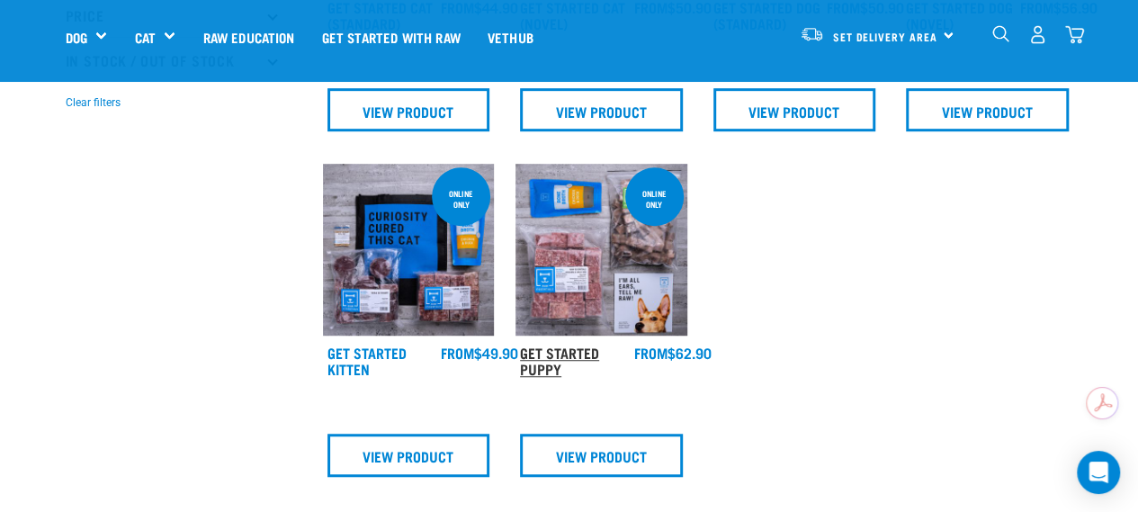
click at [573, 348] on link "Get Started Puppy" at bounding box center [559, 360] width 79 height 24
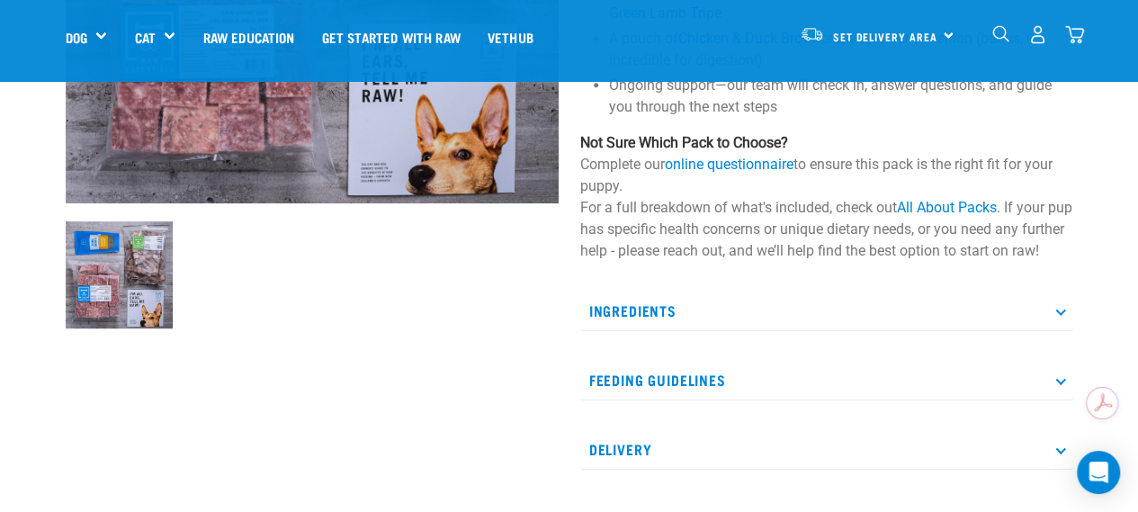
scroll to position [450, 0]
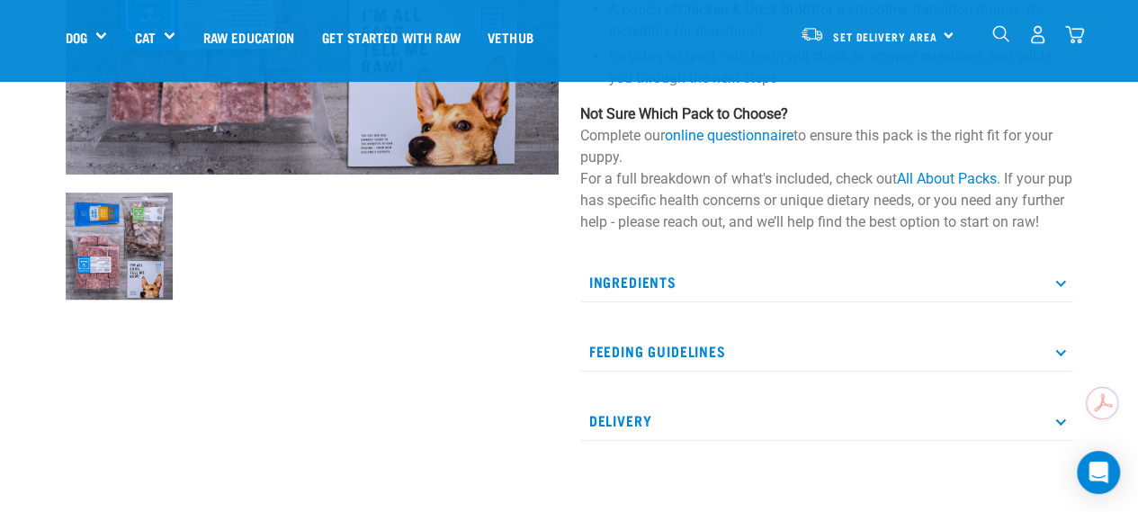
click at [665, 299] on p "Ingredients" at bounding box center [826, 282] width 493 height 40
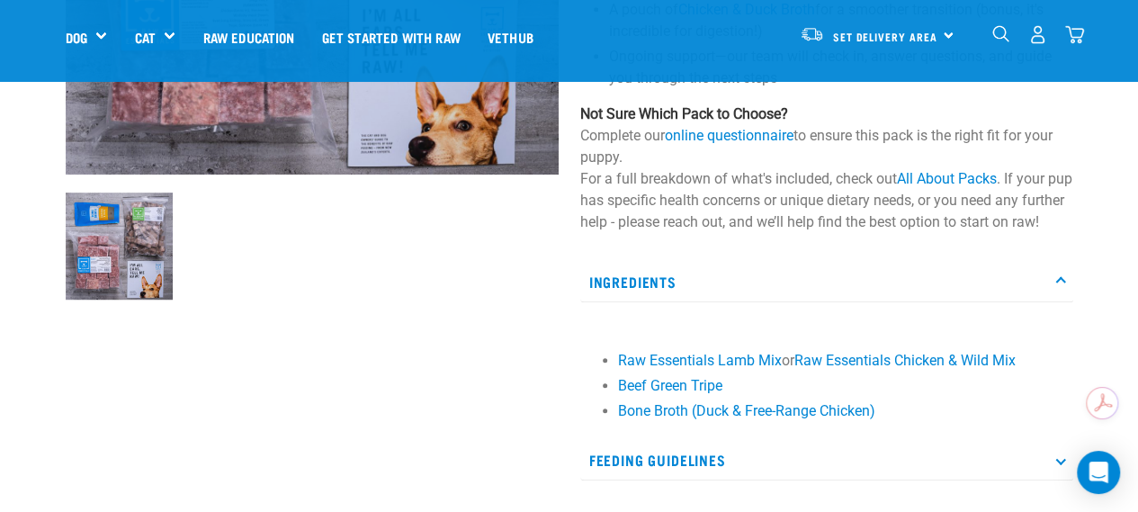
click at [662, 302] on p "Ingredients" at bounding box center [826, 282] width 493 height 40
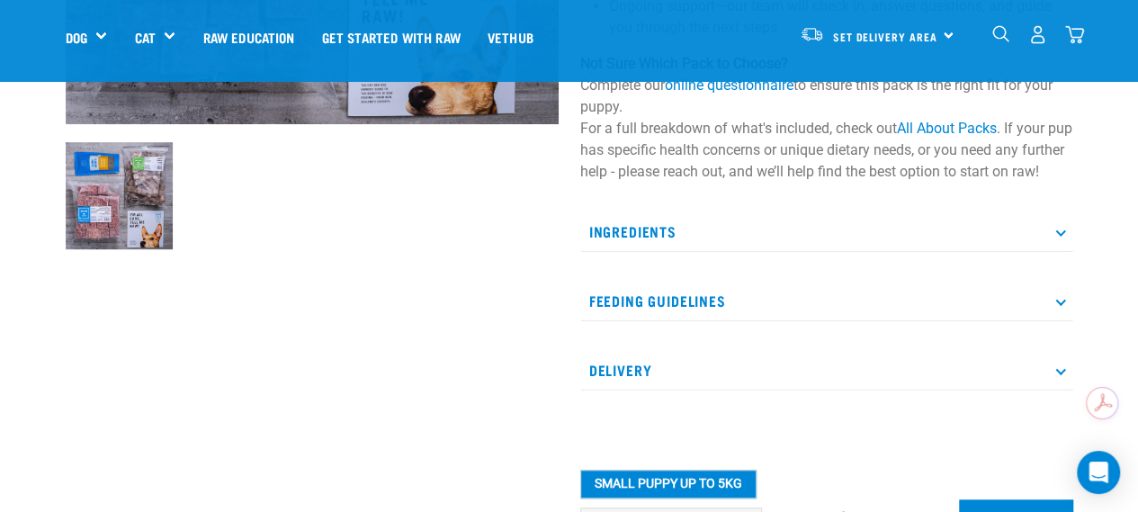
scroll to position [540, 0]
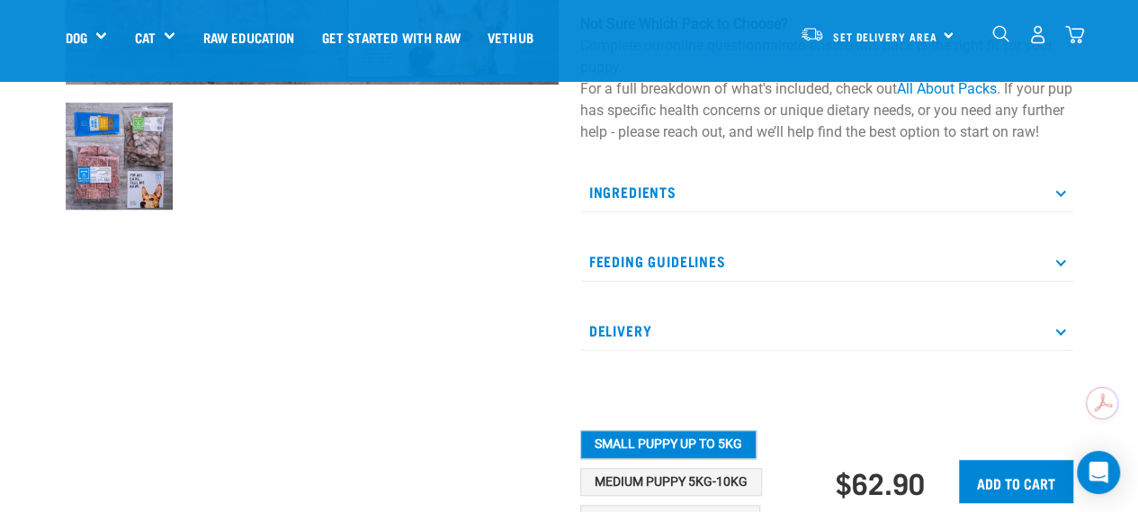
click at [680, 281] on p "Feeding Guidelines" at bounding box center [826, 261] width 493 height 40
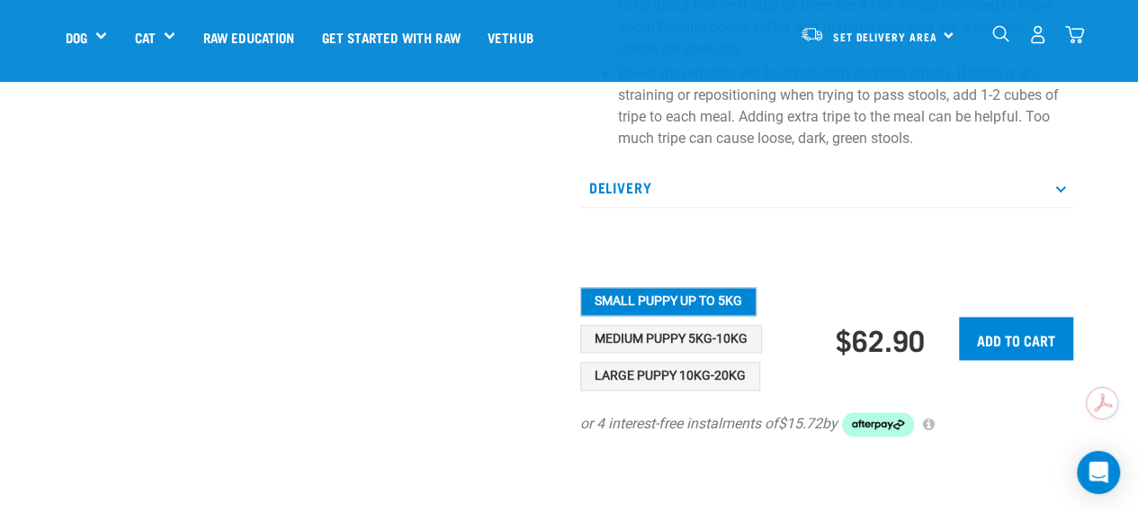
scroll to position [1259, 0]
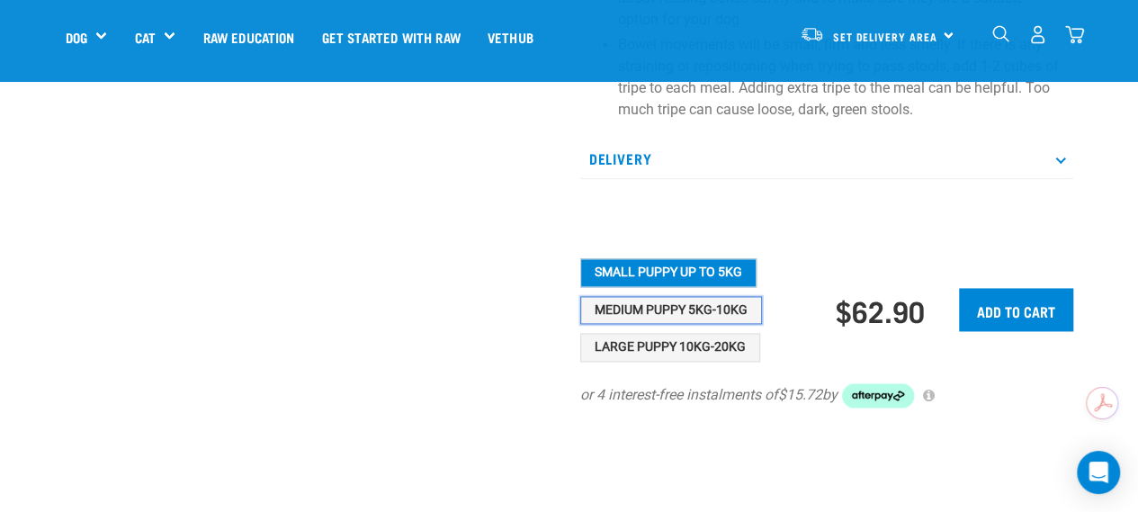
click at [732, 325] on button "Medium Puppy 5kg-10kg" at bounding box center [671, 310] width 182 height 29
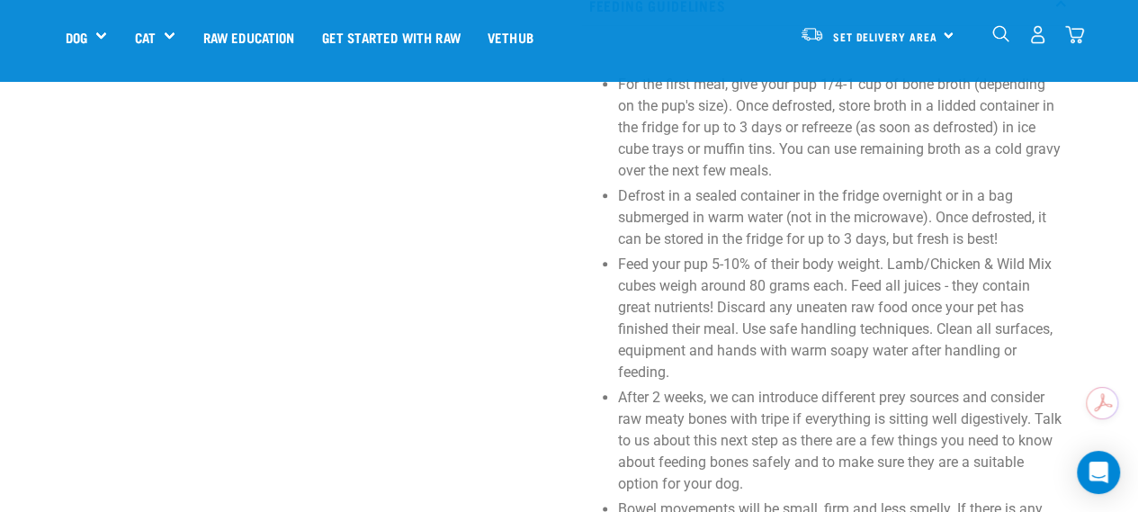
scroll to position [629, 0]
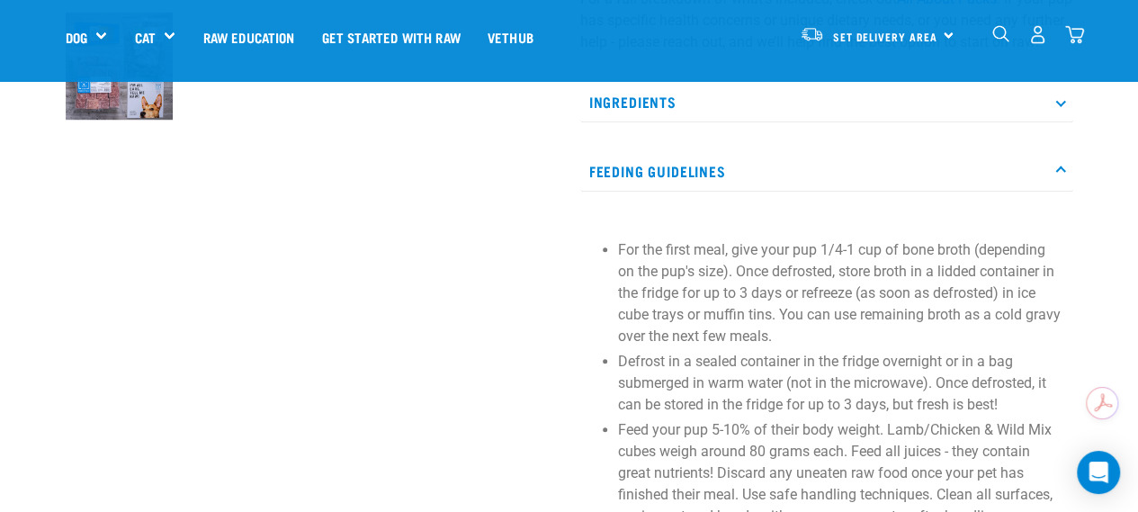
click at [784, 168] on div "Ingredients Raw Essentials Lamb Mix or Raw Essentials Chicken & Wild Mix Beef G…" at bounding box center [826, 445] width 493 height 727
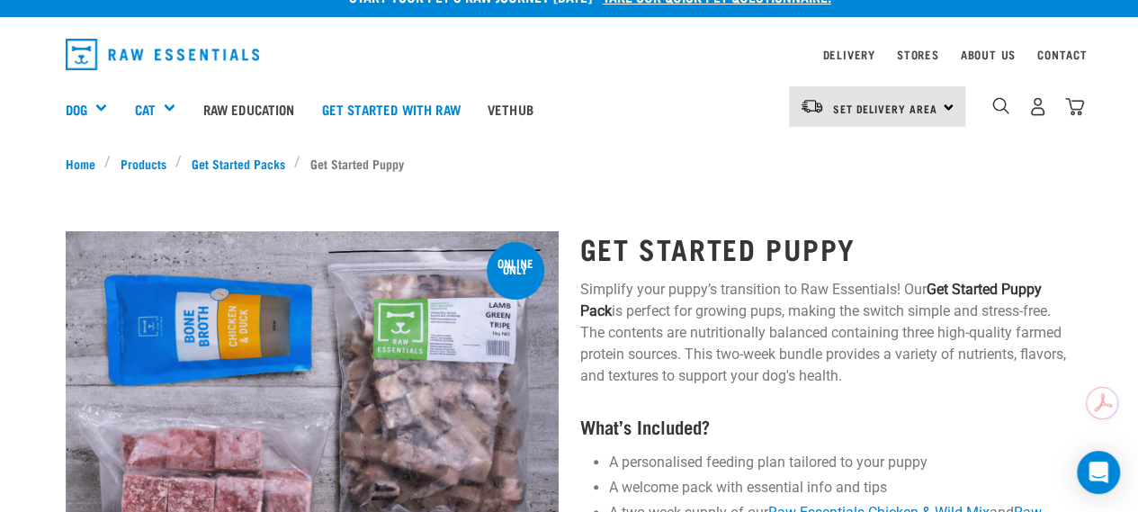
scroll to position [0, 0]
